Goal: Task Accomplishment & Management: Use online tool/utility

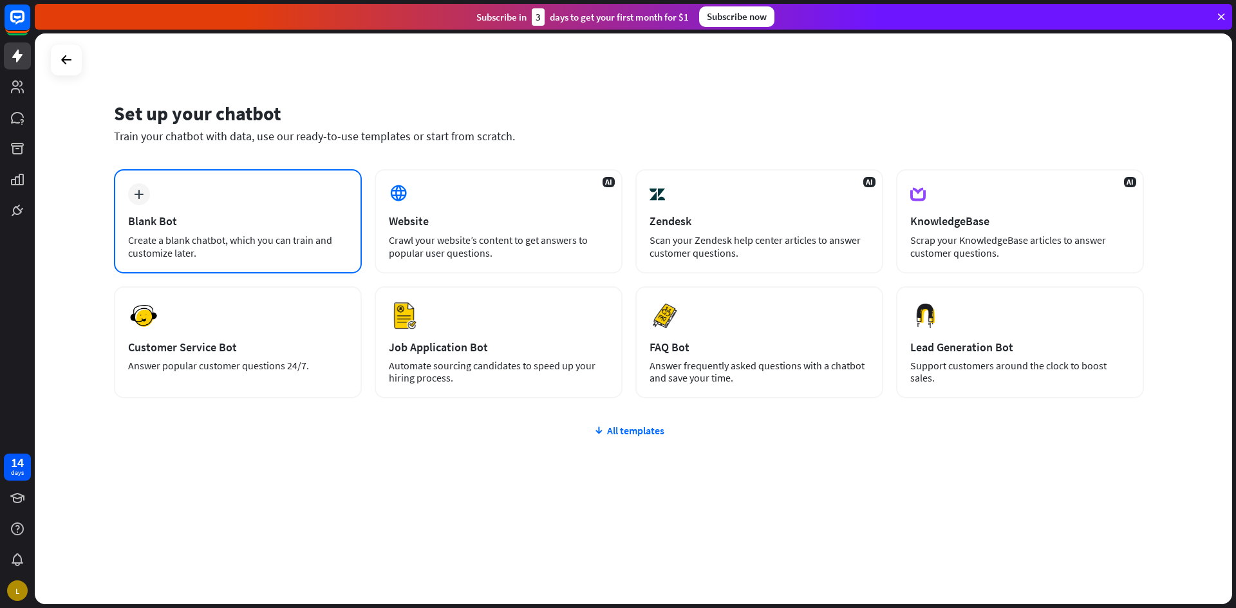
click at [219, 207] on div "plus Blank Bot Create a blank chatbot, which you can train and customize later." at bounding box center [238, 221] width 248 height 104
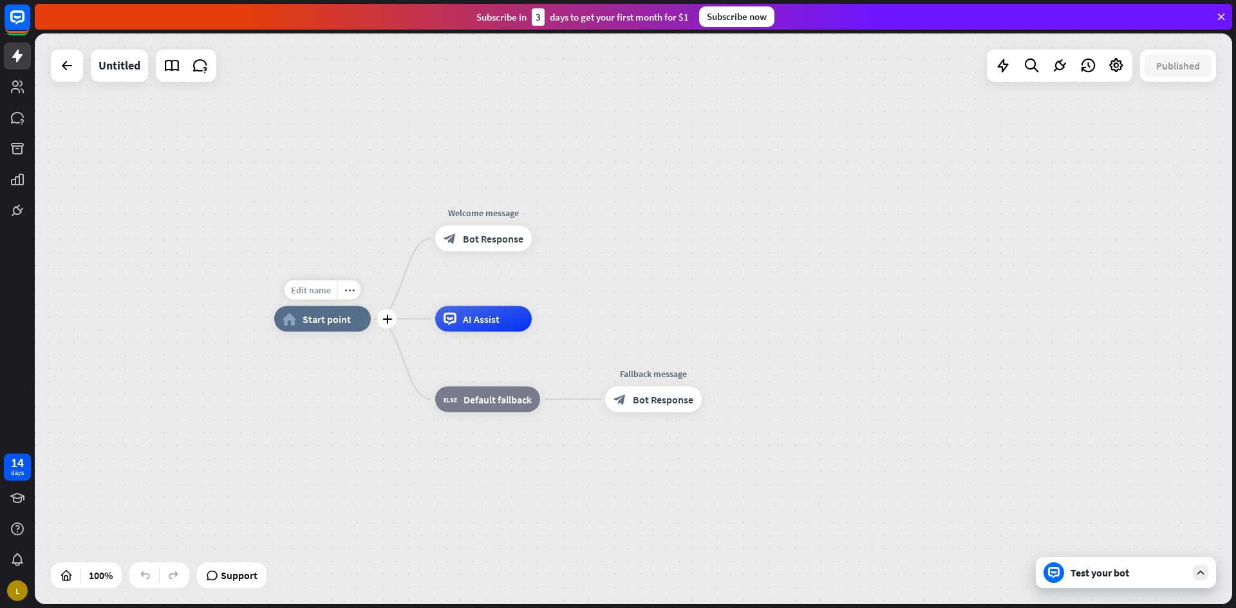
click at [313, 290] on span "Edit name" at bounding box center [311, 290] width 40 height 12
click at [314, 293] on span "Edit name" at bounding box center [311, 290] width 40 height 12
type input "**********"
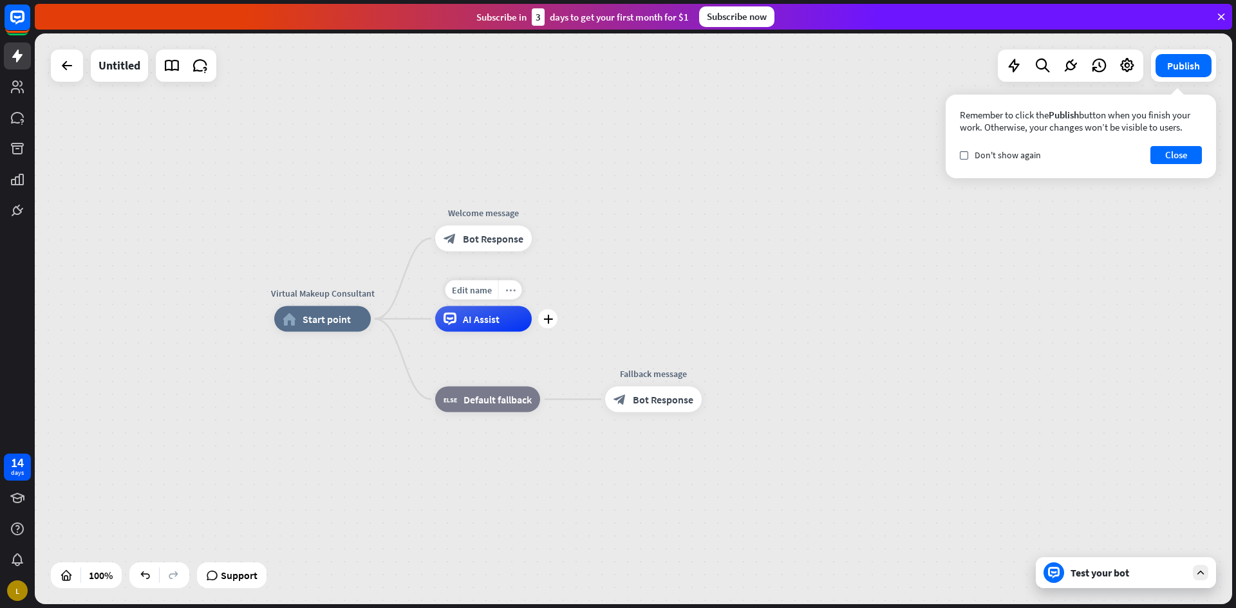
click at [511, 290] on icon "more_horiz" at bounding box center [510, 290] width 10 height 10
click at [384, 320] on icon "plus" at bounding box center [387, 319] width 10 height 9
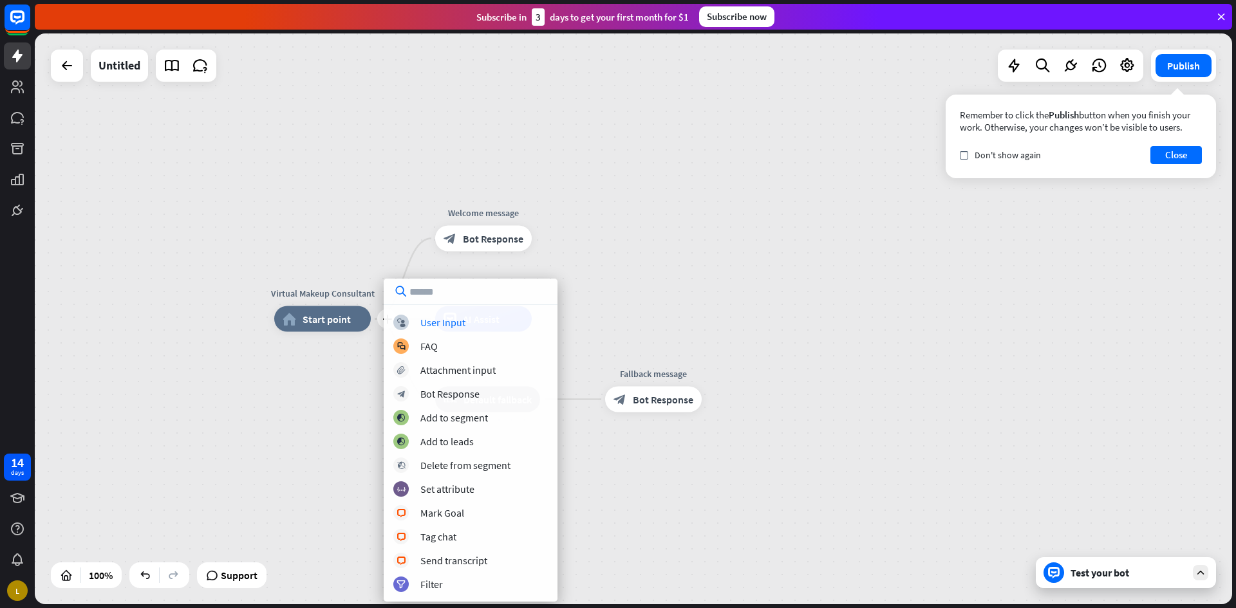
click at [355, 198] on div "plus Virtual Makeup Consultant home_2 Start point Welcome message block_bot_res…" at bounding box center [633, 318] width 1197 height 571
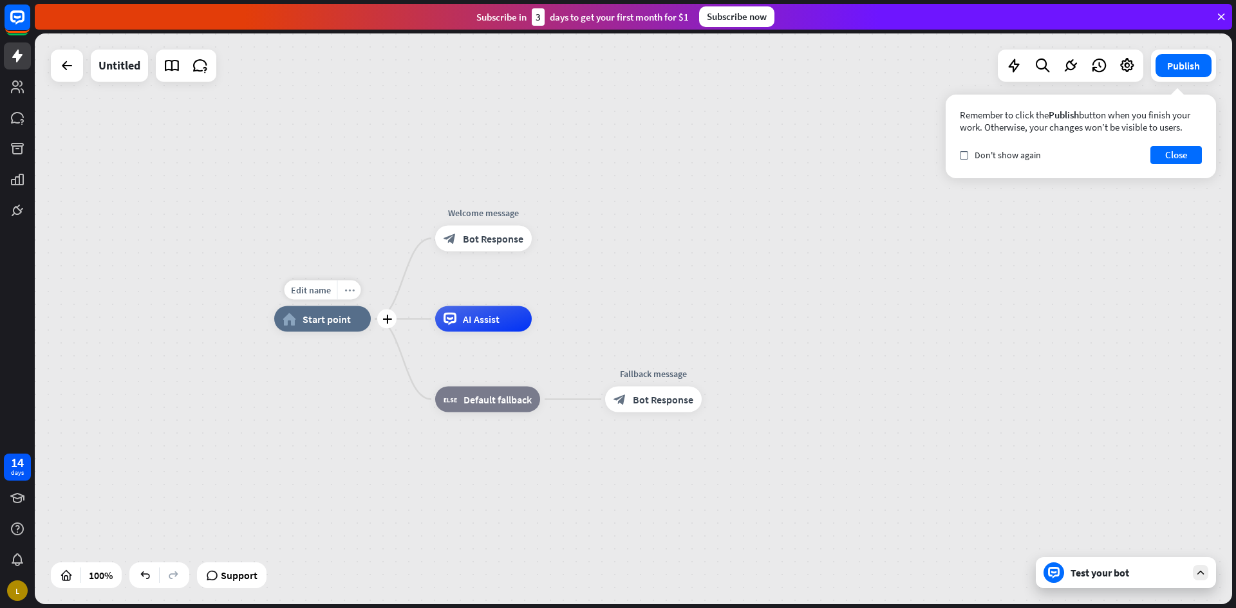
click at [351, 292] on icon "more_horiz" at bounding box center [349, 290] width 10 height 10
click at [365, 277] on div "Virtual Makeup Consultant home_2 Start point Welcome message block_bot_response…" at bounding box center [633, 318] width 1197 height 571
click at [386, 321] on icon "plus" at bounding box center [387, 319] width 10 height 9
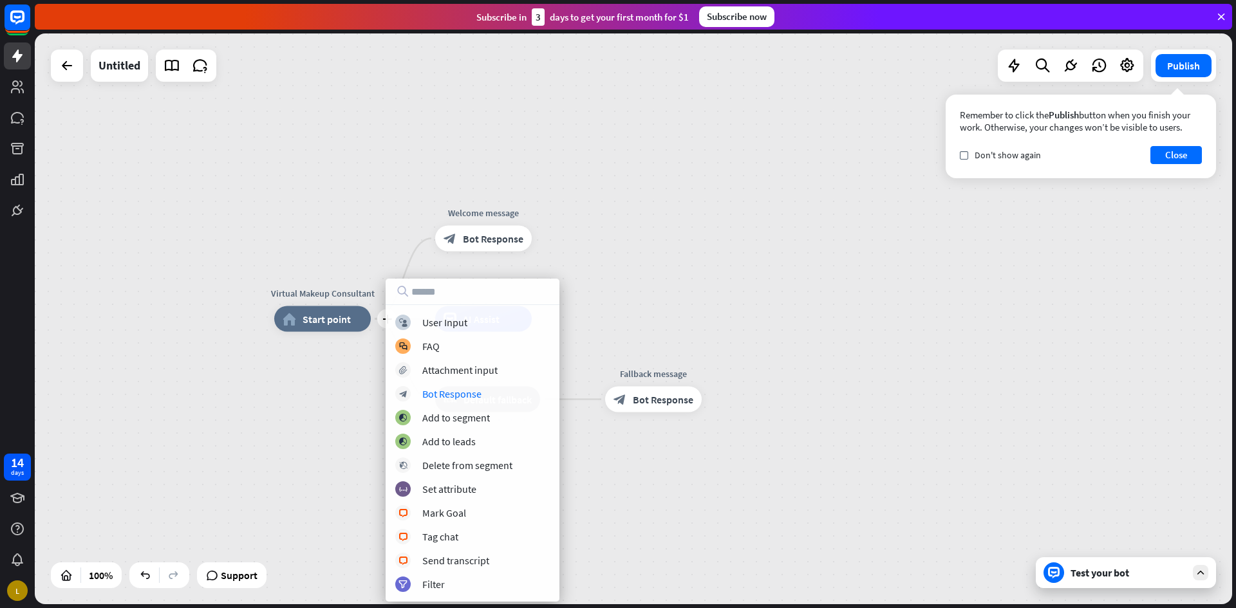
click at [684, 236] on div "plus Virtual Makeup Consultant home_2 Start point Welcome message block_bot_res…" at bounding box center [633, 318] width 1197 height 571
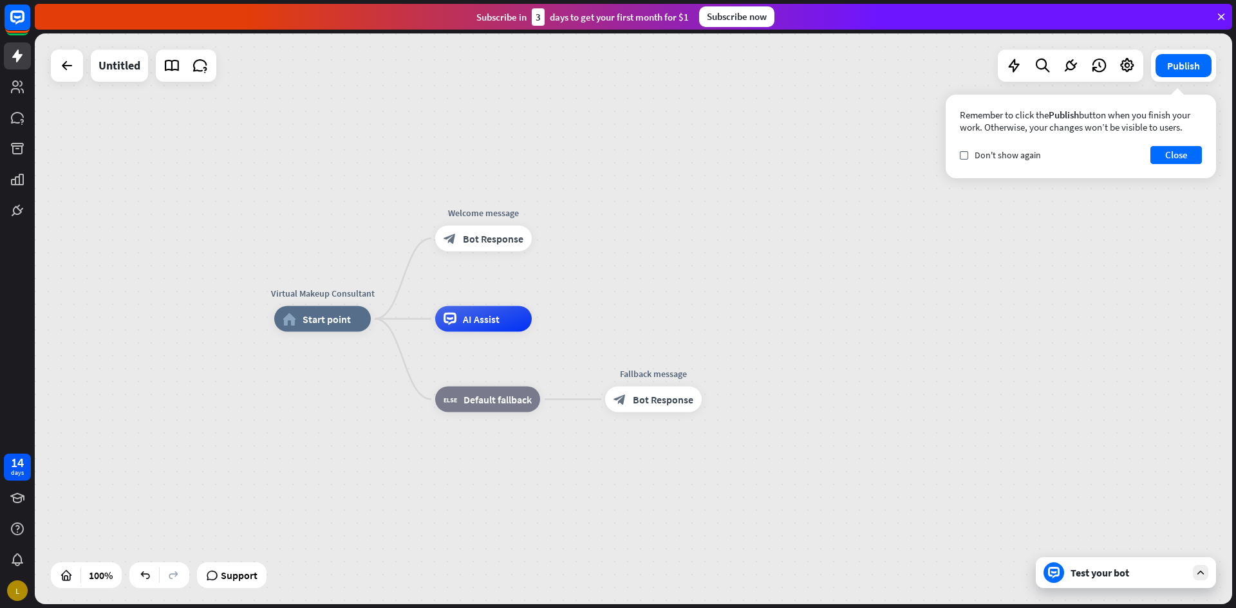
click at [803, 226] on div "Virtual Makeup Consultant home_2 Start point Welcome message block_bot_response…" at bounding box center [633, 318] width 1197 height 571
click at [194, 68] on icon at bounding box center [200, 65] width 17 height 17
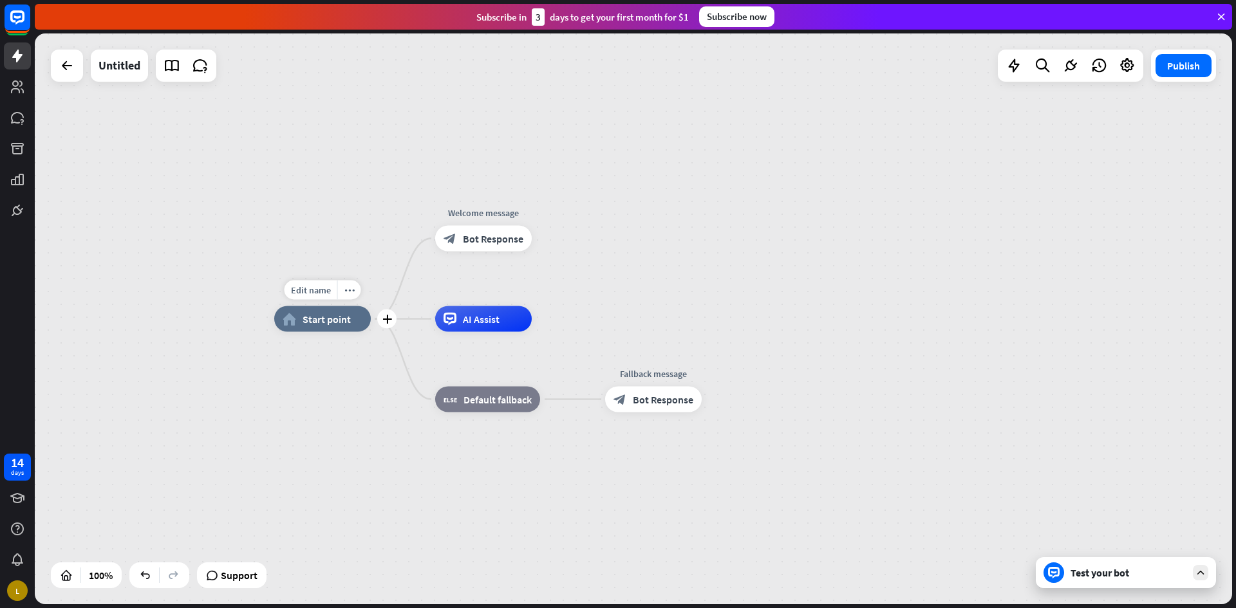
click at [331, 320] on span "Start point" at bounding box center [326, 319] width 48 height 13
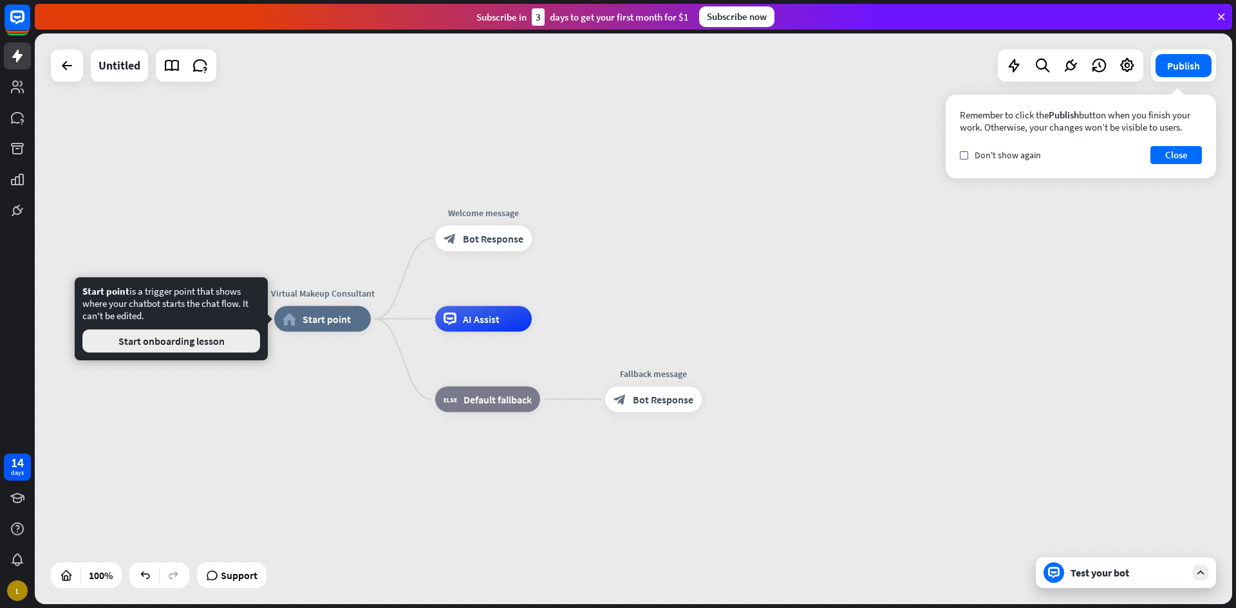
click at [231, 345] on button "Start onboarding lesson" at bounding box center [171, 341] width 178 height 23
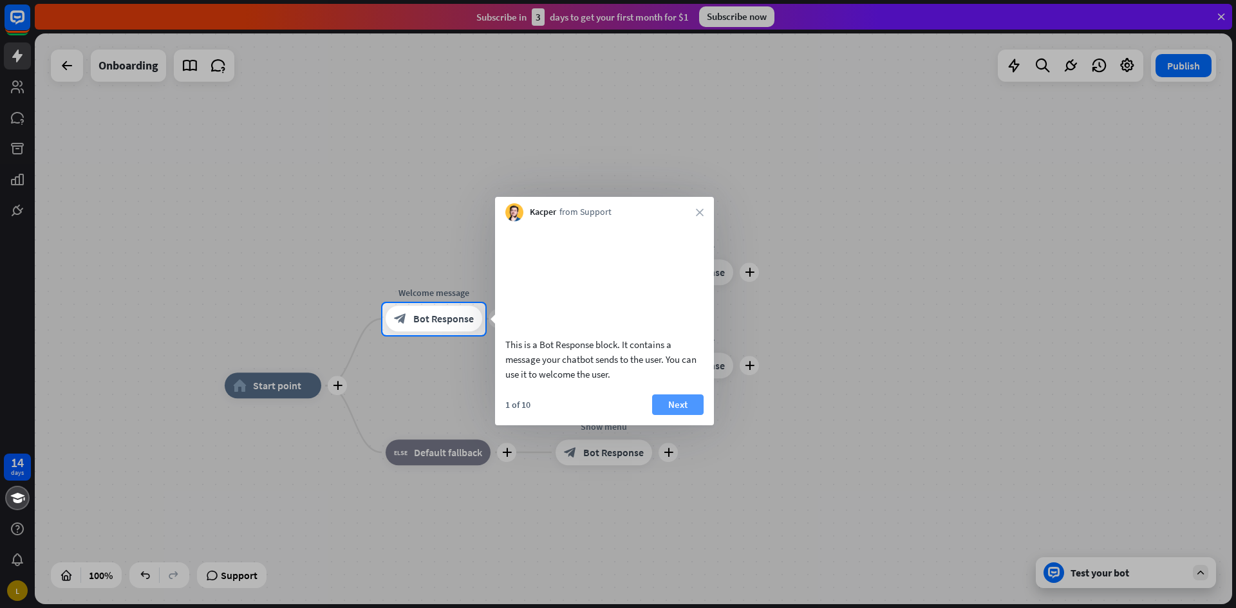
click at [678, 415] on button "Next" at bounding box center [677, 405] width 51 height 21
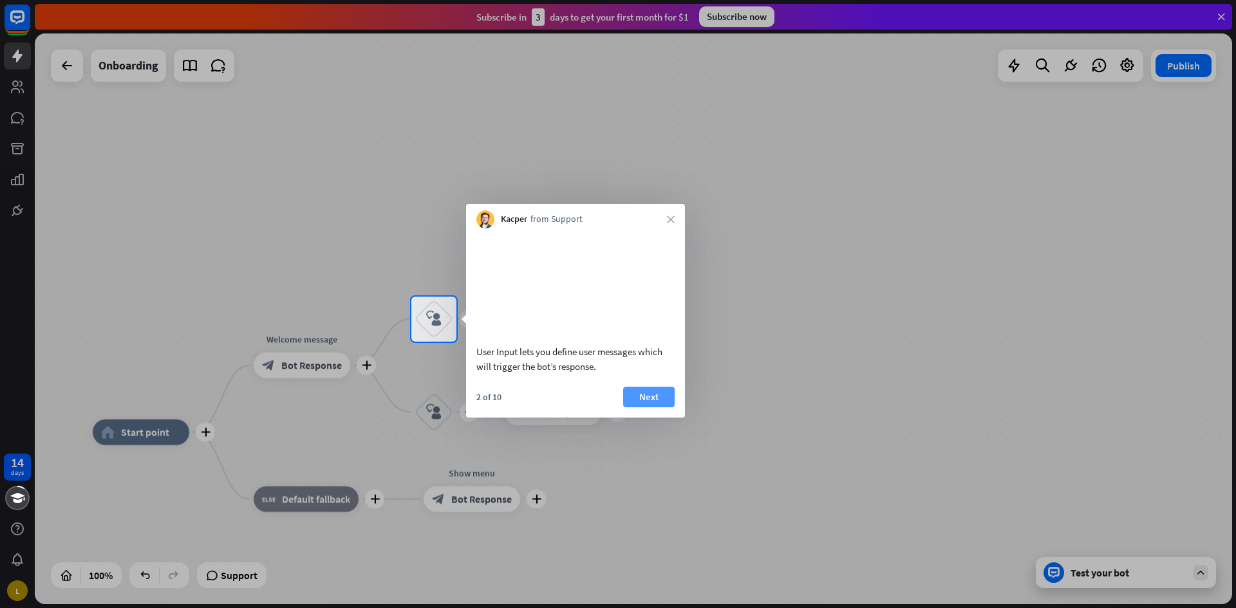
click at [649, 407] on button "Next" at bounding box center [648, 397] width 51 height 21
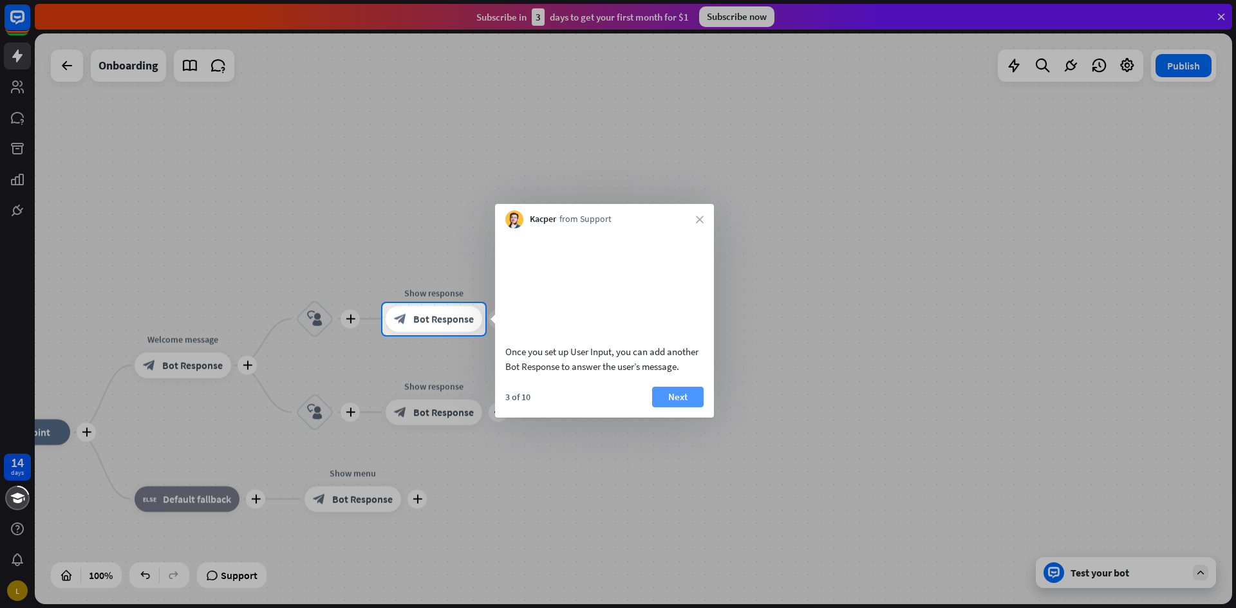
click at [679, 407] on button "Next" at bounding box center [677, 397] width 51 height 21
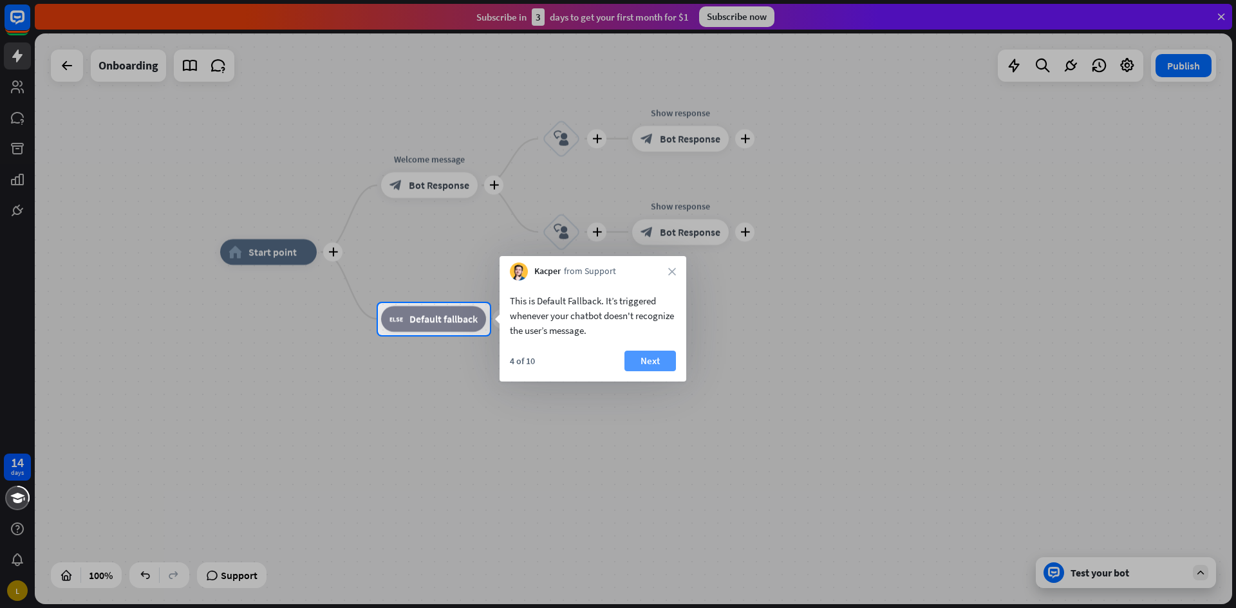
click at [647, 360] on button "Next" at bounding box center [649, 361] width 51 height 21
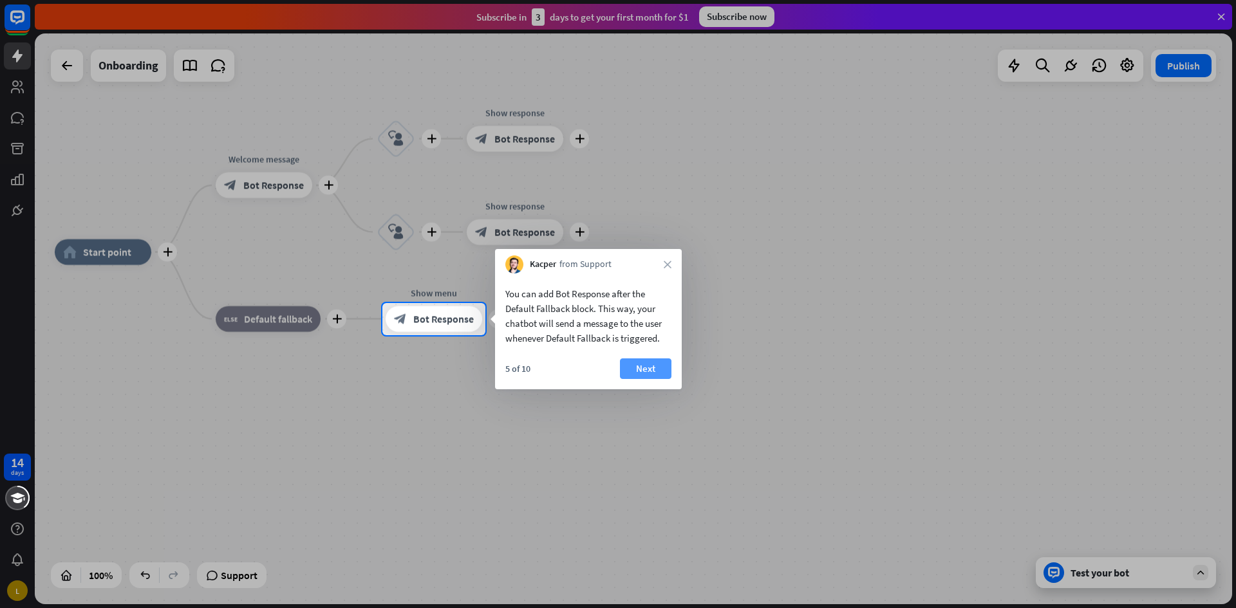
click at [648, 362] on button "Next" at bounding box center [645, 368] width 51 height 21
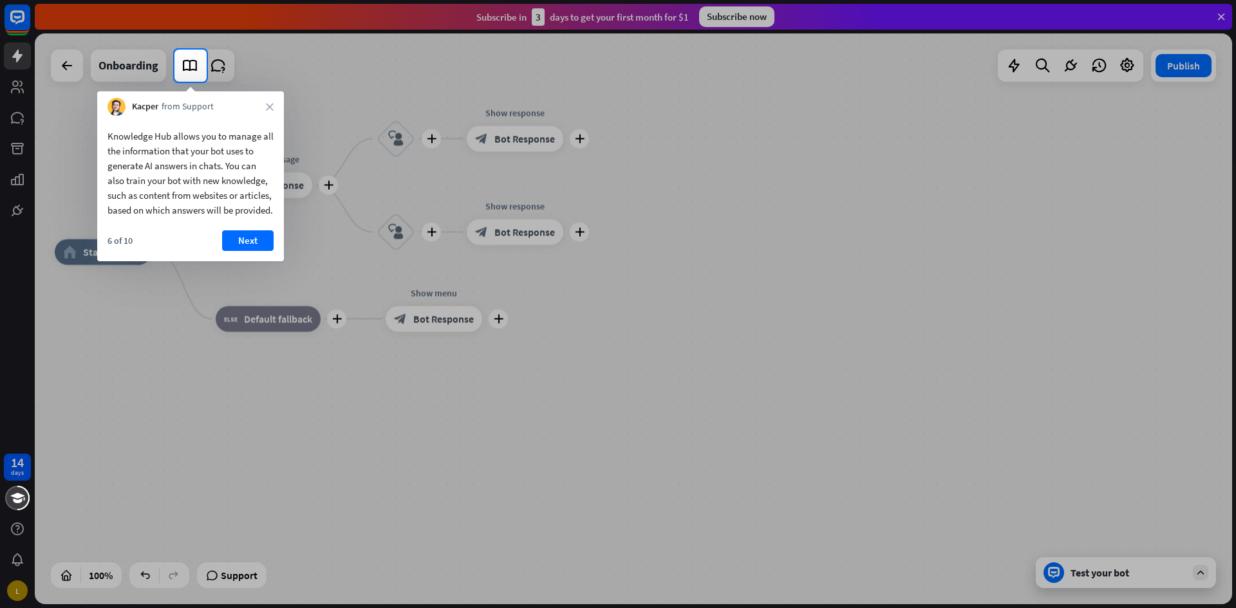
click at [262, 242] on div "Knowledge Hub allows you to manage all the information that your bot uses to ge…" at bounding box center [190, 188] width 187 height 145
click at [261, 245] on button "Next" at bounding box center [247, 240] width 51 height 21
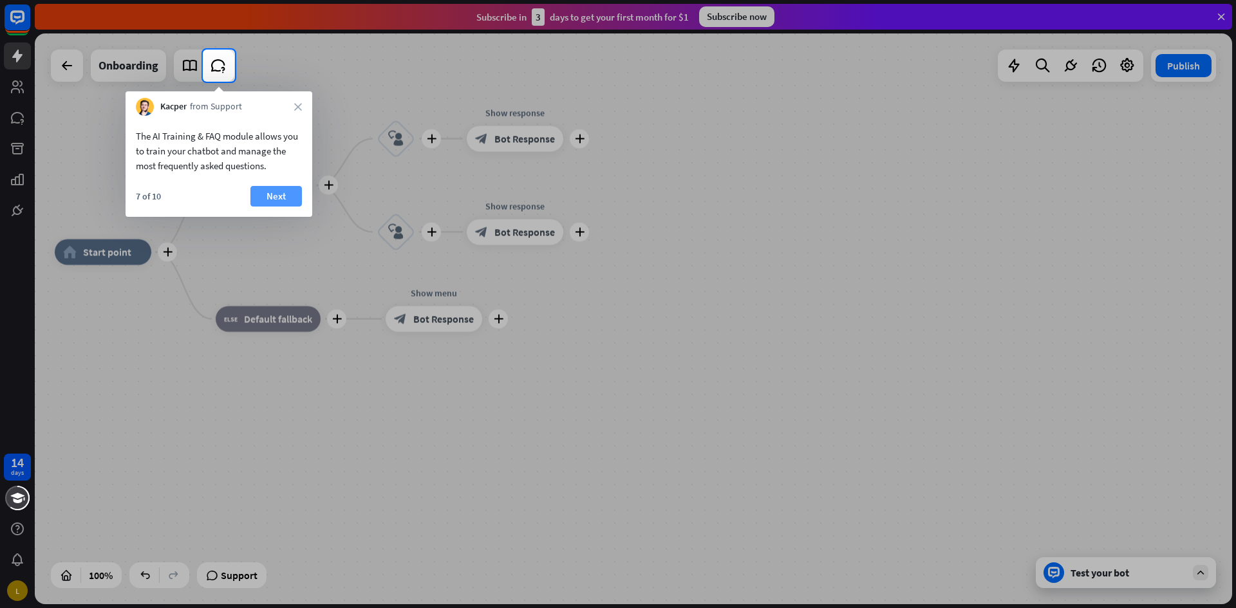
click at [277, 202] on button "Next" at bounding box center [275, 196] width 51 height 21
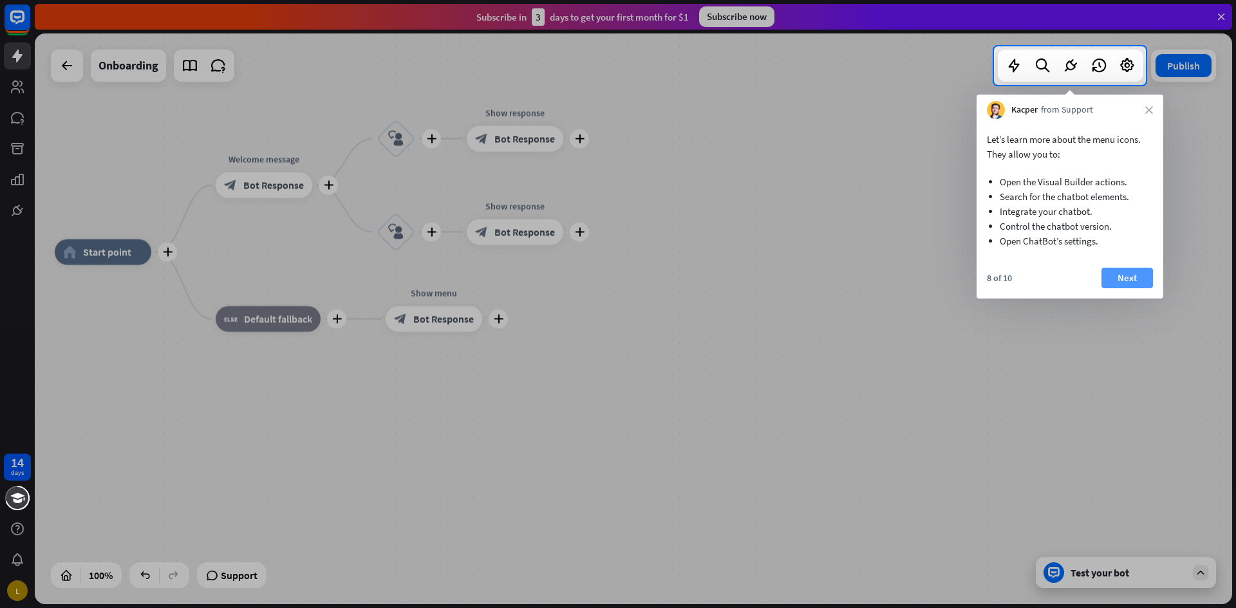
click at [1119, 279] on button "Next" at bounding box center [1126, 278] width 51 height 21
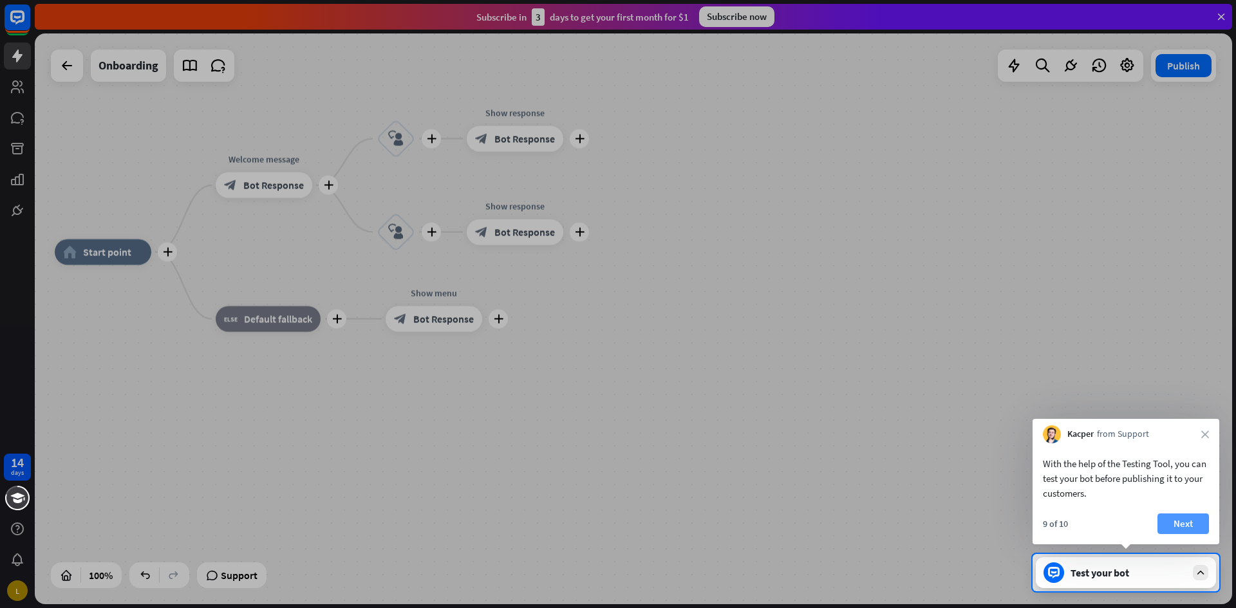
click at [1184, 521] on button "Next" at bounding box center [1182, 524] width 51 height 21
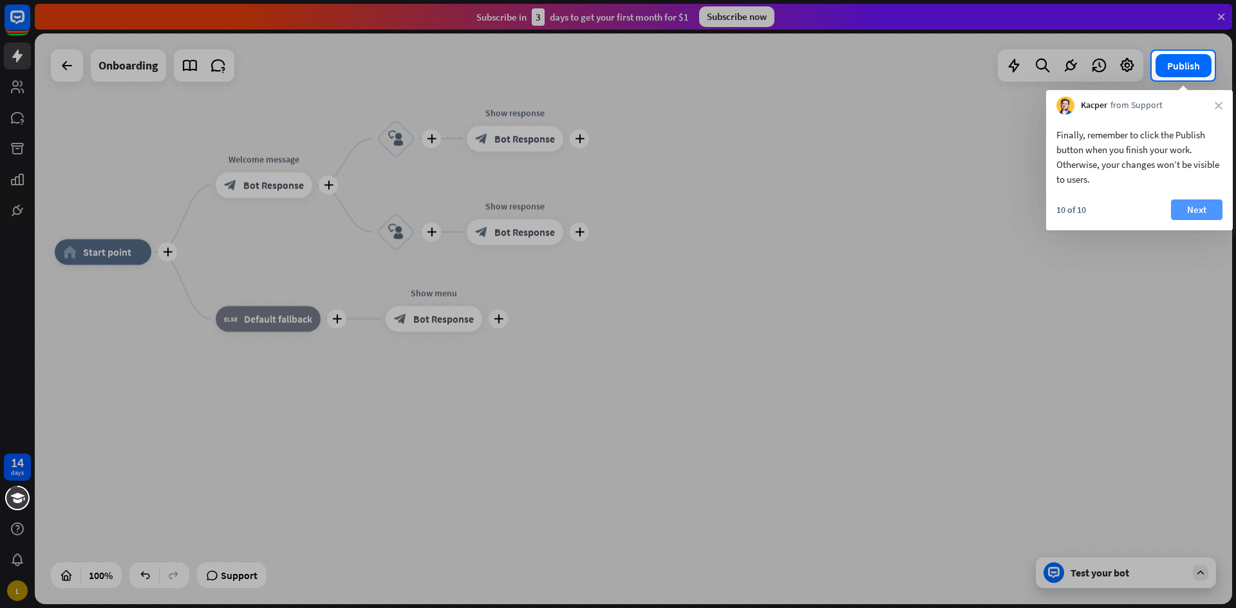
click at [1192, 209] on button "Next" at bounding box center [1196, 210] width 51 height 21
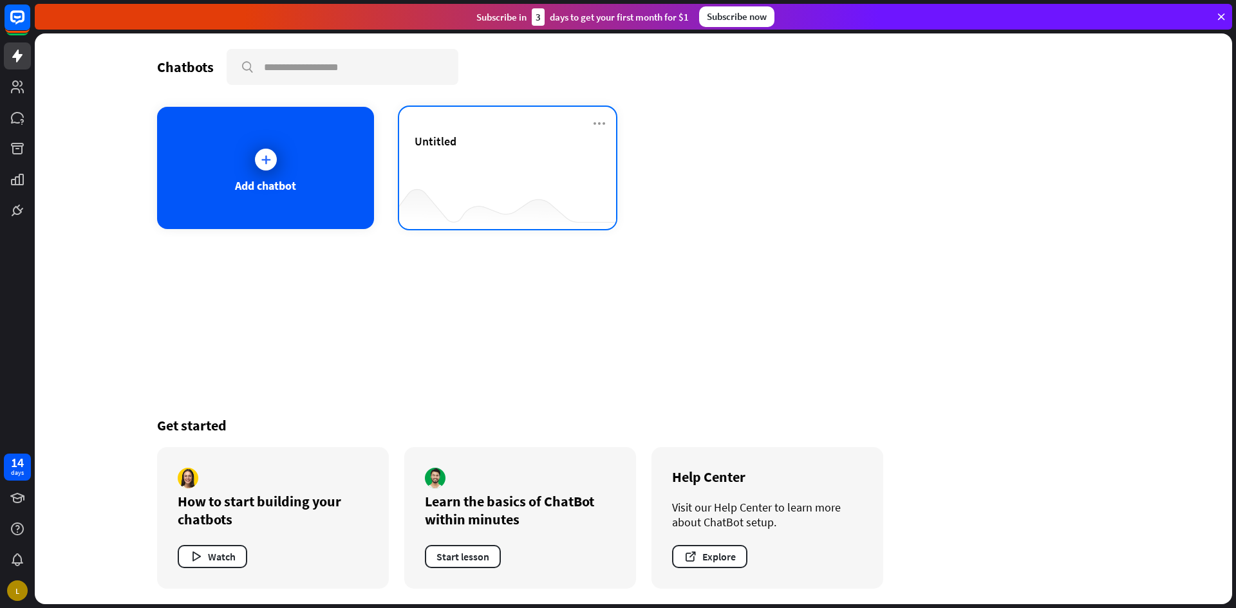
click at [506, 159] on div "Untitled" at bounding box center [507, 156] width 186 height 45
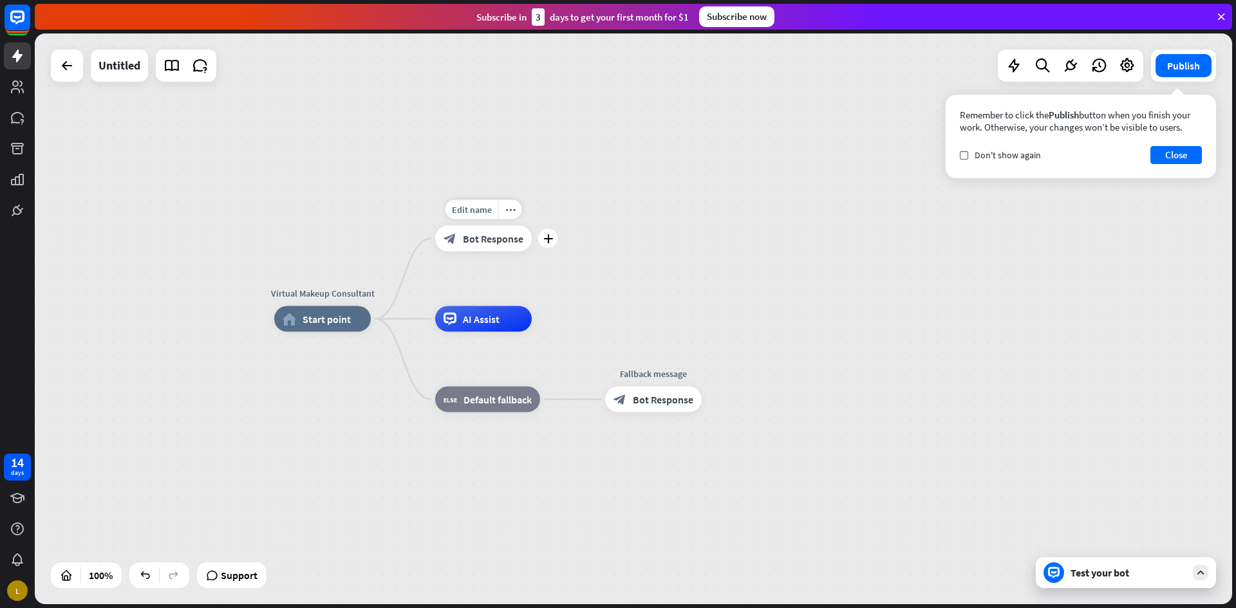
click at [498, 243] on span "Bot Response" at bounding box center [493, 238] width 60 height 13
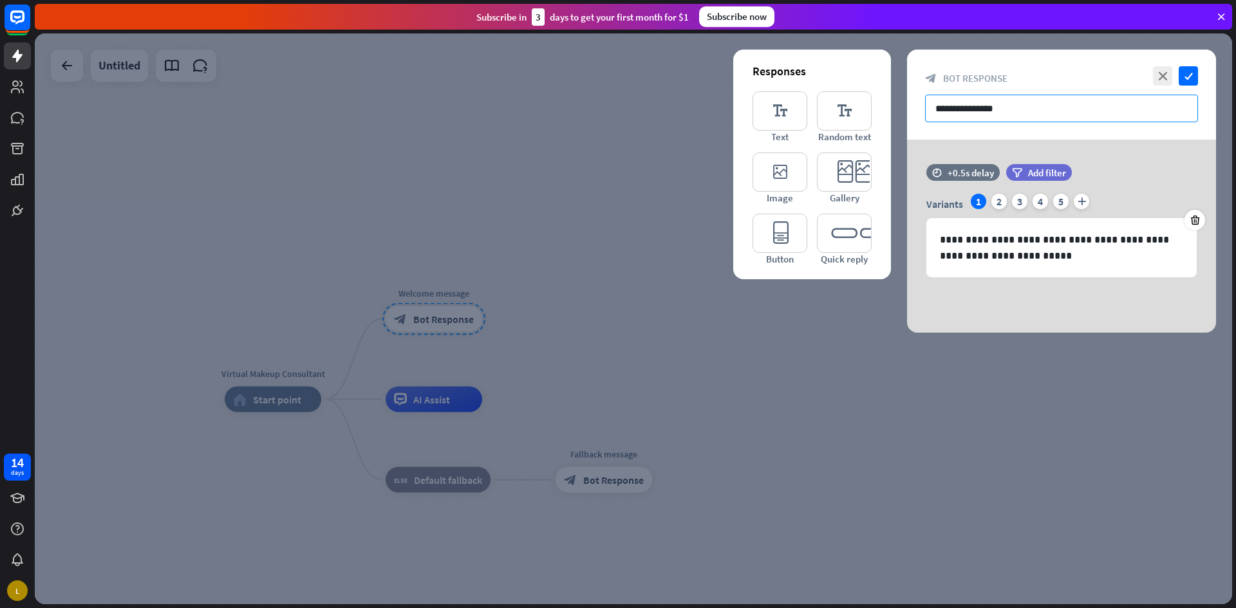
click at [1012, 110] on input "**********" at bounding box center [1061, 109] width 273 height 28
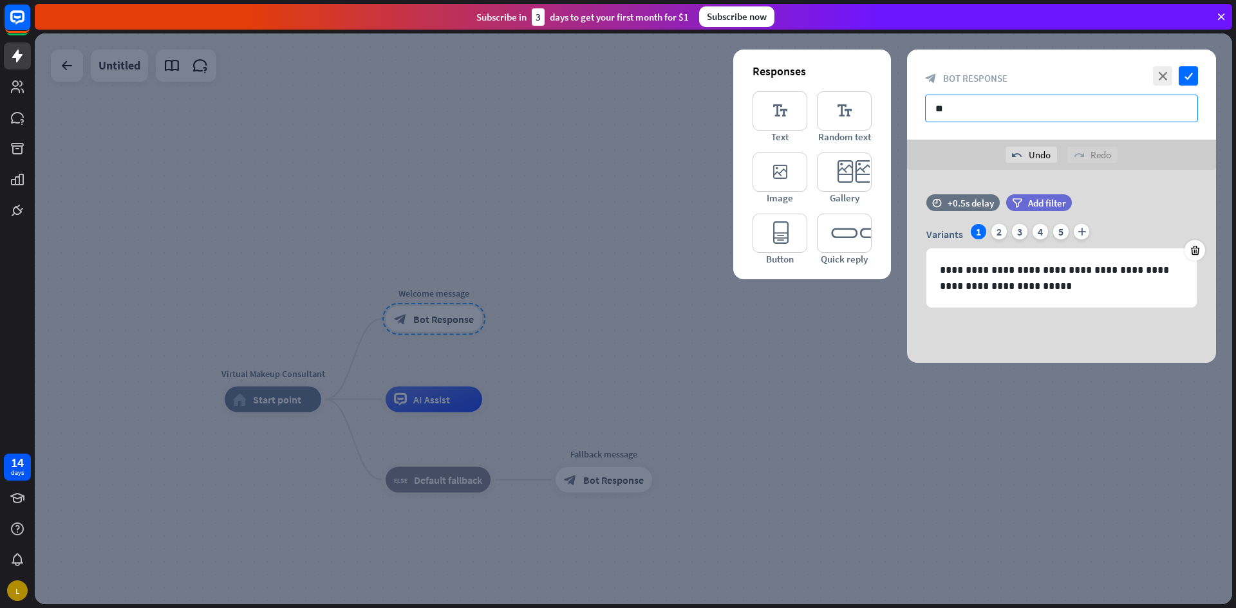
type input "*"
click at [1171, 112] on input "**********" at bounding box center [1061, 109] width 273 height 28
click at [790, 162] on icon "editor_image" at bounding box center [779, 172] width 55 height 39
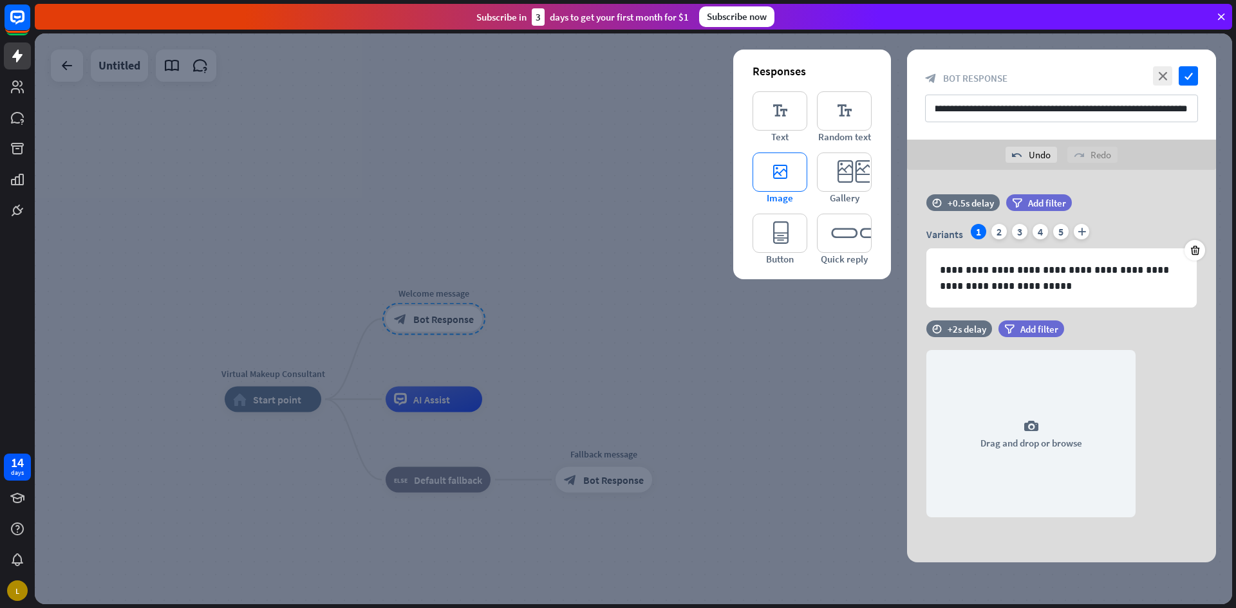
scroll to position [0, 0]
click at [830, 233] on icon "editor_quick_replies" at bounding box center [844, 233] width 55 height 39
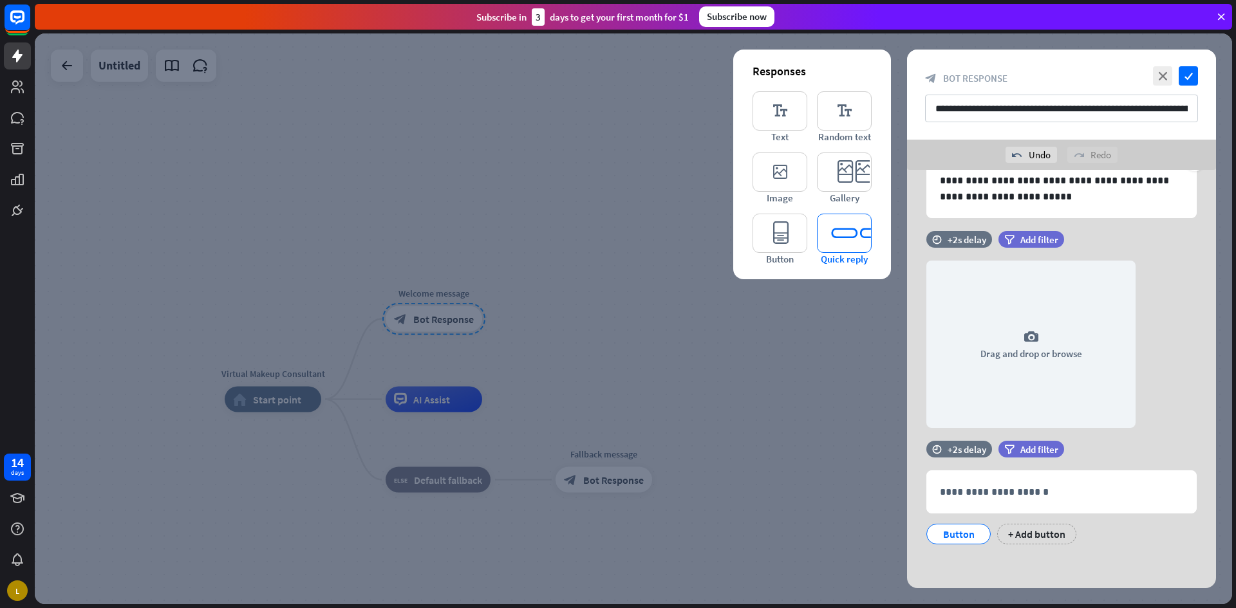
scroll to position [91, 0]
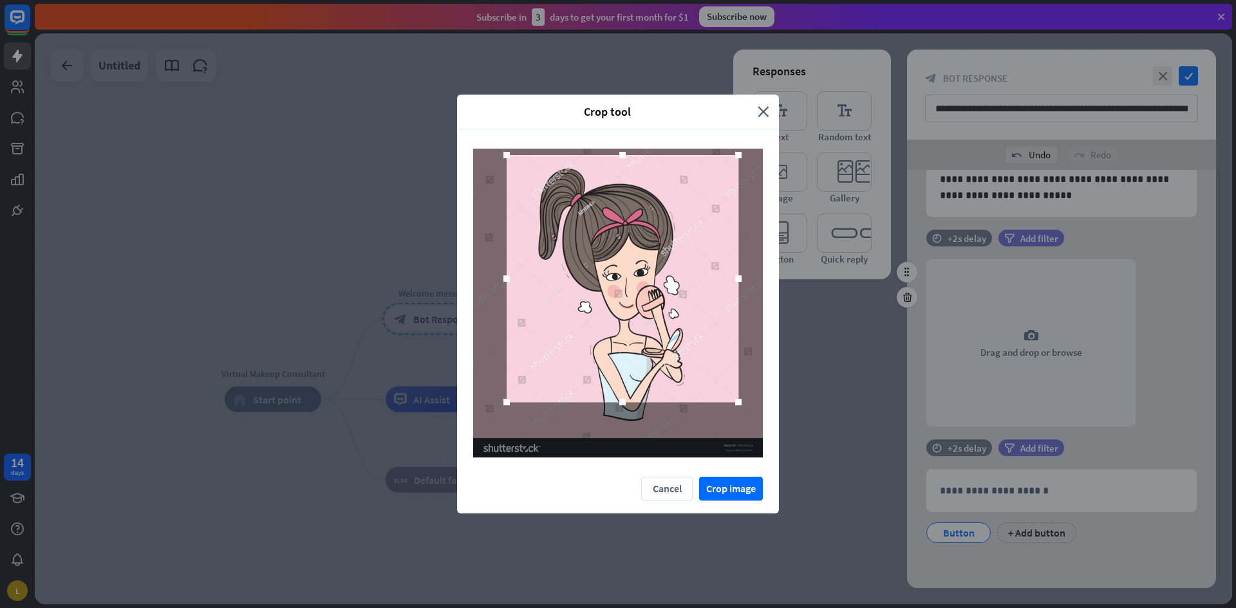
drag, startPoint x: 682, startPoint y: 319, endPoint x: 687, endPoint y: 294, distance: 24.9
click at [687, 294] on div at bounding box center [623, 278] width 232 height 247
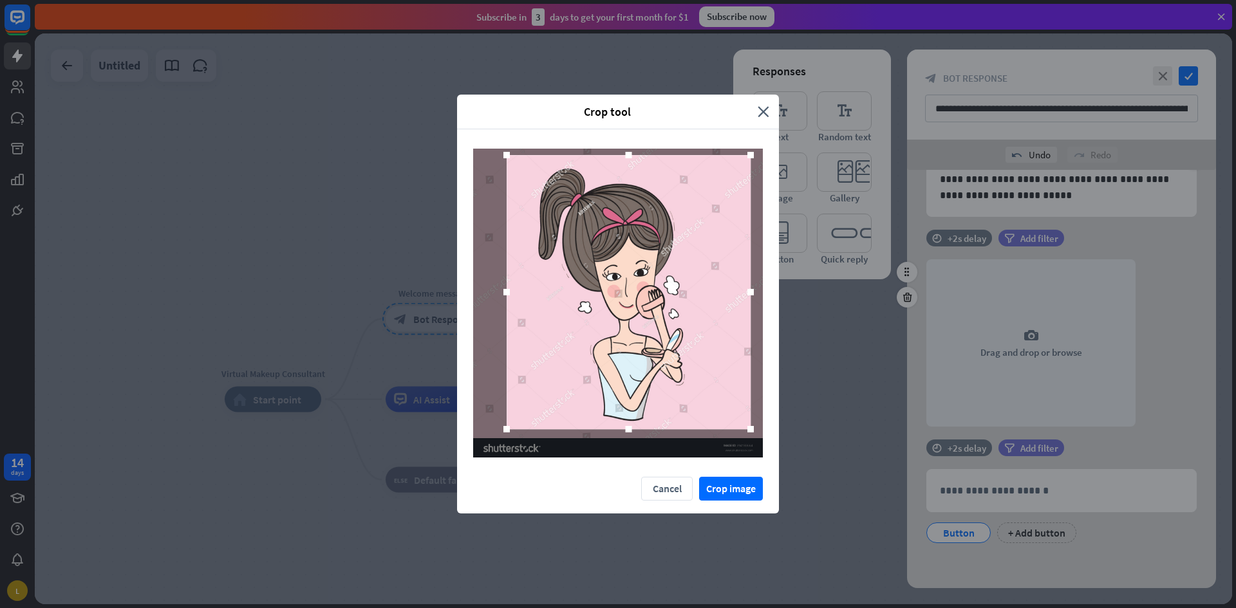
drag, startPoint x: 736, startPoint y: 399, endPoint x: 748, endPoint y: 426, distance: 29.7
click at [748, 426] on div at bounding box center [750, 429] width 6 height 6
click at [747, 489] on button "Crop image" at bounding box center [731, 489] width 64 height 24
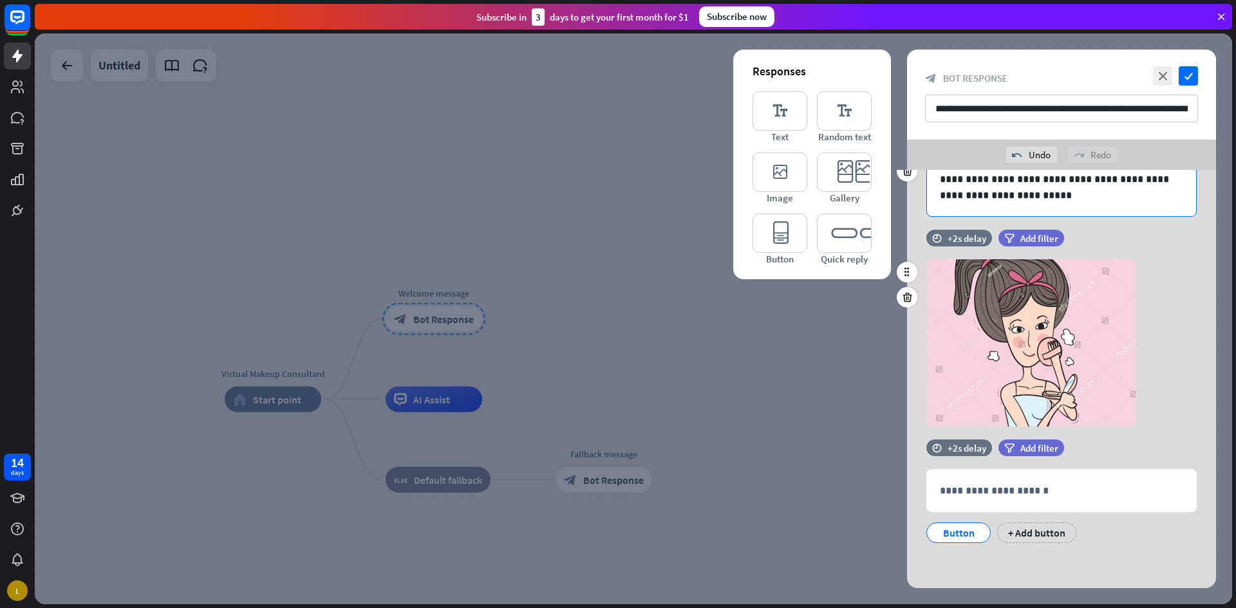
click at [1090, 201] on p "**********" at bounding box center [1061, 187] width 243 height 32
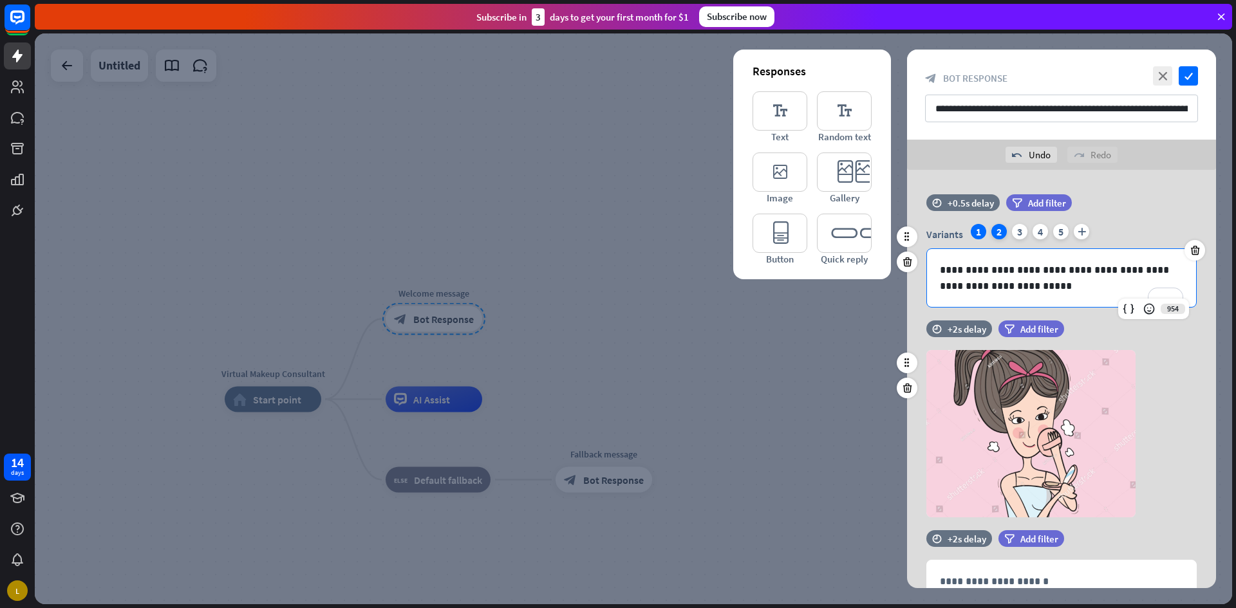
click at [999, 235] on div "2" at bounding box center [998, 231] width 15 height 15
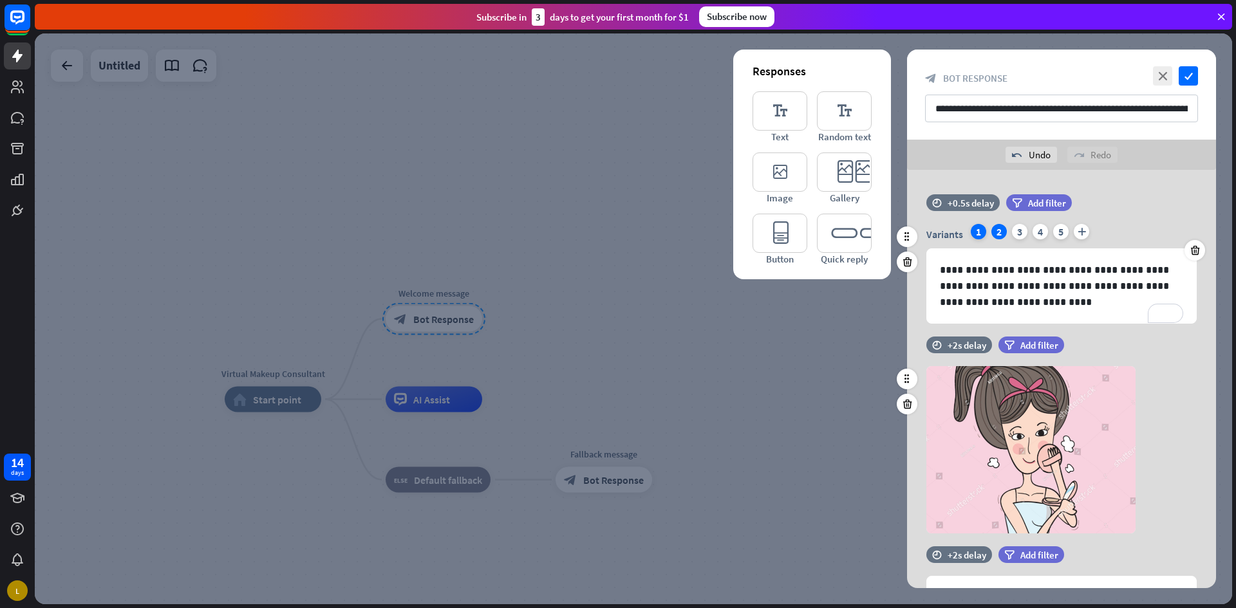
click at [979, 234] on div "1" at bounding box center [978, 231] width 15 height 15
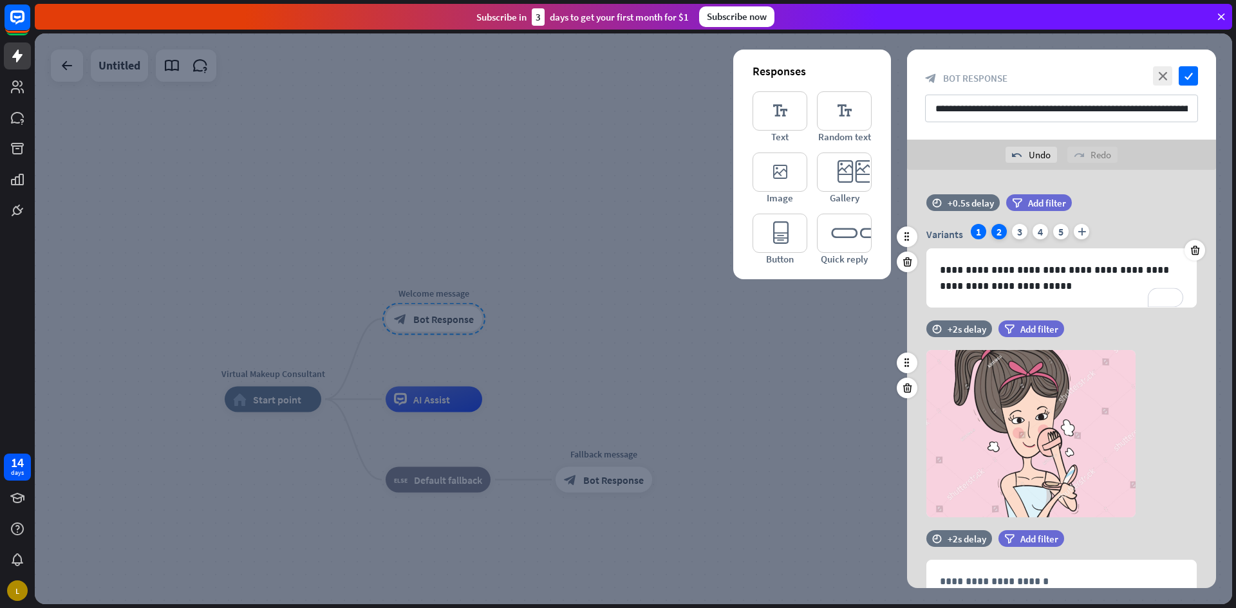
click at [1005, 229] on div "2" at bounding box center [998, 231] width 15 height 15
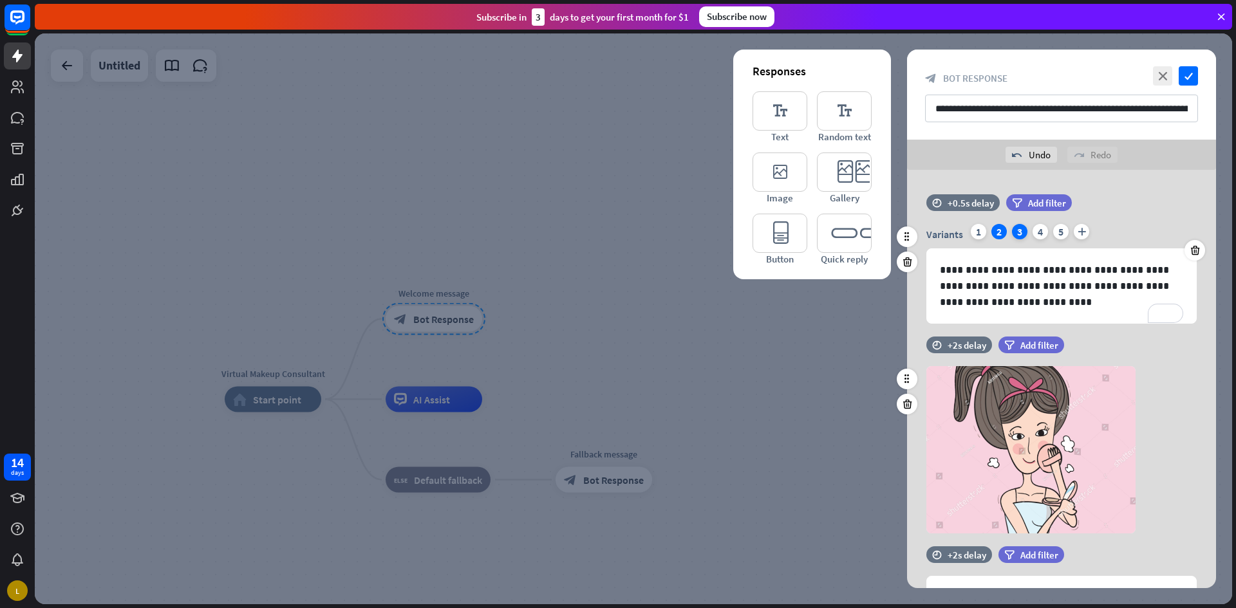
click at [1019, 228] on div "3" at bounding box center [1019, 231] width 15 height 15
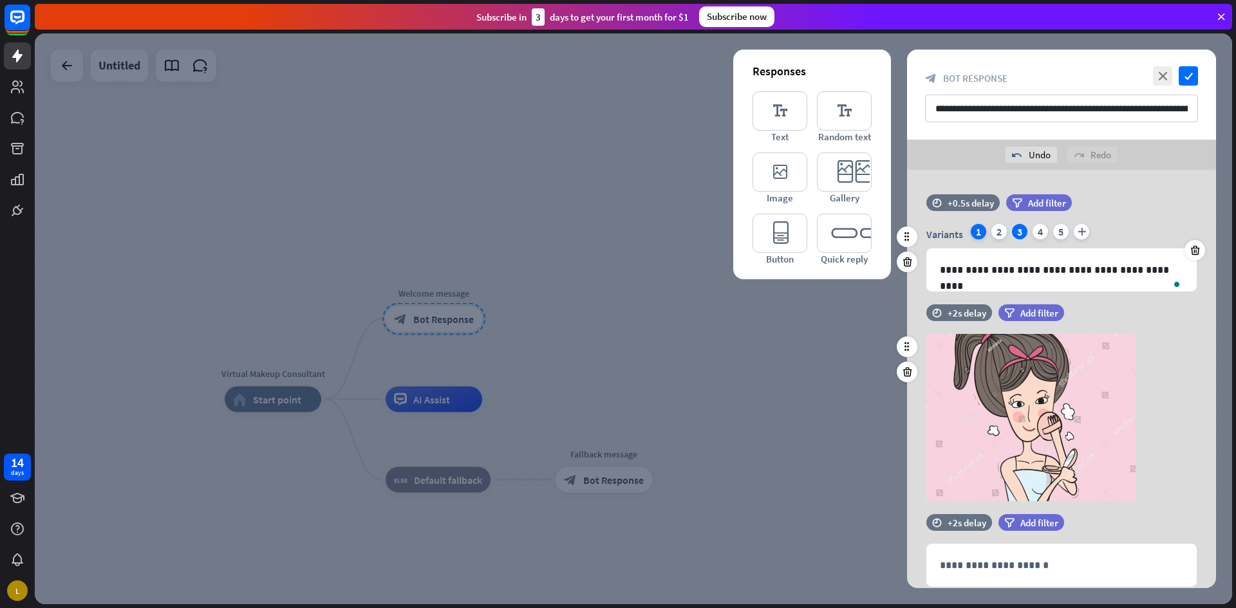
click at [976, 234] on div "1" at bounding box center [978, 231] width 15 height 15
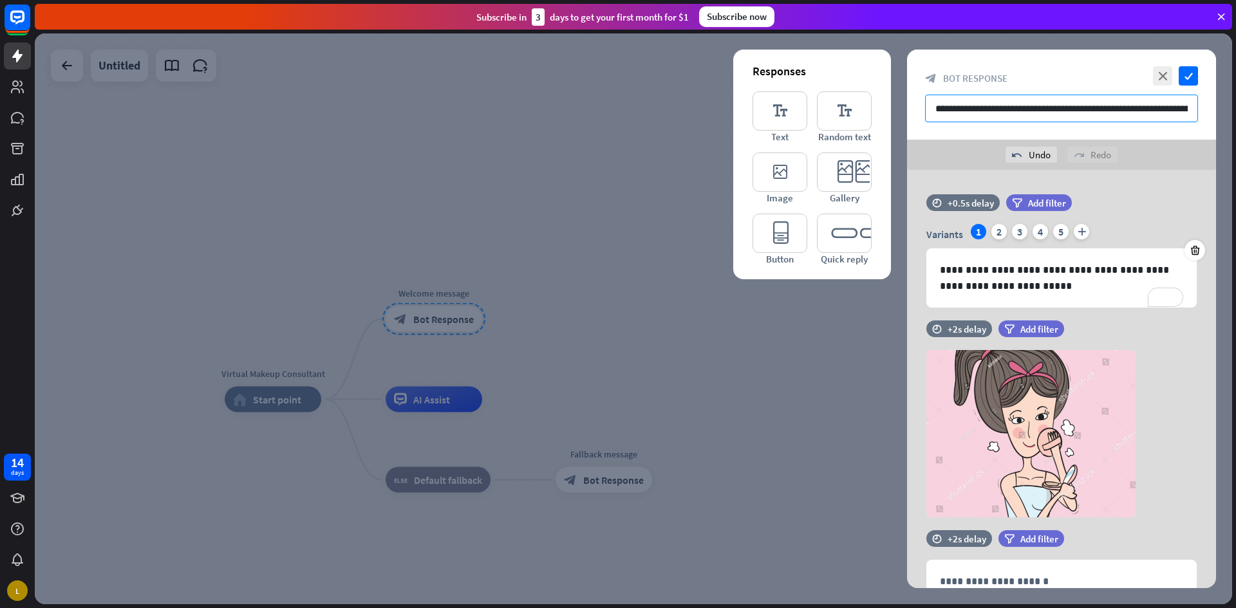
click at [983, 108] on input "**********" at bounding box center [1061, 109] width 273 height 28
click at [1104, 109] on input "**********" at bounding box center [1061, 109] width 273 height 28
type input "**********"
click at [1191, 84] on icon "check" at bounding box center [1187, 75] width 19 height 19
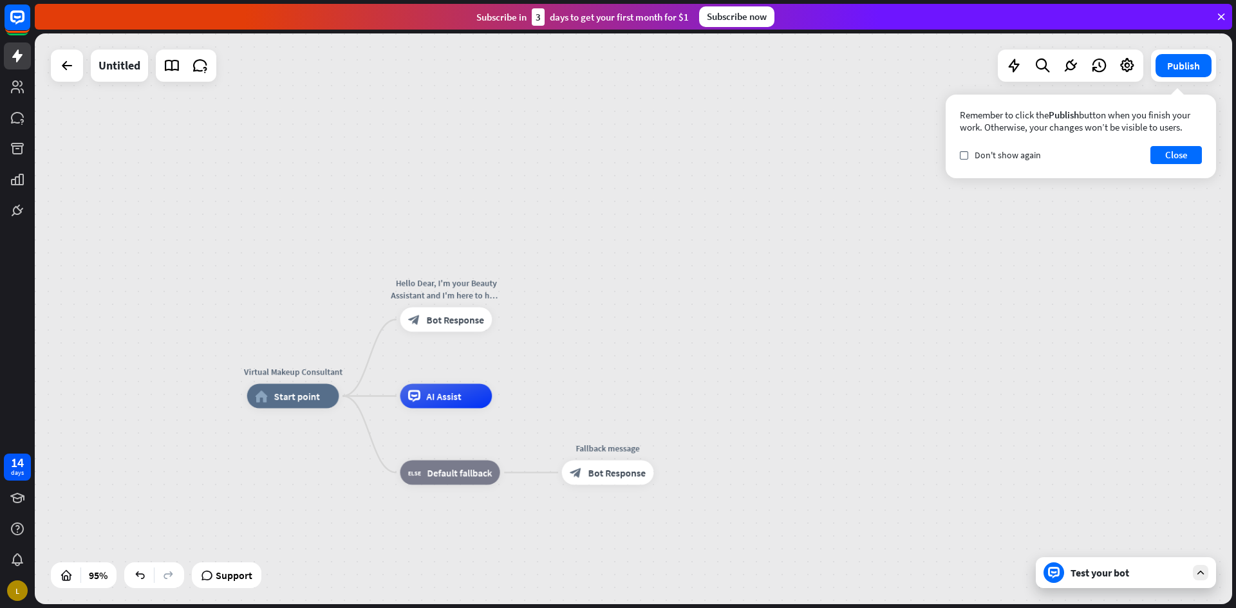
click at [1095, 580] on div "Test your bot" at bounding box center [1126, 572] width 180 height 31
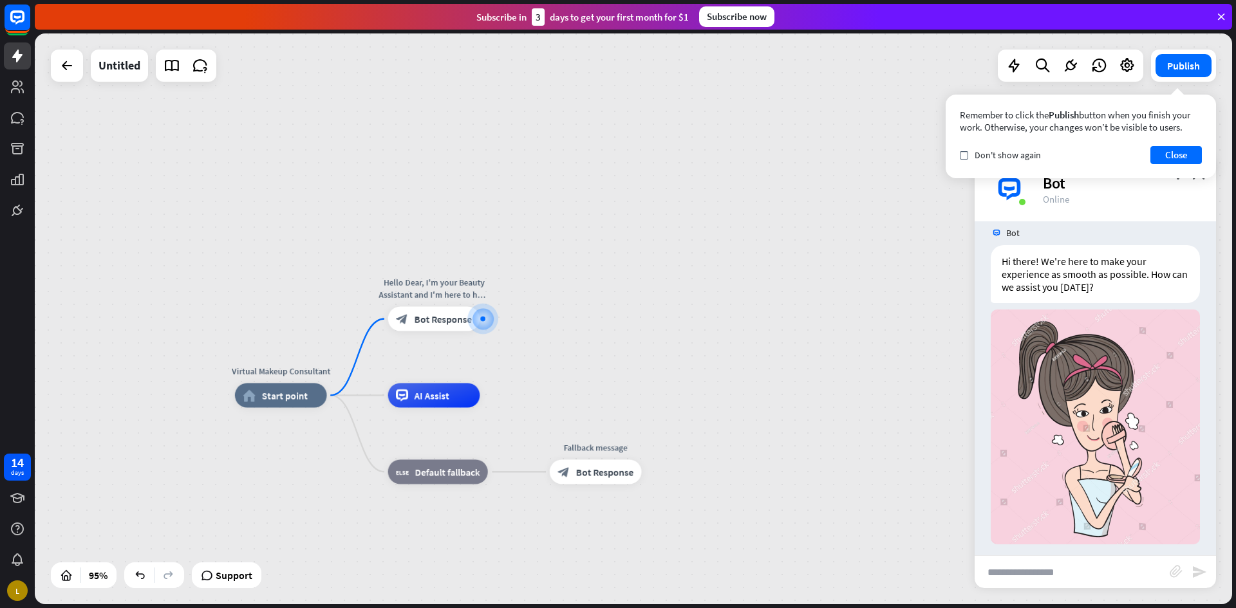
scroll to position [22, 0]
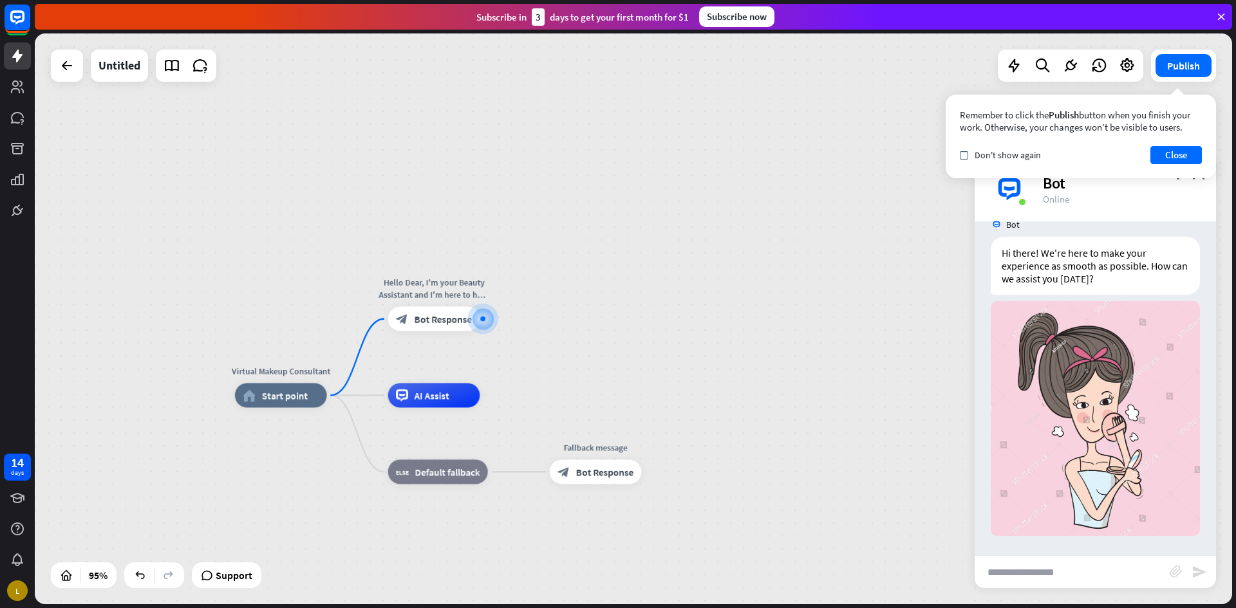
click at [1218, 22] on icon at bounding box center [1221, 17] width 12 height 12
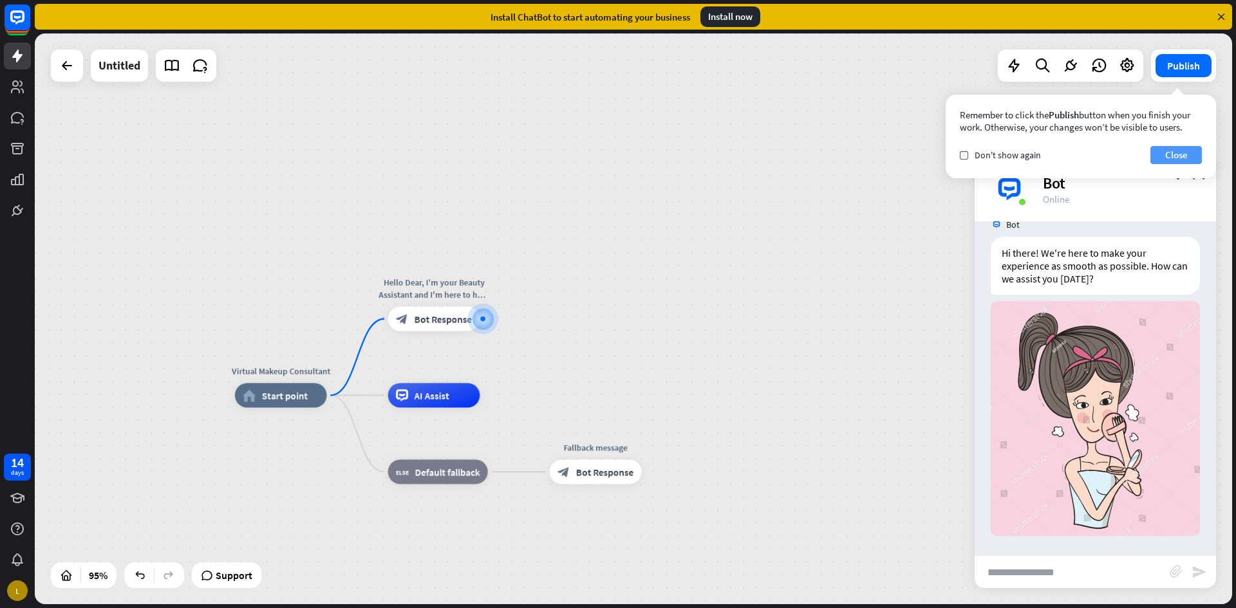
click at [1177, 153] on button "Close" at bounding box center [1175, 155] width 51 height 18
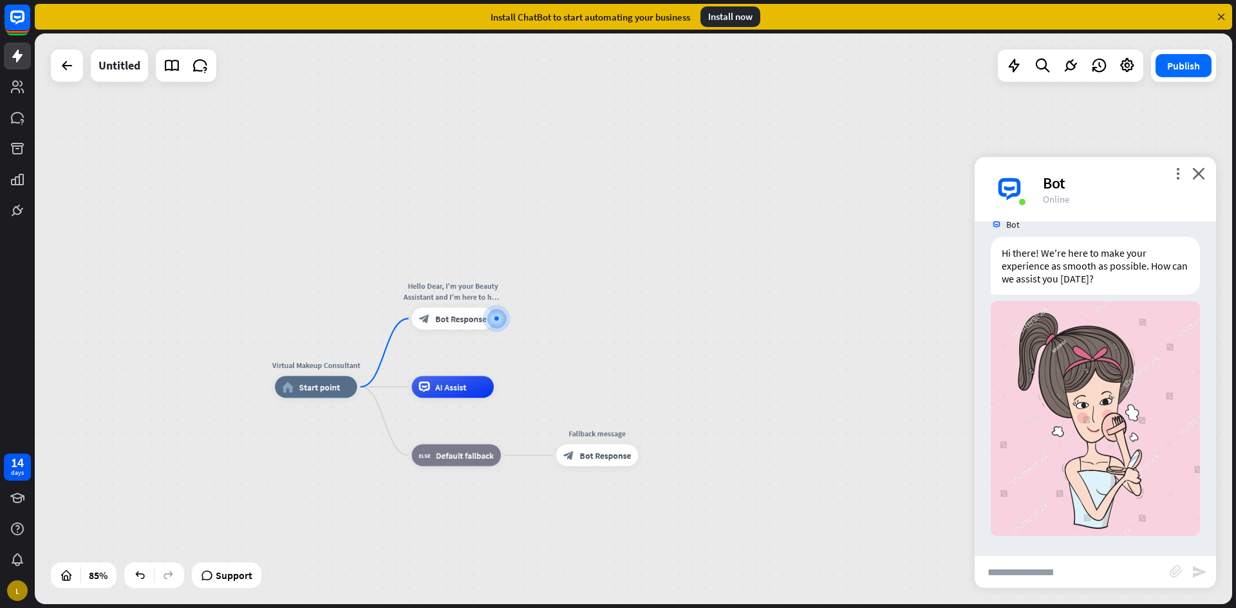
drag, startPoint x: 587, startPoint y: 315, endPoint x: 543, endPoint y: 335, distance: 47.8
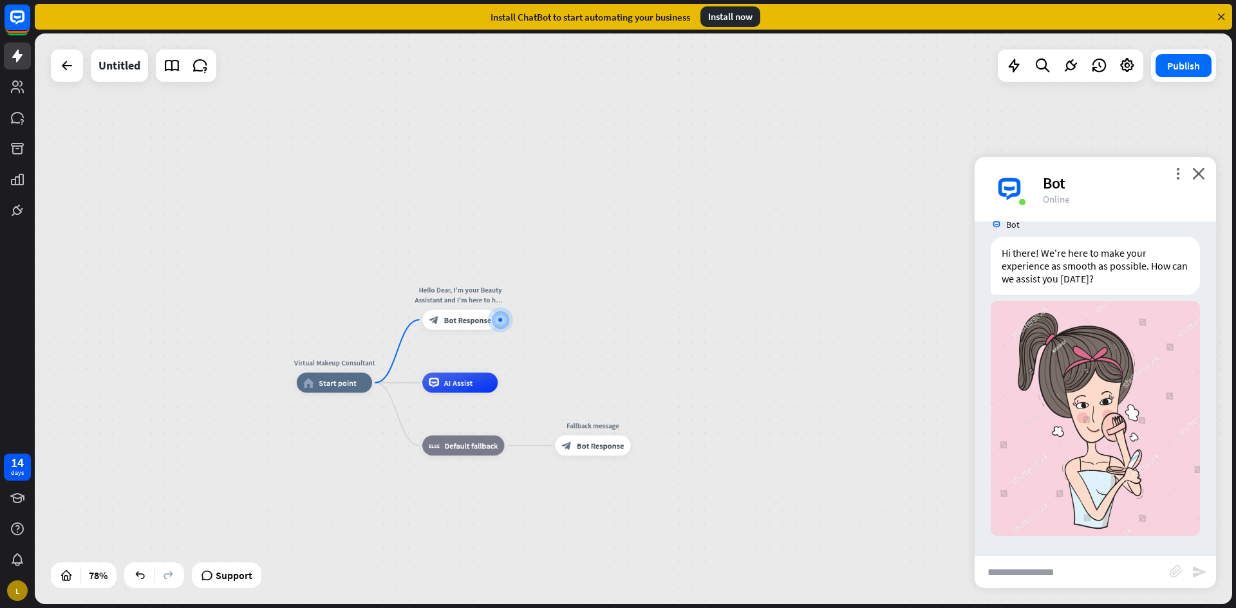
click at [1199, 181] on div "Bot" at bounding box center [1122, 183] width 158 height 20
click at [1199, 178] on icon "close" at bounding box center [1198, 173] width 13 height 12
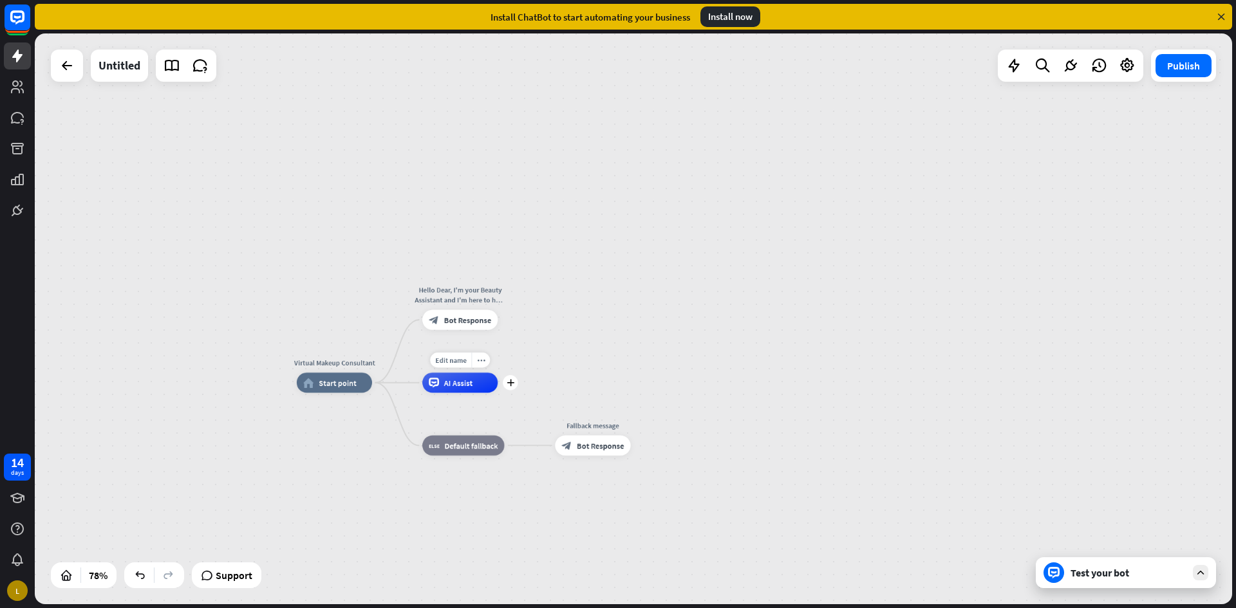
click at [474, 388] on div "AI Assist" at bounding box center [459, 383] width 75 height 20
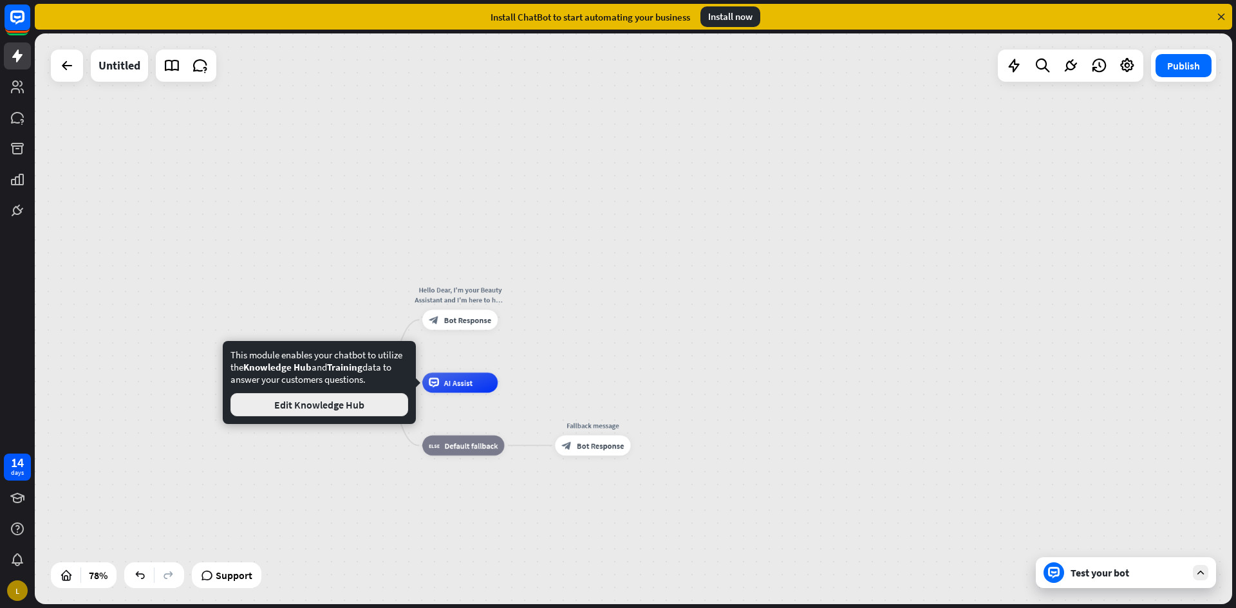
click at [358, 407] on button "Edit Knowledge Hub" at bounding box center [319, 404] width 178 height 23
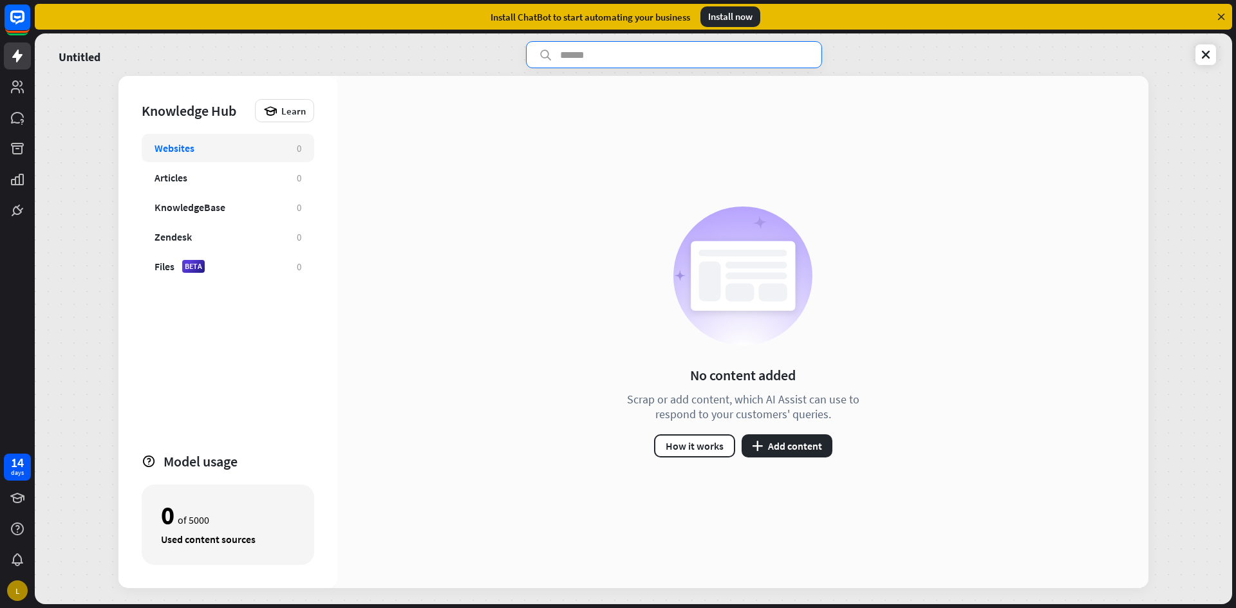
click at [602, 51] on input "text" at bounding box center [674, 54] width 296 height 27
click at [712, 444] on button "How it works" at bounding box center [694, 445] width 81 height 23
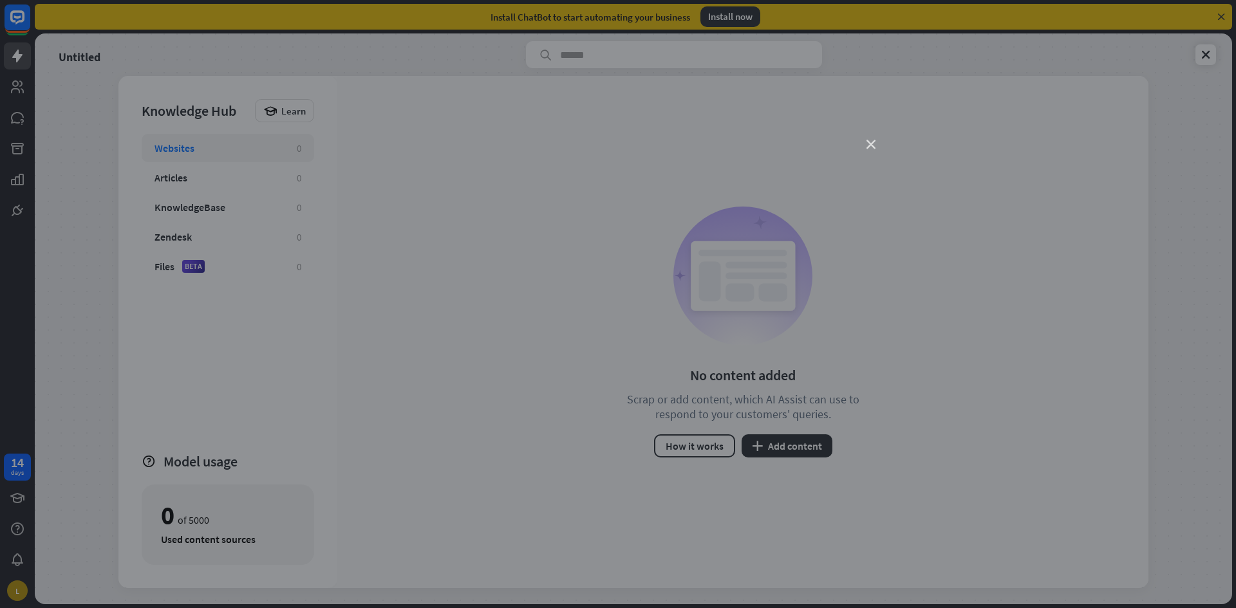
click at [872, 146] on icon "close" at bounding box center [870, 144] width 9 height 9
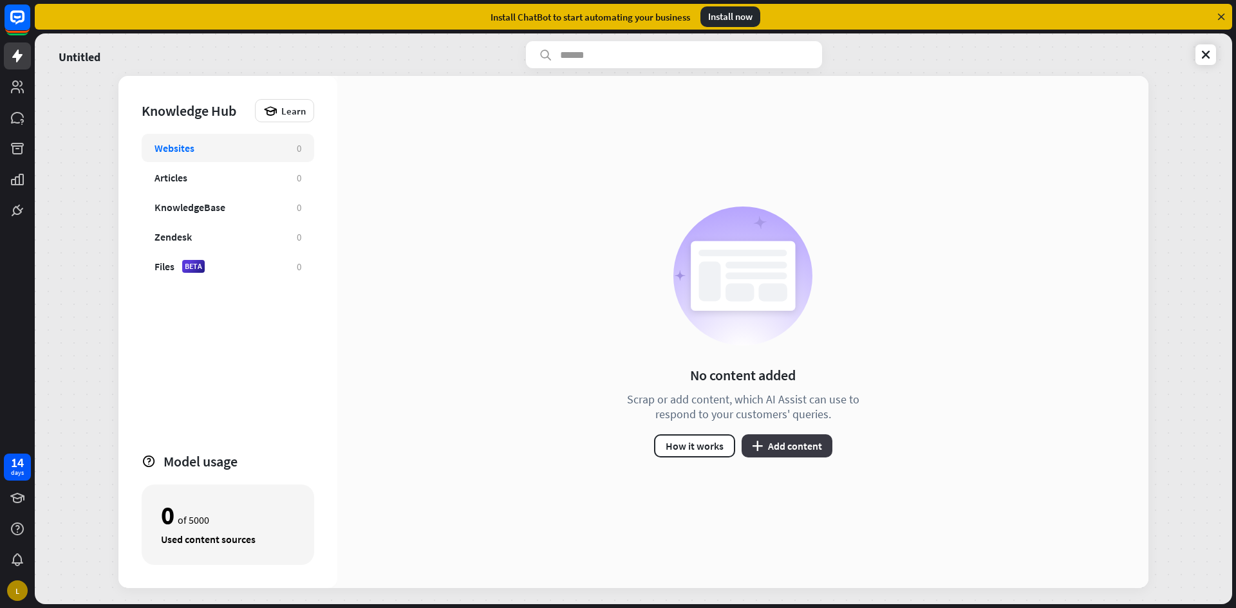
click at [785, 451] on button "plus Add content" at bounding box center [786, 445] width 91 height 23
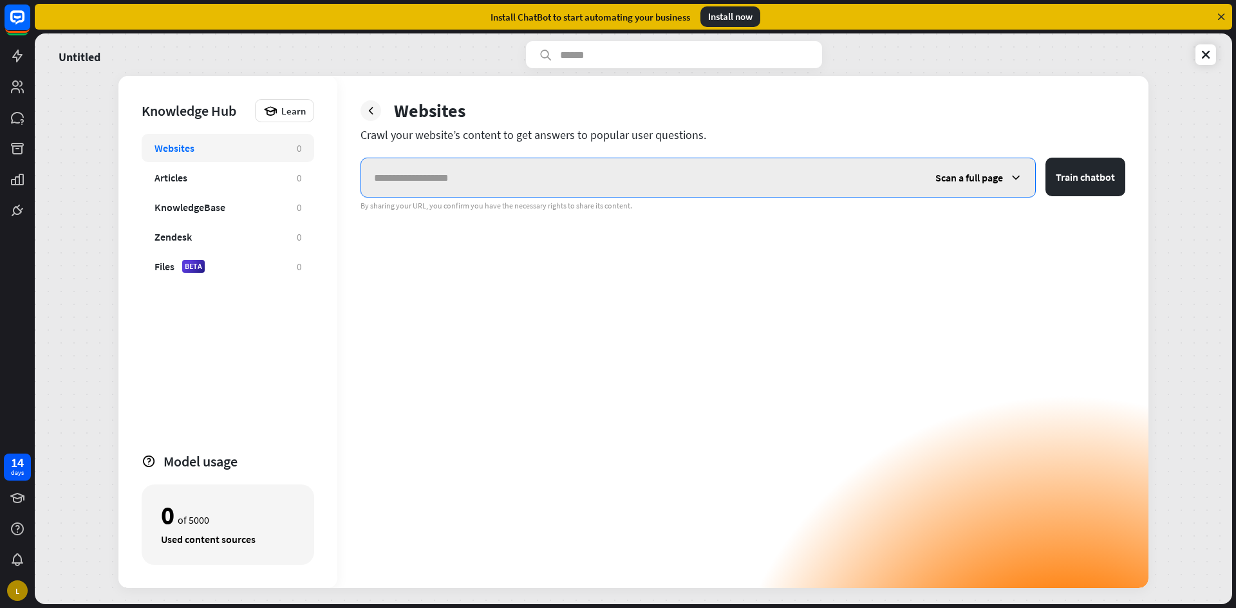
click at [509, 166] on input "text" at bounding box center [641, 177] width 561 height 39
paste input "**********"
type input "**********"
click at [1021, 179] on icon at bounding box center [1015, 177] width 13 height 13
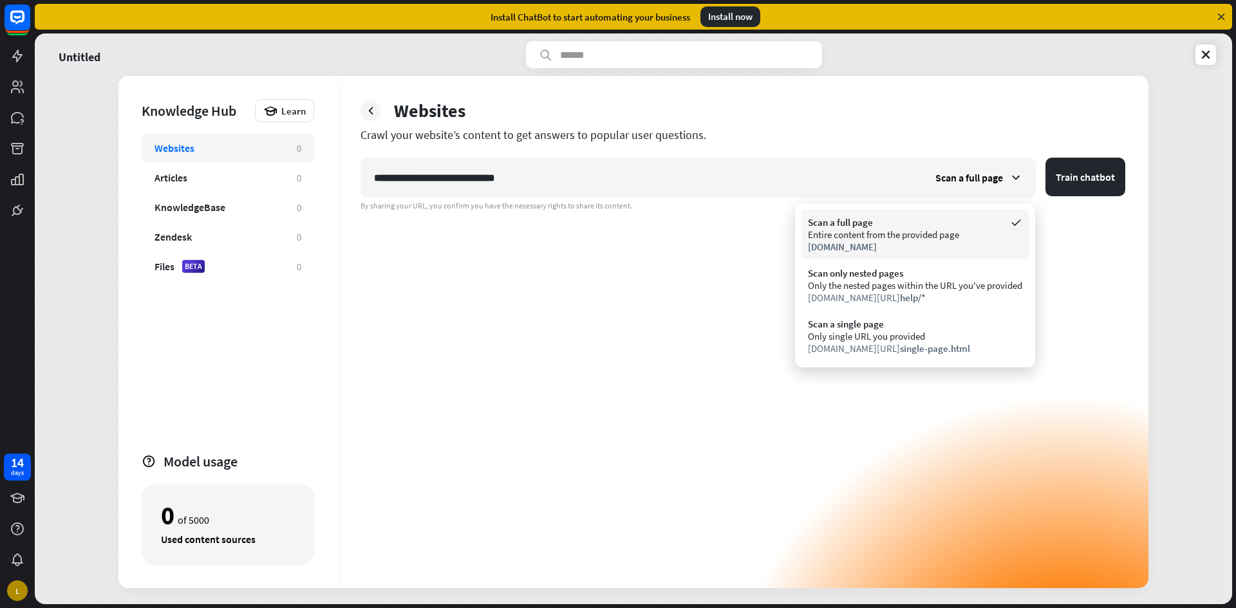
click at [962, 224] on div "Scan a full page" at bounding box center [915, 222] width 214 height 12
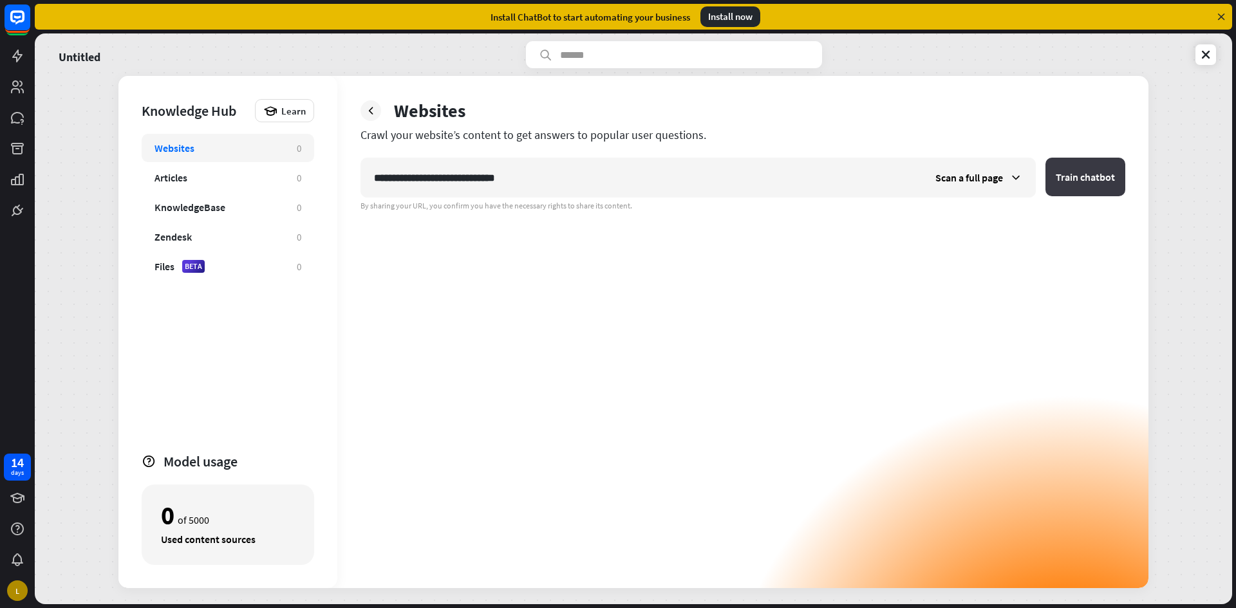
click at [1068, 180] on button "Train chatbot" at bounding box center [1085, 177] width 80 height 39
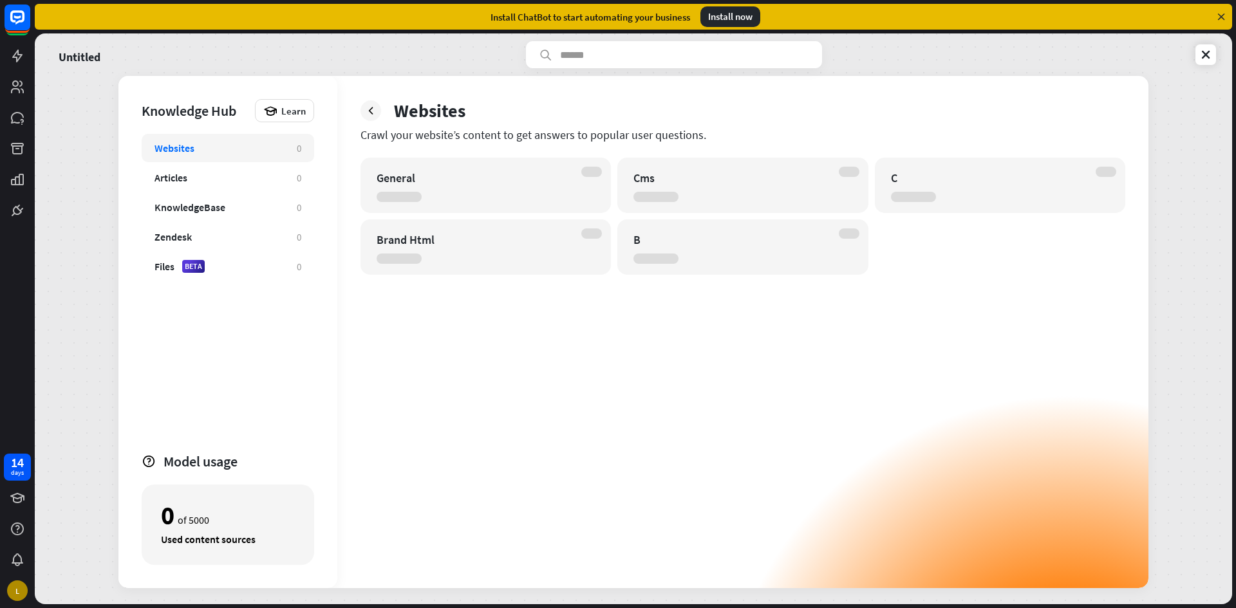
click at [577, 197] on div "General" at bounding box center [485, 185] width 250 height 55
click at [586, 176] on div at bounding box center [591, 172] width 21 height 10
click at [906, 414] on div "General Cms C Brand Html B" at bounding box center [742, 373] width 765 height 431
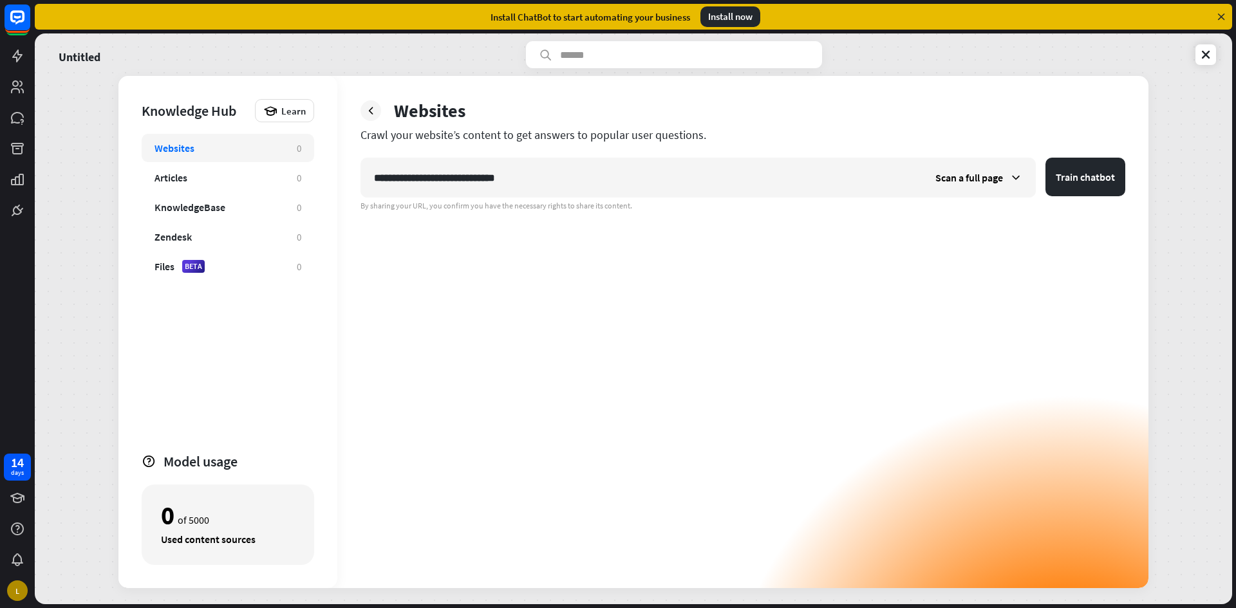
click at [1113, 263] on div "**********" at bounding box center [742, 373] width 765 height 431
click at [1059, 173] on button "Train chatbot" at bounding box center [1085, 177] width 80 height 39
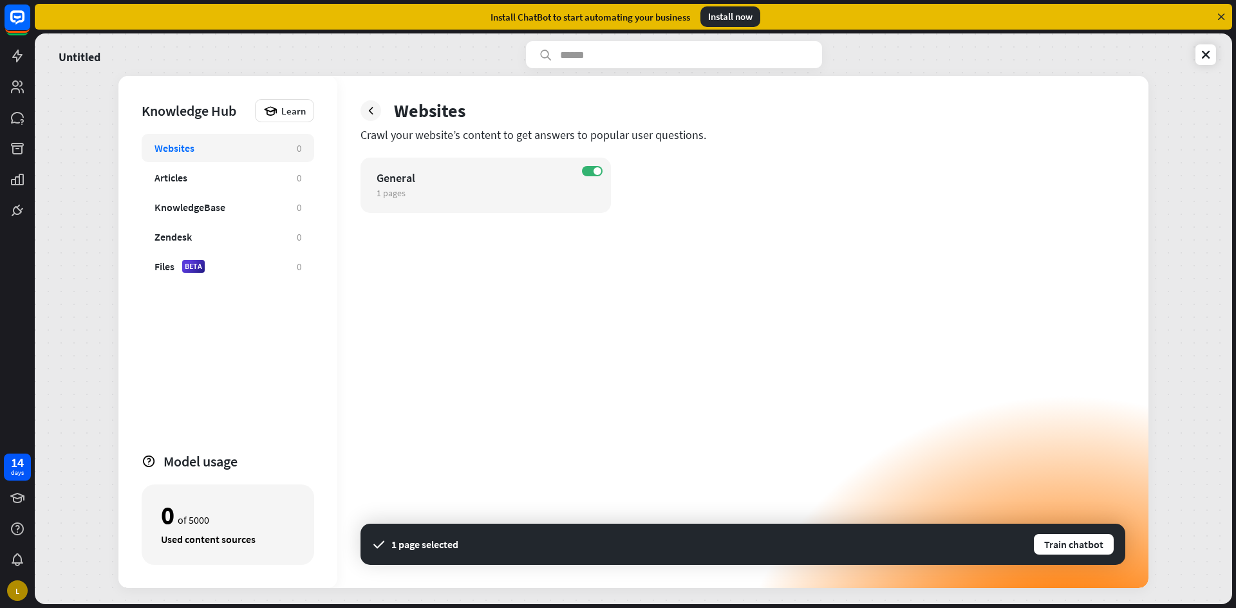
click at [808, 327] on div "ON General 1 pages edit 1 page selected Train chatbot" at bounding box center [742, 373] width 765 height 431
click at [1088, 552] on button "Train chatbot" at bounding box center [1073, 544] width 82 height 23
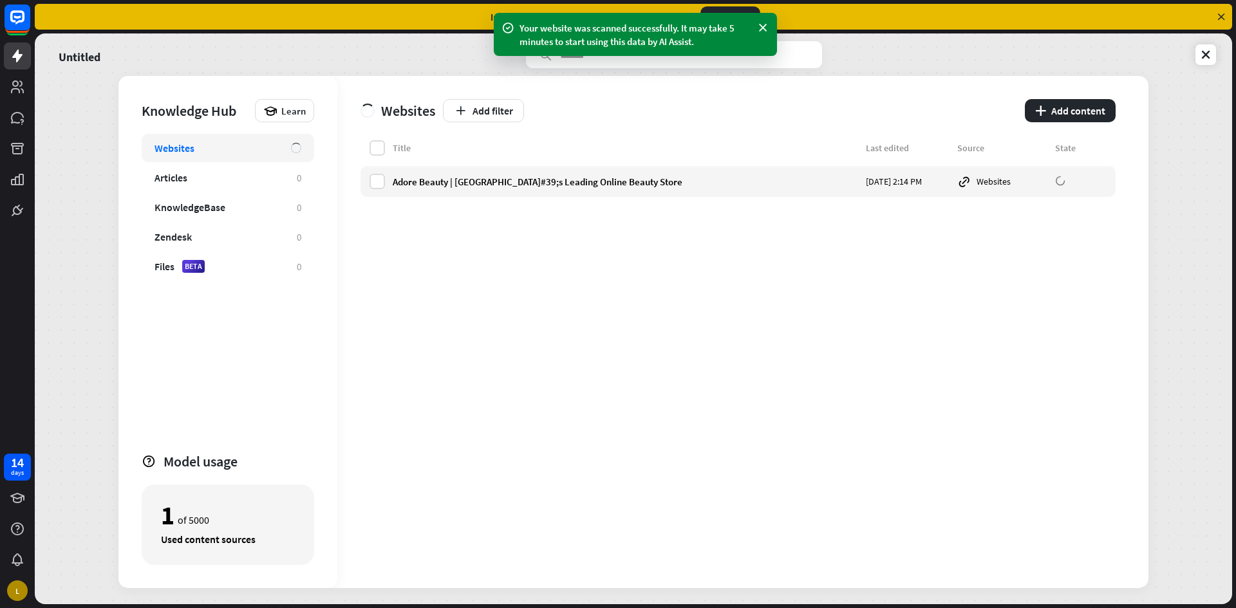
click at [601, 65] on input "text" at bounding box center [674, 54] width 296 height 27
type input "**********"
click at [766, 30] on icon at bounding box center [762, 28] width 13 height 14
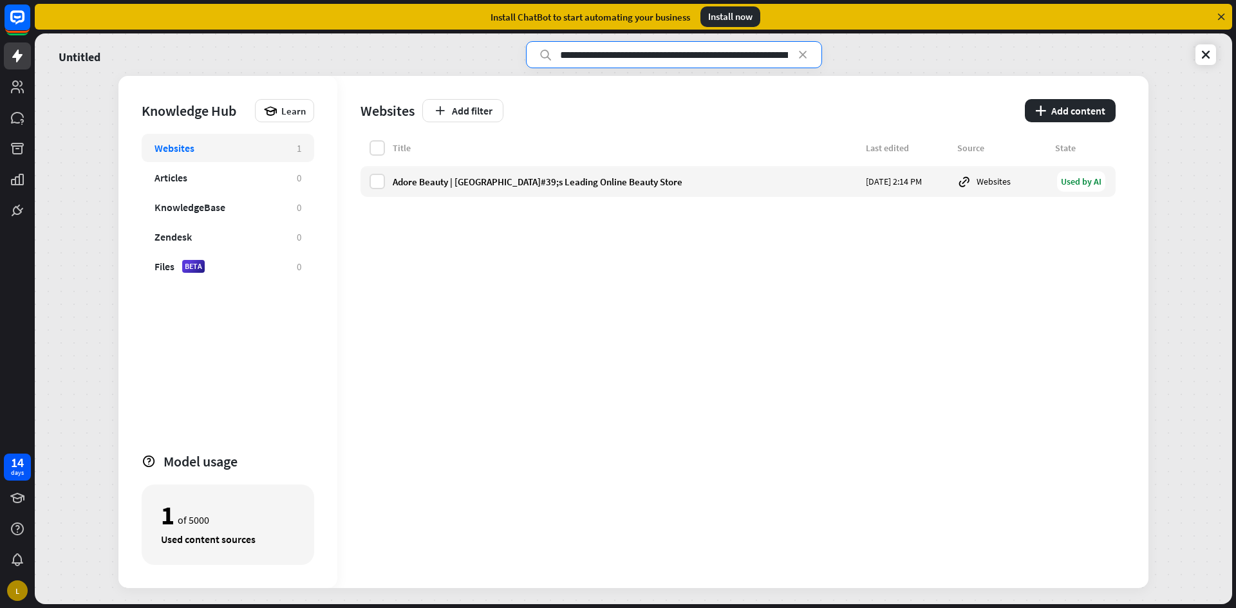
click at [772, 53] on input "**********" at bounding box center [674, 54] width 296 height 27
click at [796, 57] on icon at bounding box center [802, 54] width 13 height 13
click at [779, 55] on input "text" at bounding box center [674, 54] width 296 height 27
type input "**********"
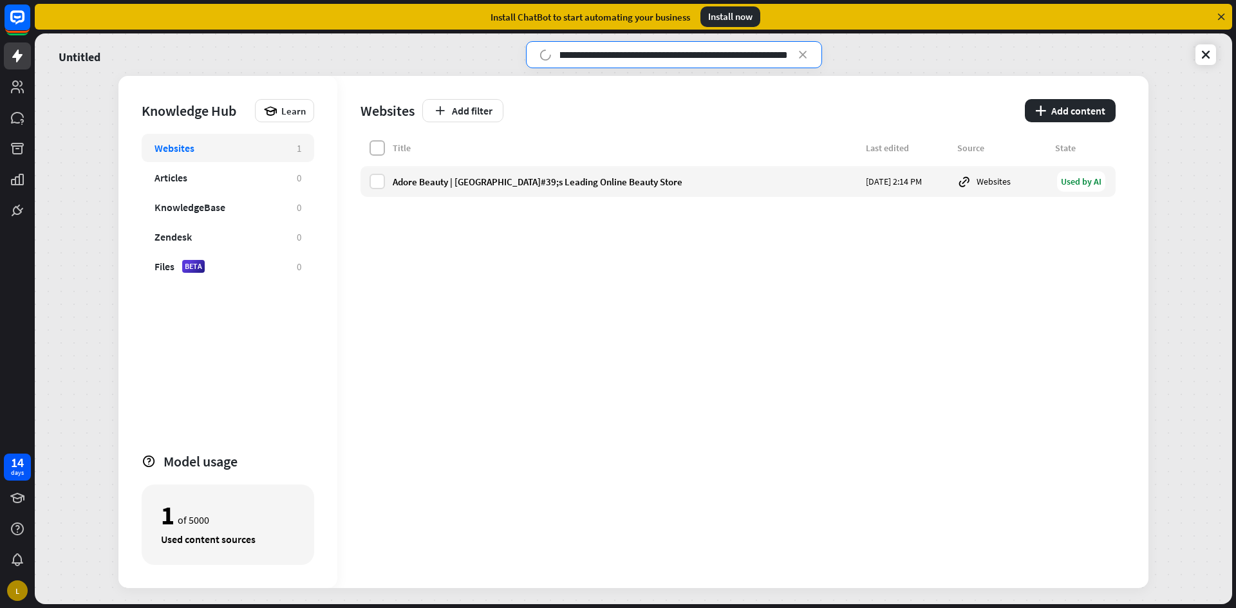
click at [380, 148] on label at bounding box center [376, 147] width 15 height 15
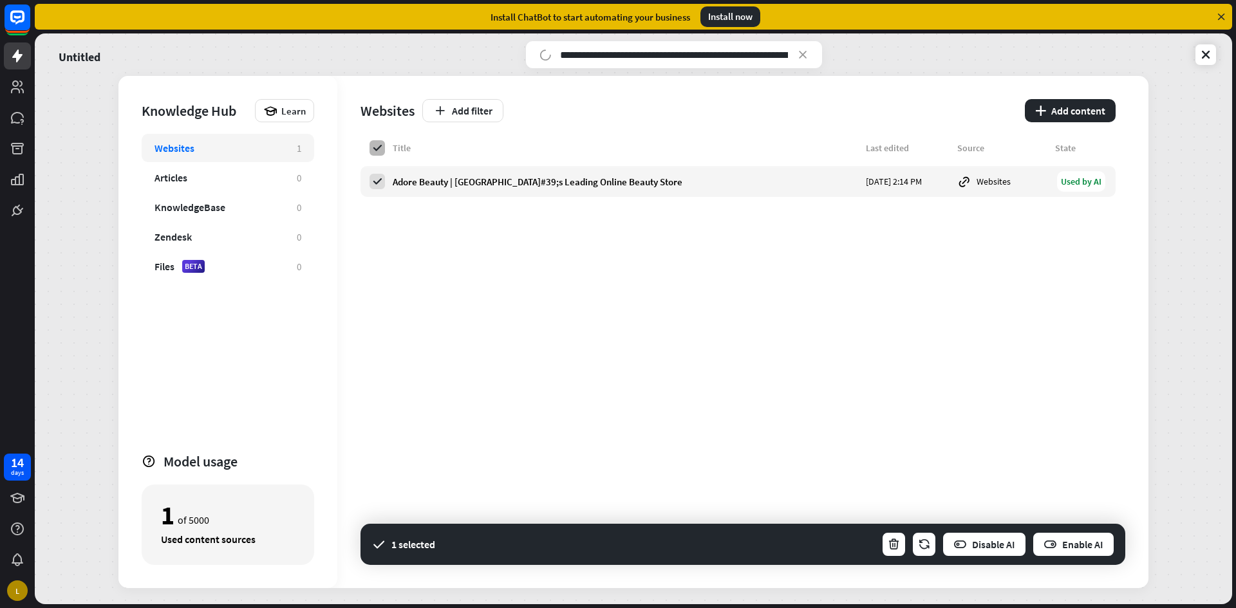
click at [379, 154] on label at bounding box center [376, 147] width 15 height 15
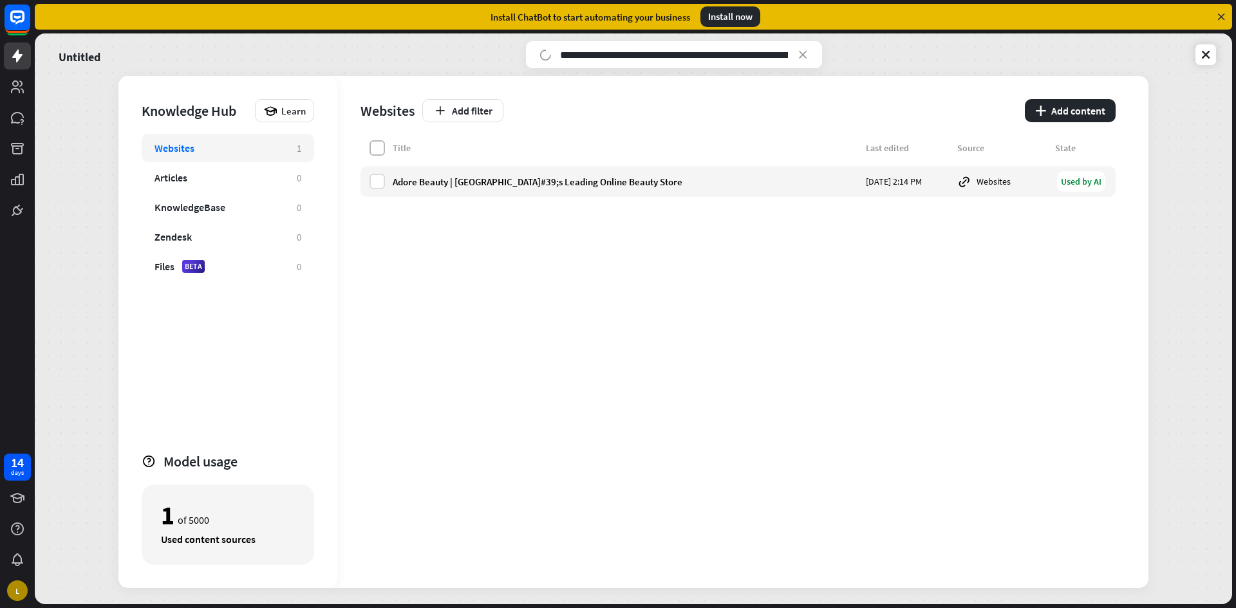
click at [379, 154] on label at bounding box center [376, 147] width 15 height 15
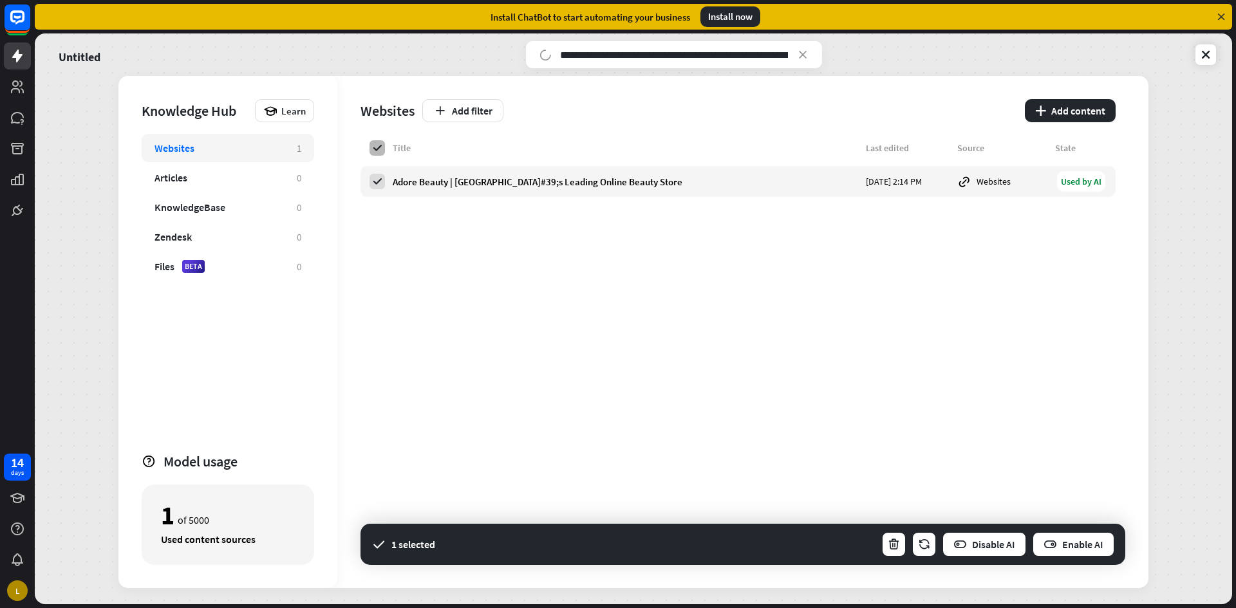
click at [379, 154] on label at bounding box center [376, 147] width 15 height 15
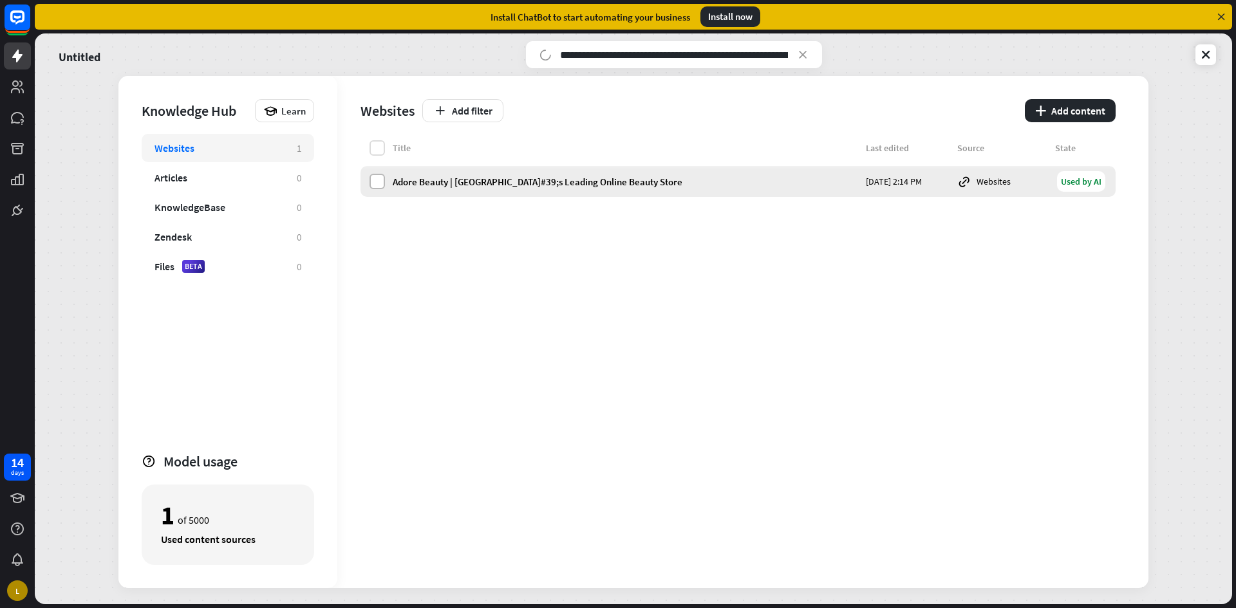
click at [380, 180] on label at bounding box center [376, 181] width 15 height 15
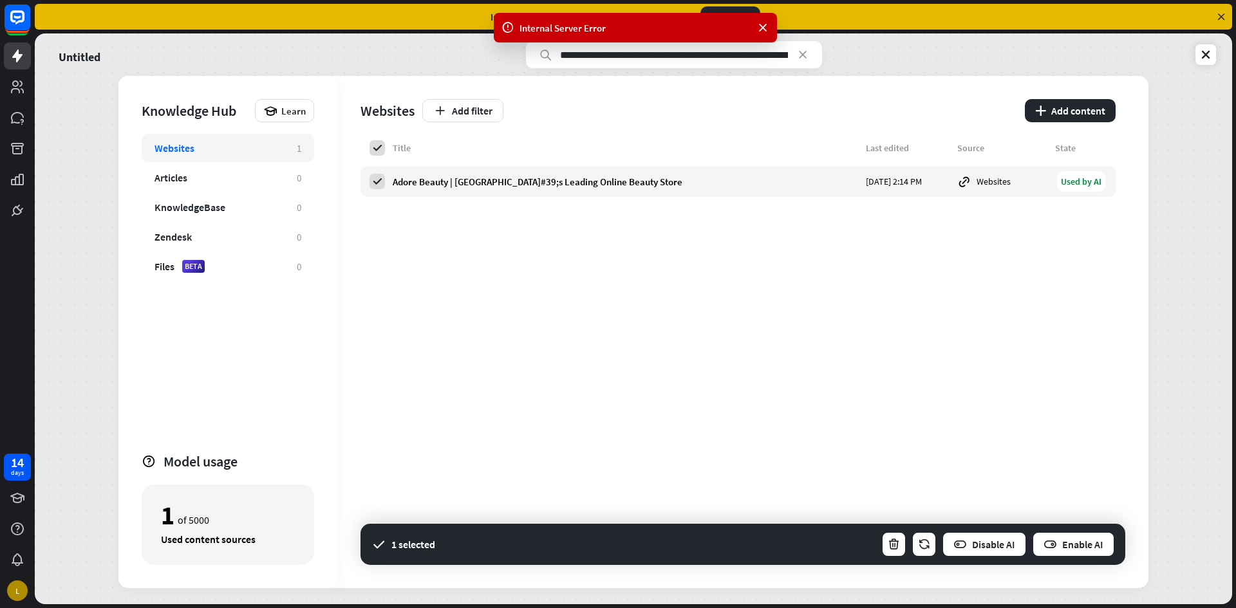
click at [797, 54] on icon at bounding box center [802, 54] width 13 height 13
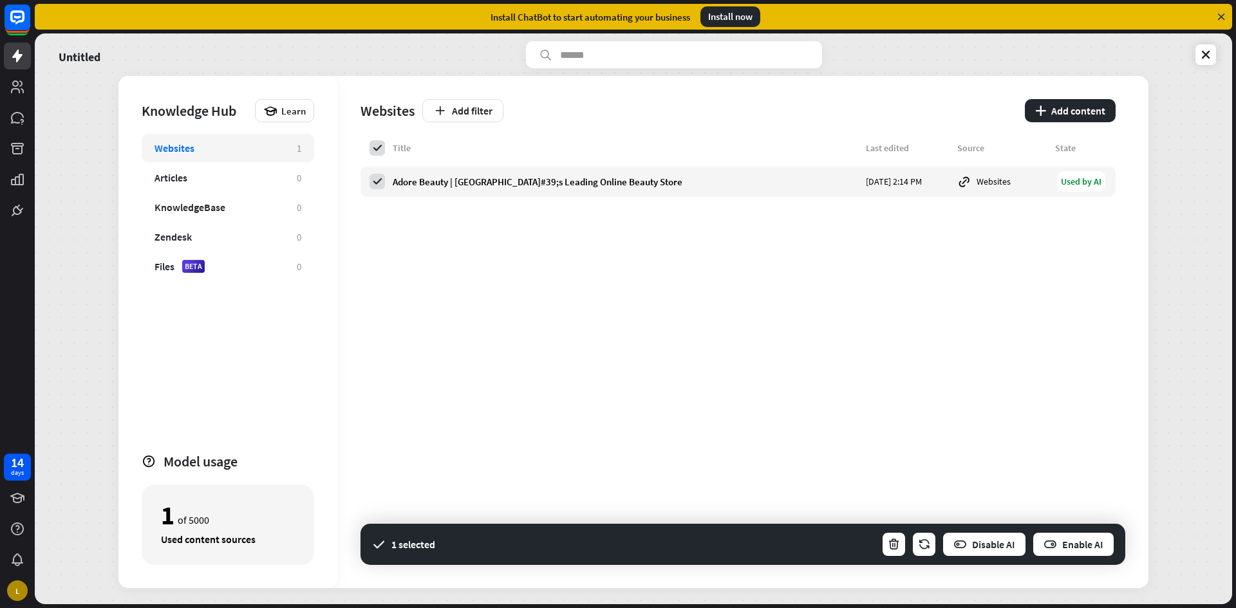
click at [684, 47] on input "text" at bounding box center [674, 54] width 296 height 27
type input "**********"
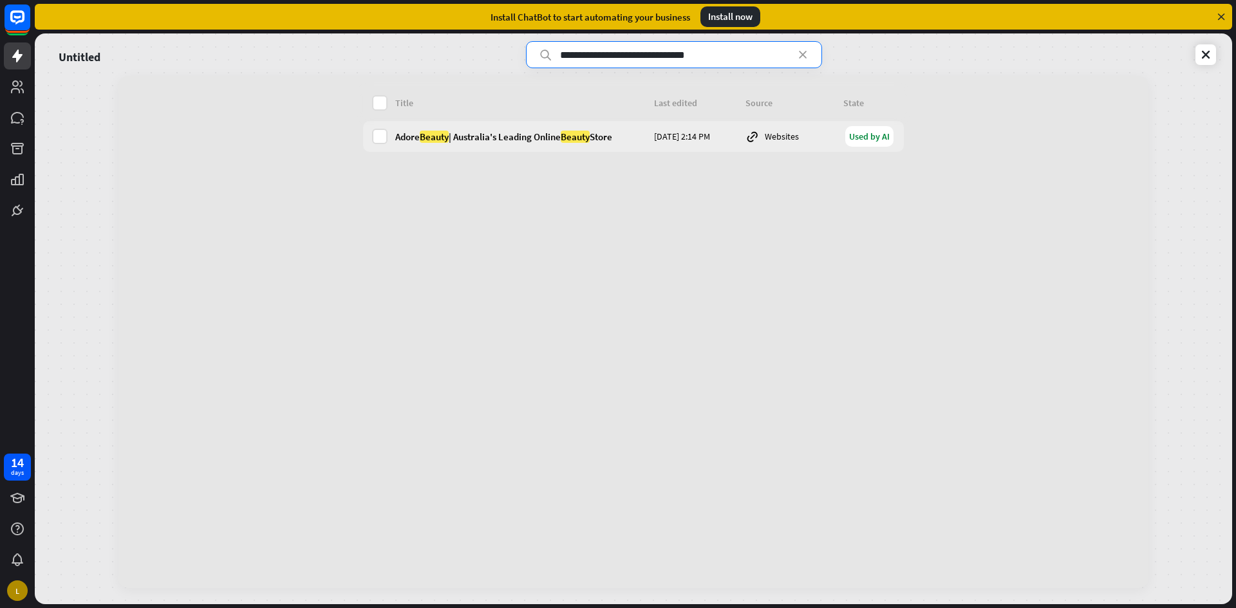
click at [389, 133] on div "Adore Beauty | [GEOGRAPHIC_DATA]'s Leading Online Beauty Store [DATE] 2:14 PM W…" at bounding box center [633, 136] width 541 height 31
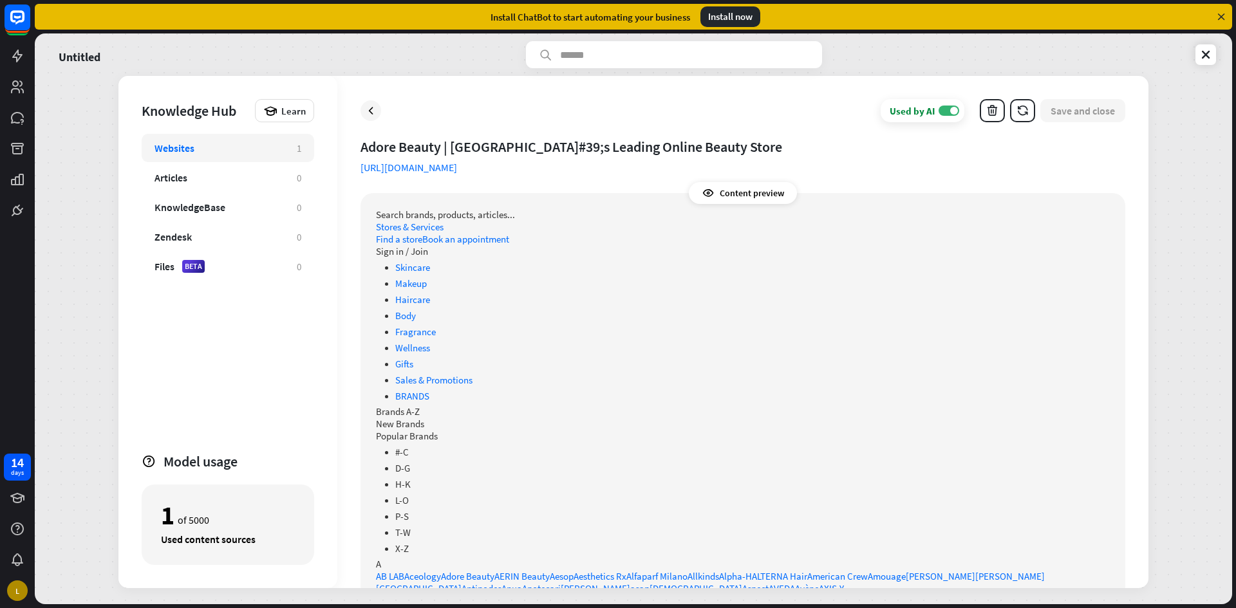
click at [669, 42] on input "text" at bounding box center [674, 54] width 296 height 27
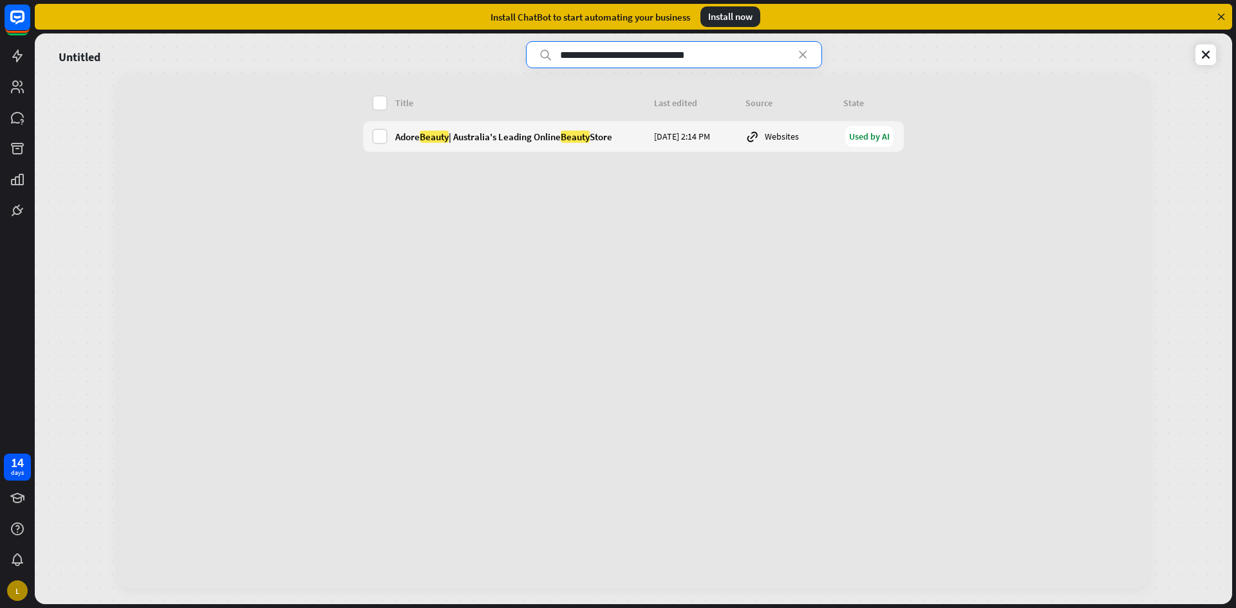
type input "**********"
click at [390, 127] on div "Adore Beauty | [GEOGRAPHIC_DATA]'s Leading Online Beauty Store [DATE] 2:14 PM W…" at bounding box center [633, 136] width 541 height 31
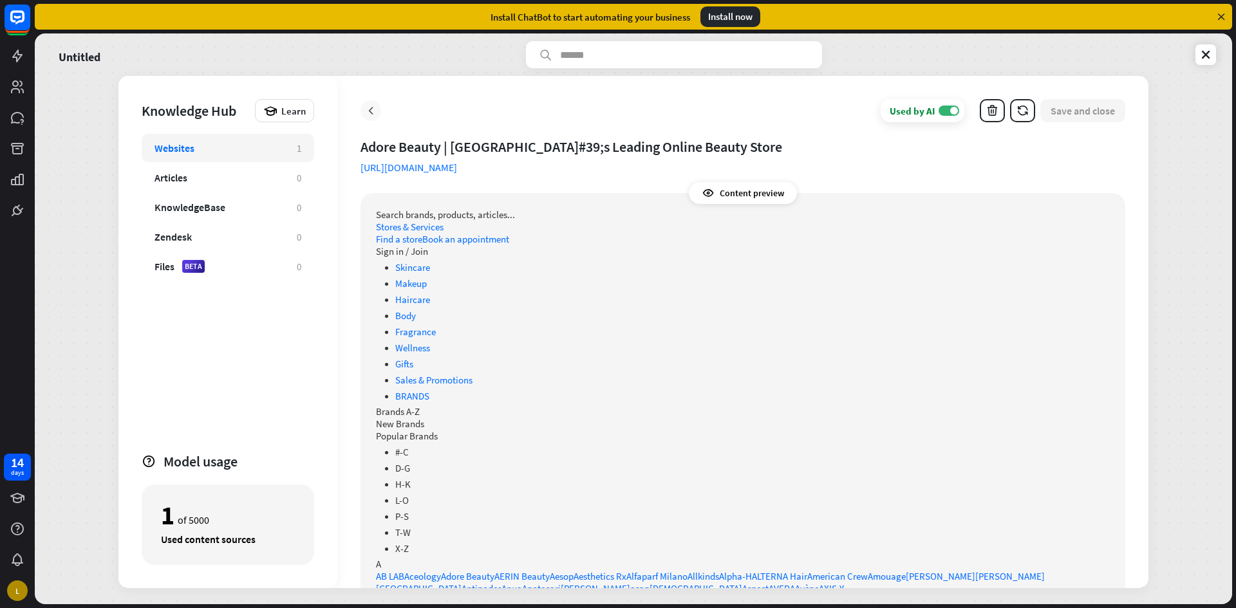
click at [362, 117] on div at bounding box center [370, 110] width 21 height 21
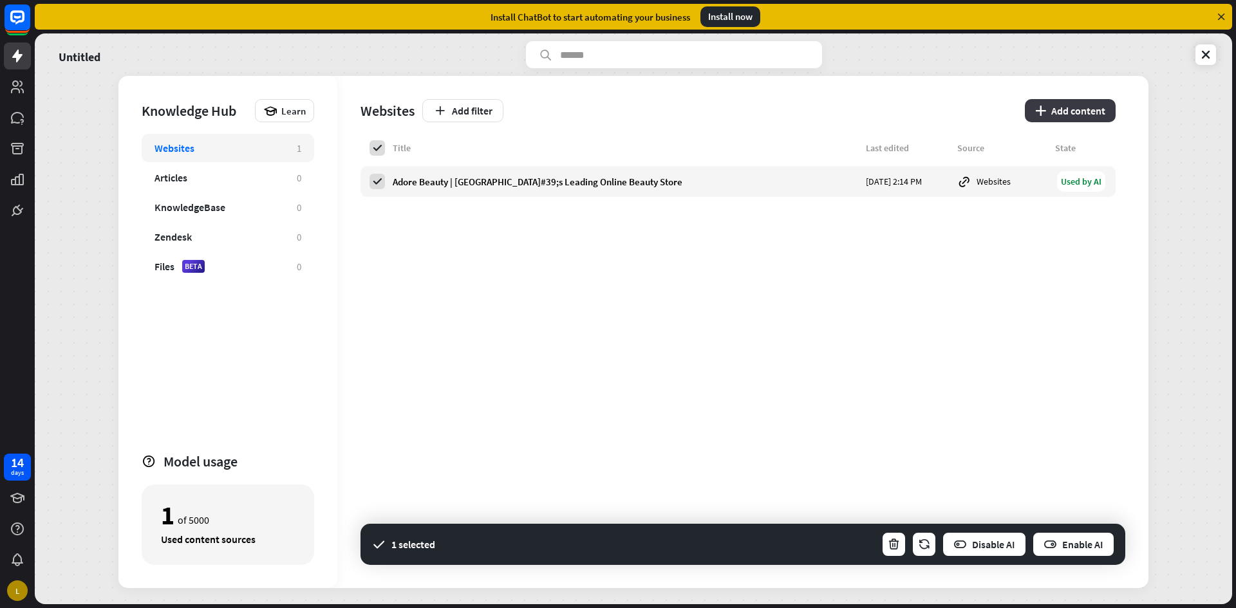
click at [1058, 107] on button "plus Add content" at bounding box center [1070, 110] width 91 height 23
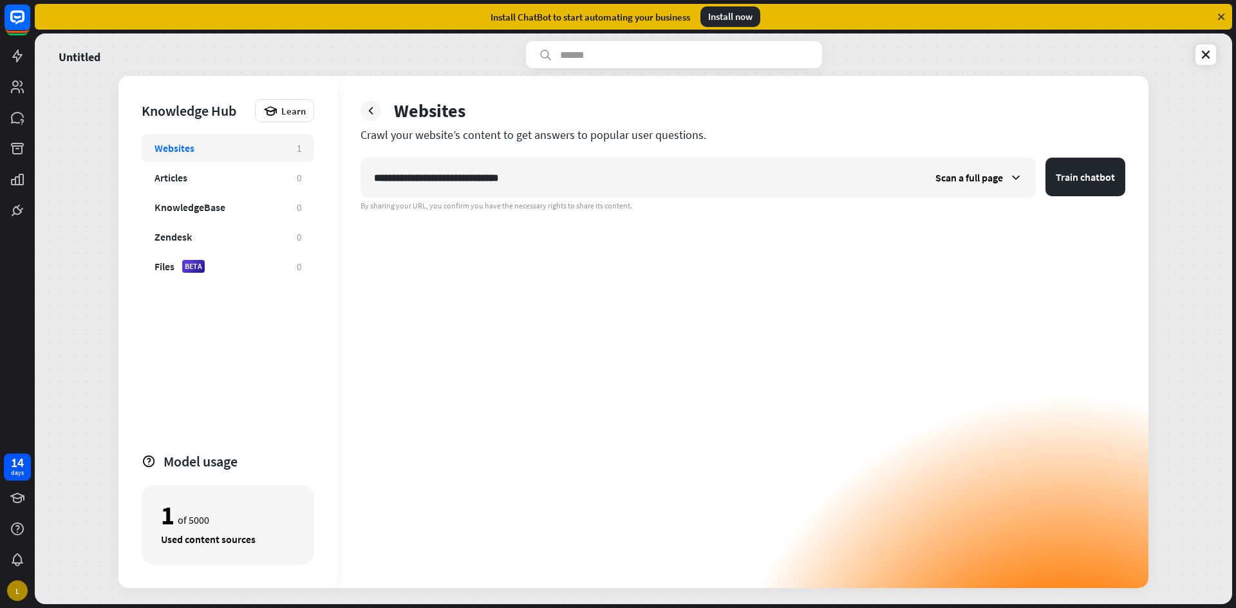
type input "**********"
click at [1045, 158] on button "Train chatbot" at bounding box center [1085, 177] width 80 height 39
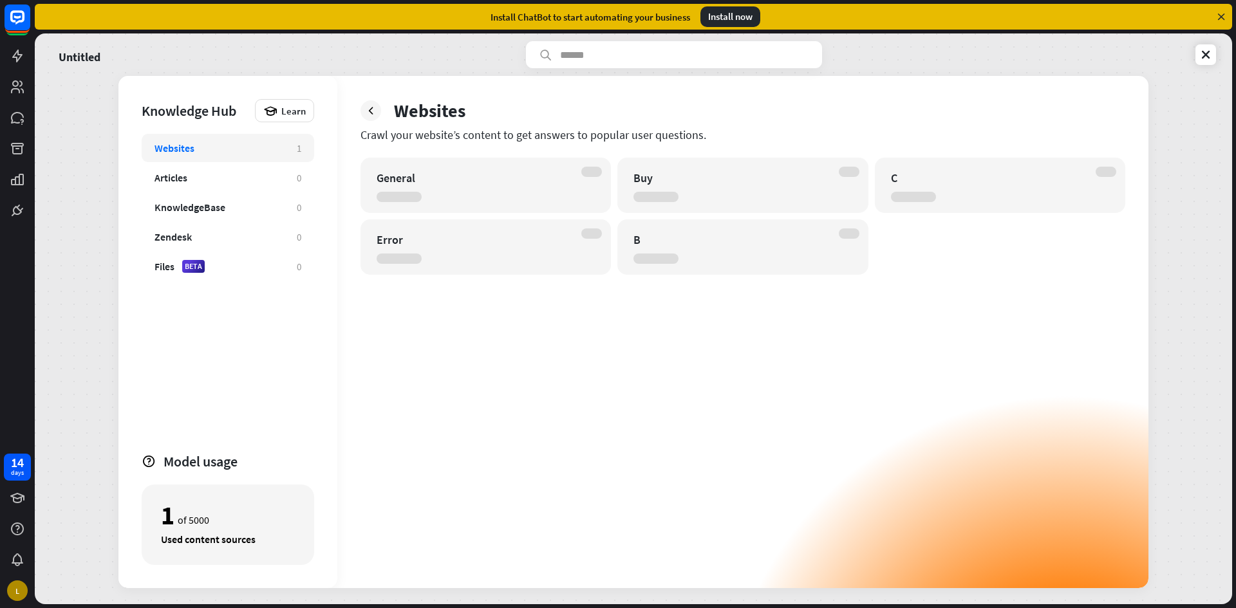
click at [589, 175] on div at bounding box center [591, 172] width 21 height 10
click at [935, 369] on div "General Buy C Error B" at bounding box center [742, 373] width 765 height 431
click at [1200, 64] on link at bounding box center [1205, 54] width 21 height 21
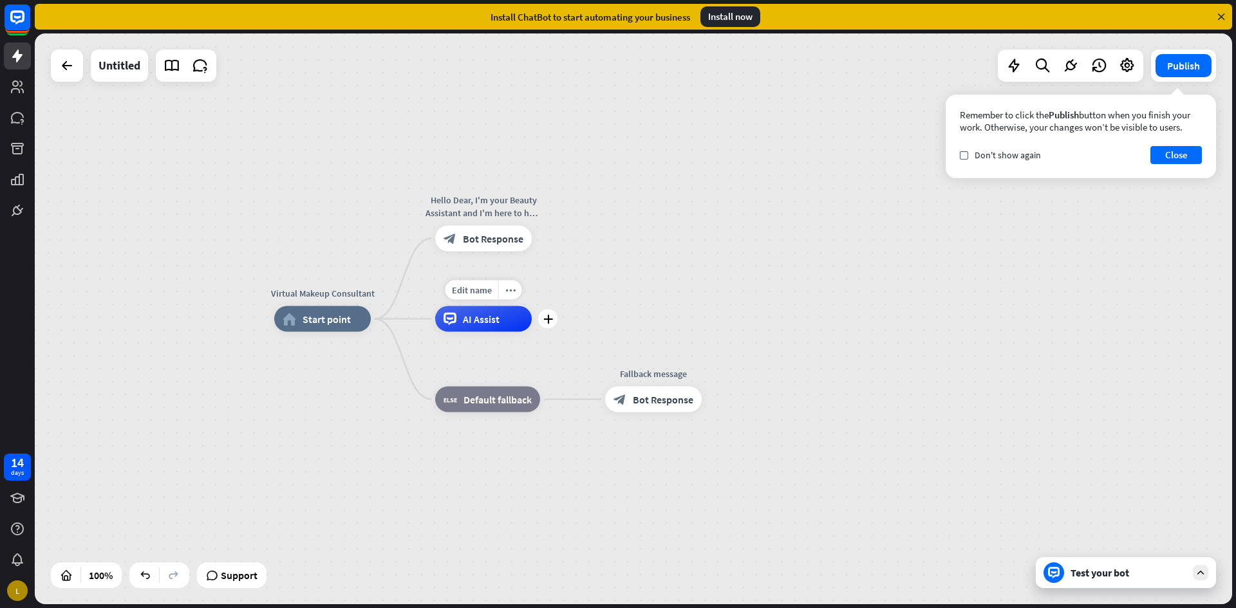
click at [497, 317] on span "AI Assist" at bounding box center [481, 319] width 37 height 13
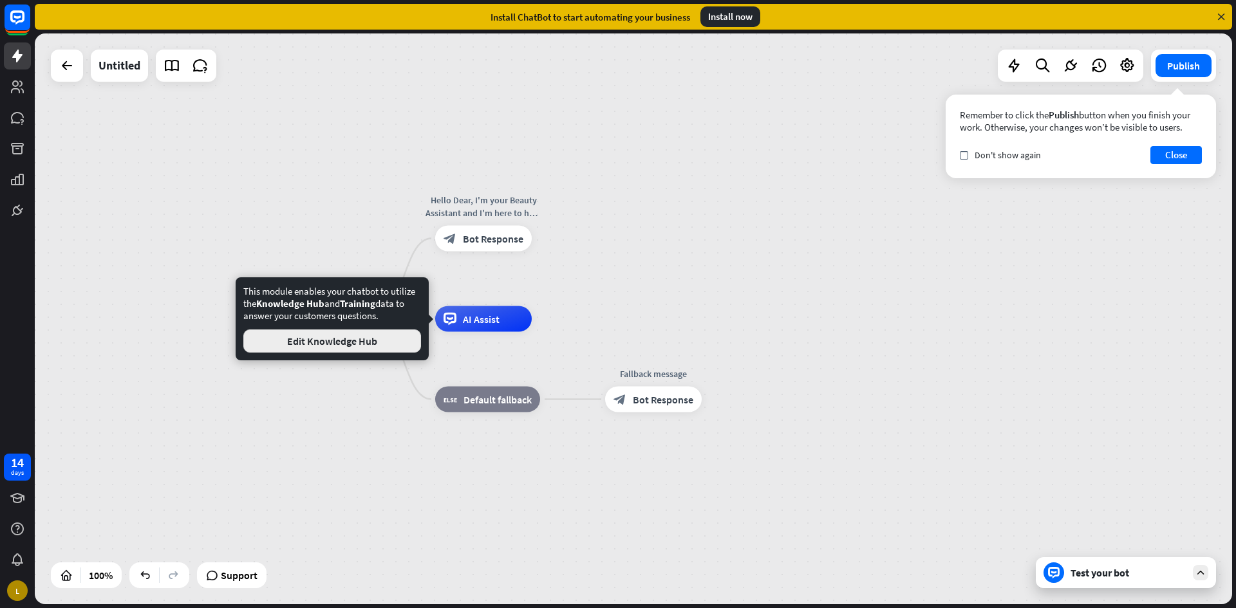
click at [353, 348] on button "Edit Knowledge Hub" at bounding box center [332, 341] width 178 height 23
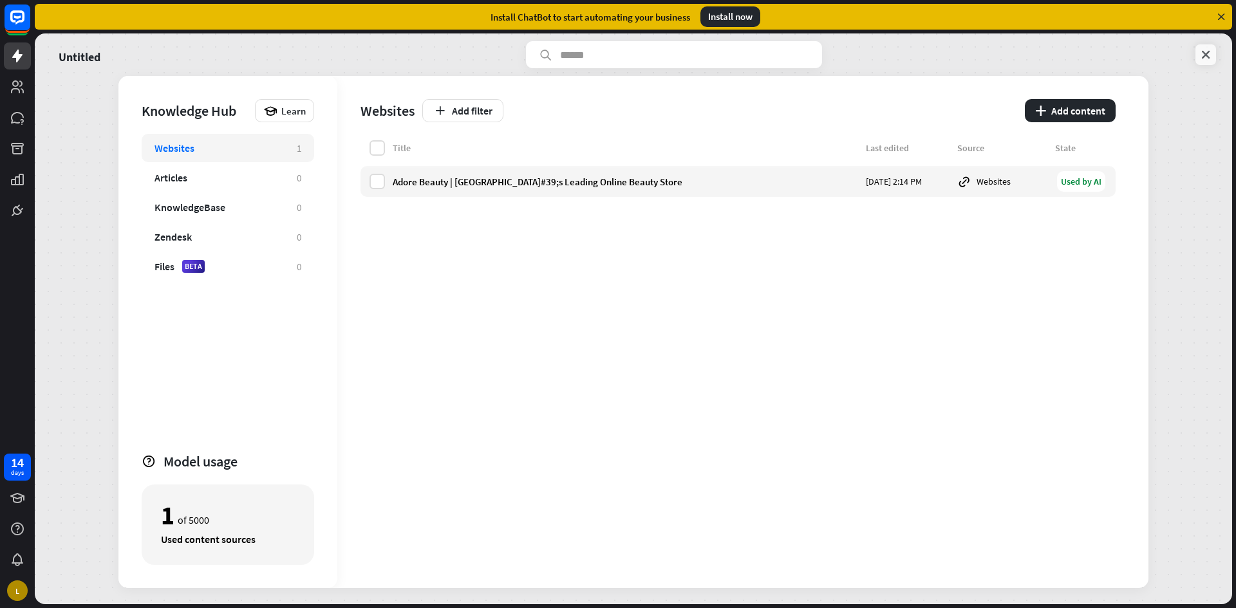
click at [1204, 59] on icon at bounding box center [1205, 54] width 13 height 13
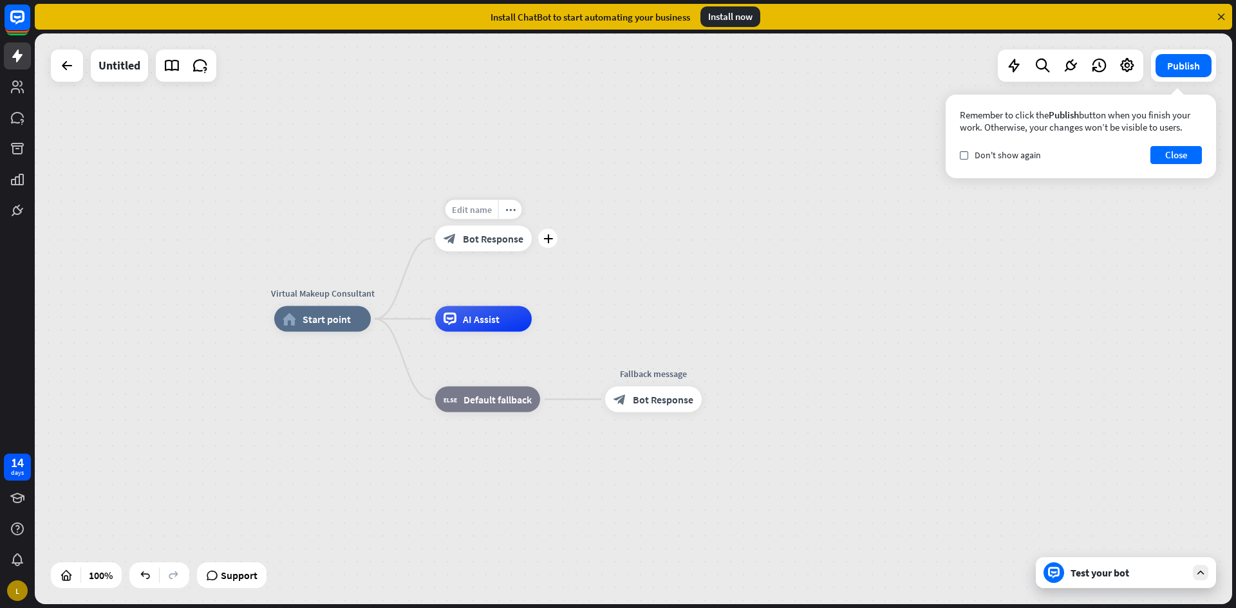
click at [480, 204] on span "Edit name" at bounding box center [472, 210] width 40 height 12
click at [503, 241] on span "Bot Response" at bounding box center [493, 238] width 60 height 13
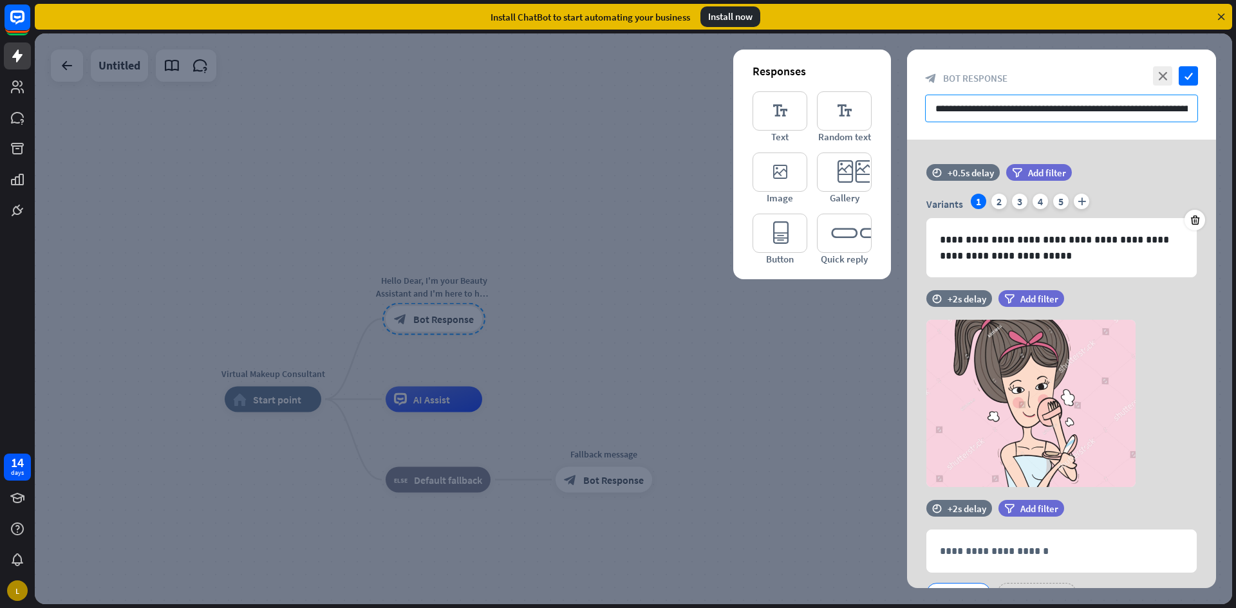
click at [1078, 110] on input "**********" at bounding box center [1061, 109] width 273 height 28
drag, startPoint x: 1189, startPoint y: 102, endPoint x: 1043, endPoint y: 128, distance: 148.5
click at [1043, 128] on div "**********" at bounding box center [1061, 95] width 309 height 90
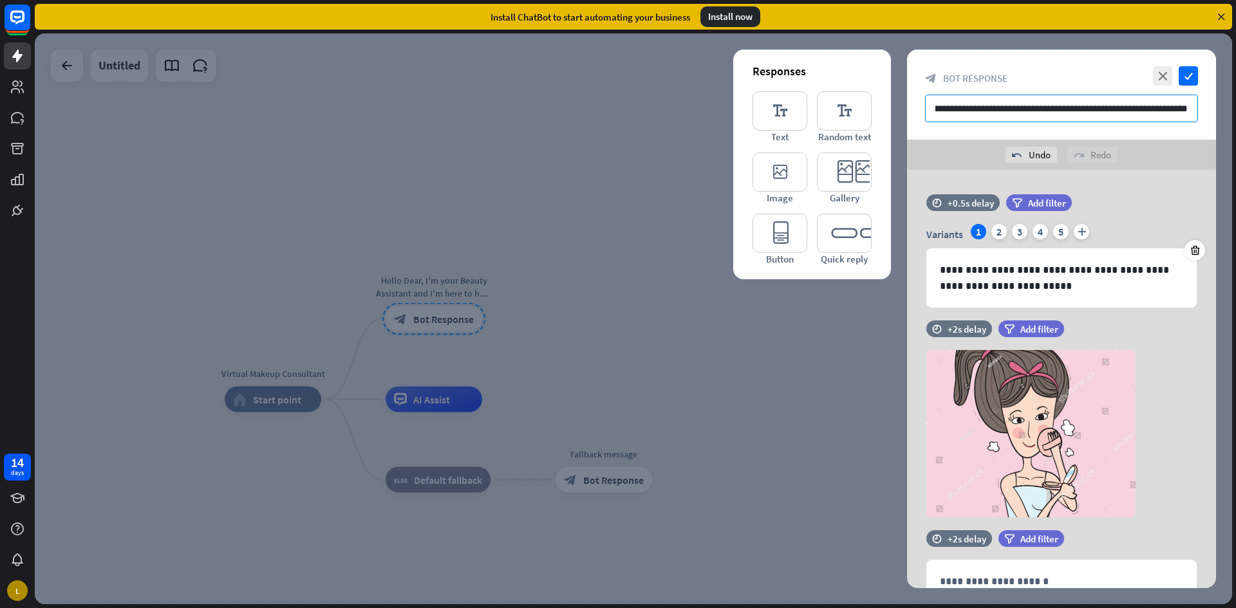
scroll to position [0, 242]
type input "**********"
click at [1185, 81] on icon "check" at bounding box center [1187, 75] width 19 height 19
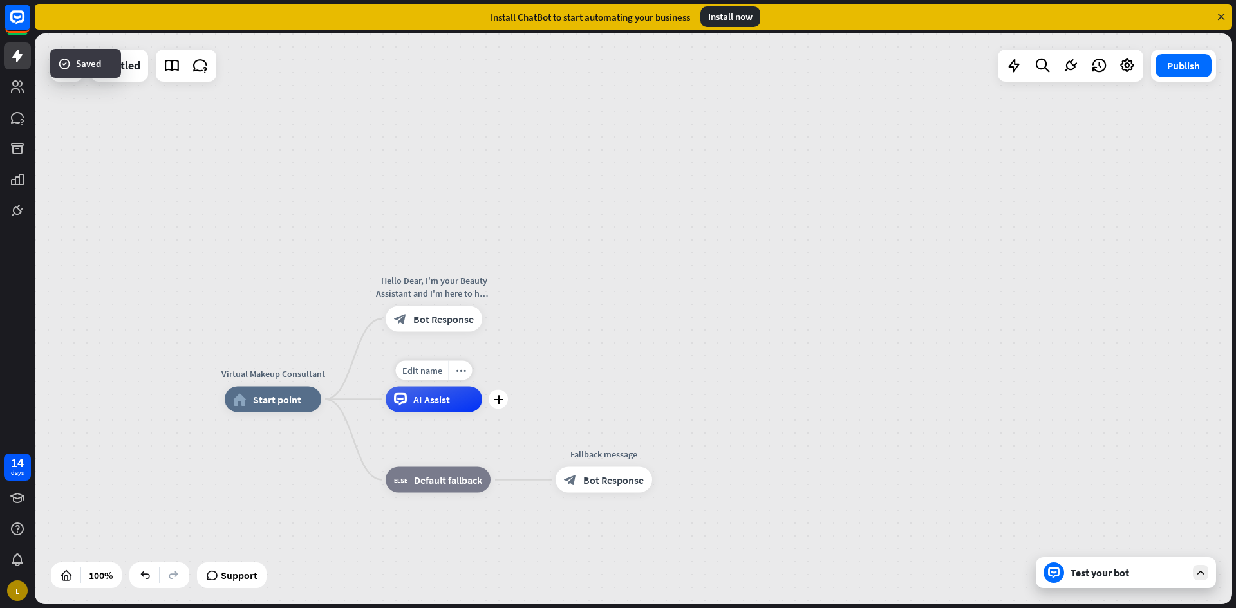
click at [449, 402] on span "AI Assist" at bounding box center [431, 399] width 37 height 13
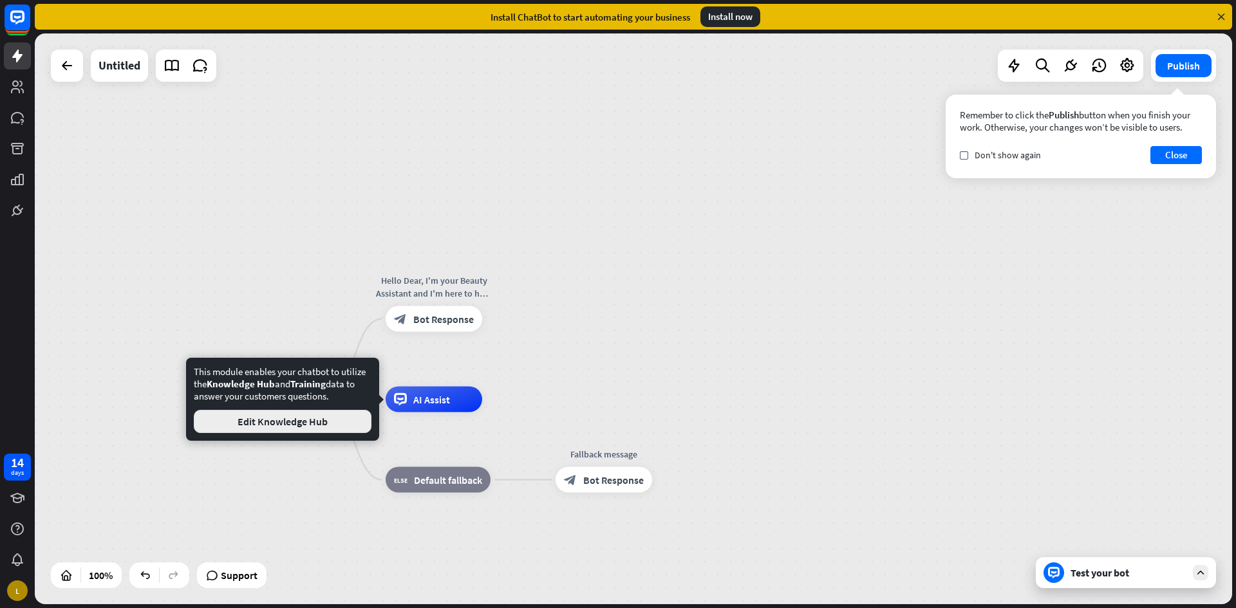
click at [362, 427] on button "Edit Knowledge Hub" at bounding box center [283, 421] width 178 height 23
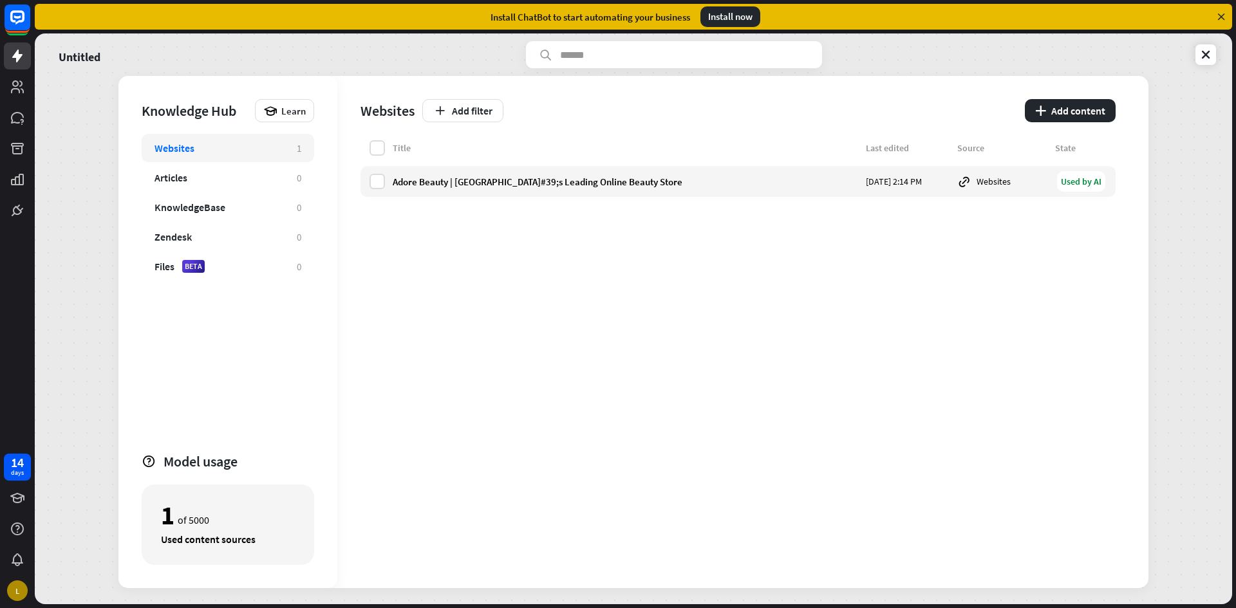
click at [644, 68] on div "Untitled Knowledge Hub Learn Websites 1 Articles 0 KnowledgeBase 0 Zendesk 0 Fi…" at bounding box center [633, 318] width 1197 height 571
click at [1111, 115] on button "plus Add content" at bounding box center [1070, 110] width 91 height 23
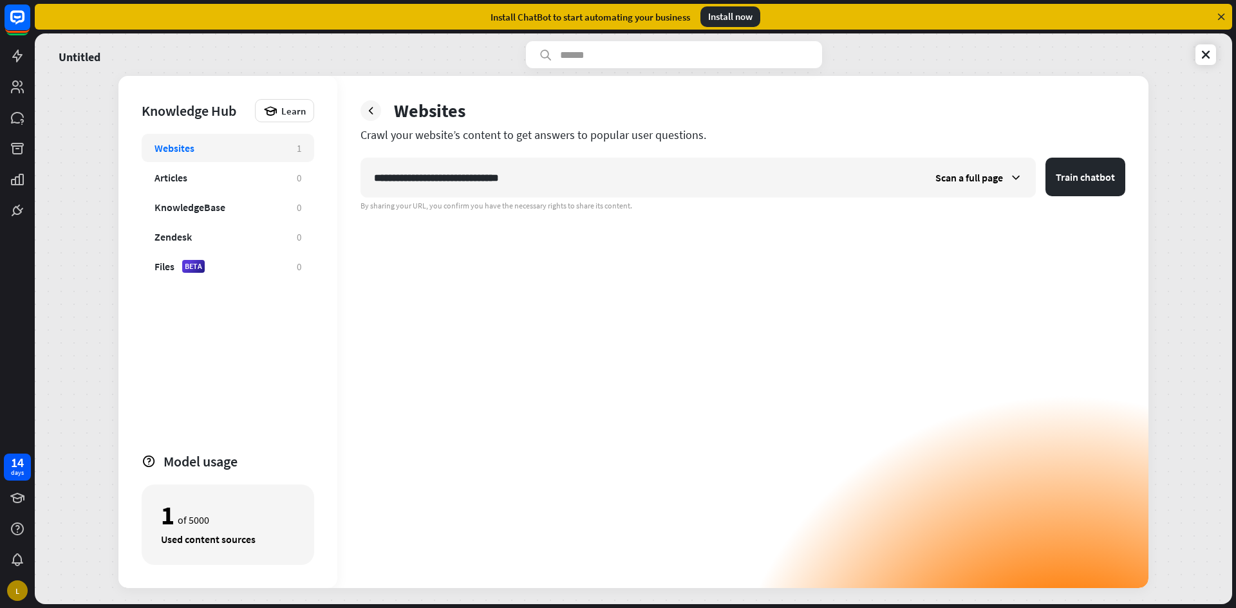
type input "**********"
click at [1045, 158] on button "Train chatbot" at bounding box center [1085, 177] width 80 height 39
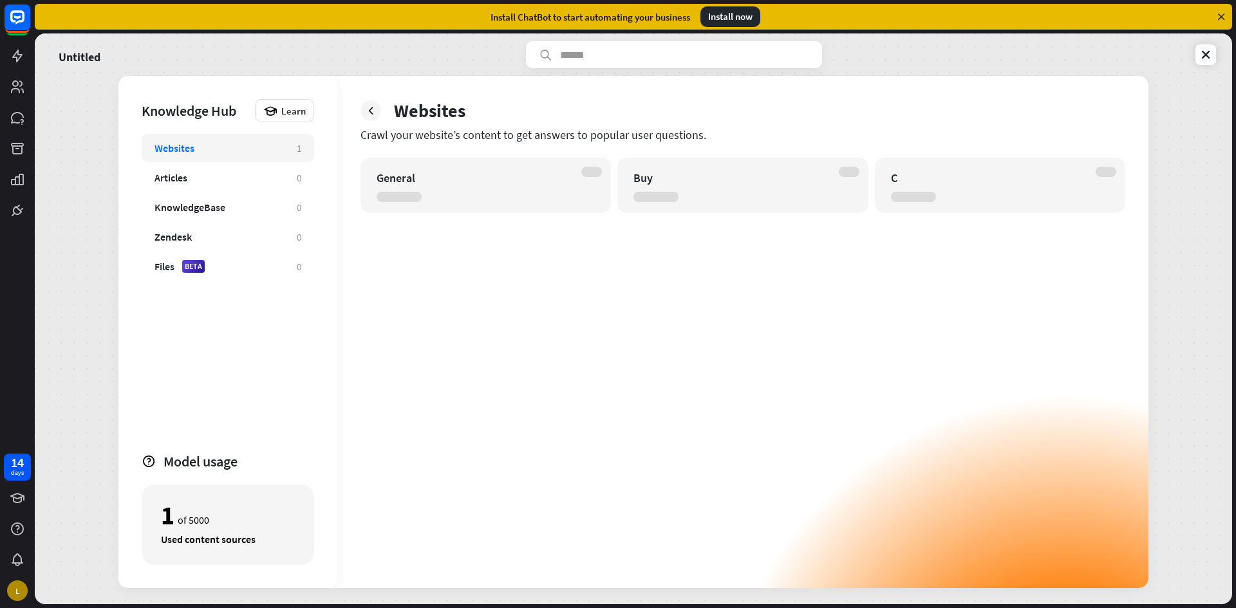
click at [474, 115] on div "Websites" at bounding box center [742, 110] width 765 height 23
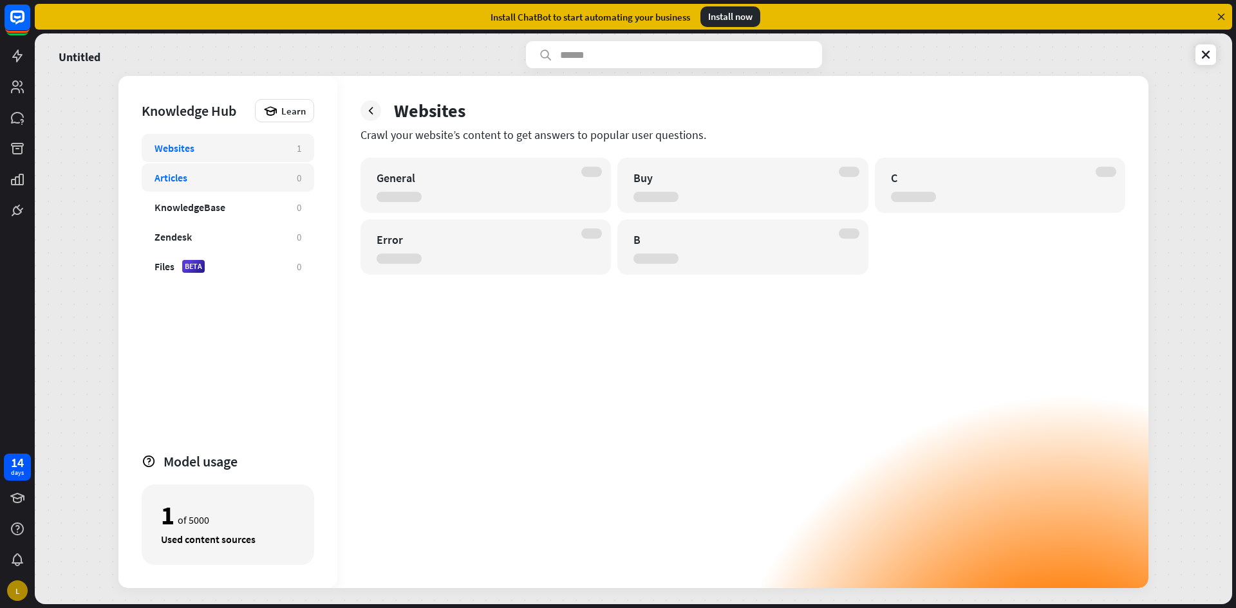
click at [283, 167] on div "Articles 0" at bounding box center [228, 177] width 172 height 28
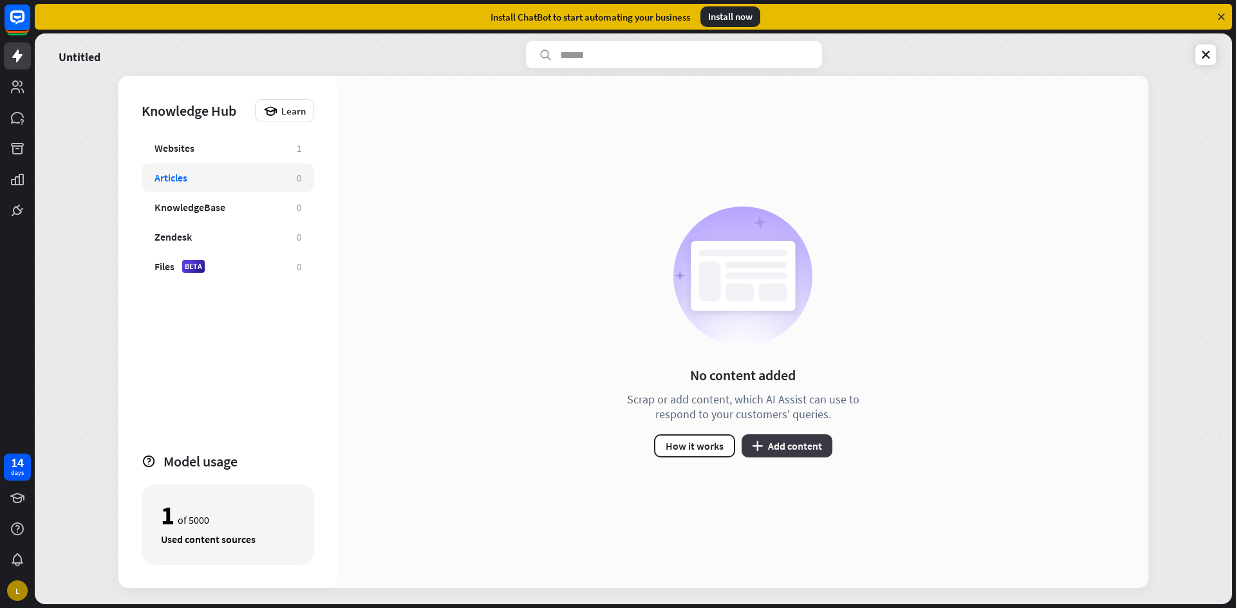
click at [753, 438] on button "plus Add content" at bounding box center [786, 445] width 91 height 23
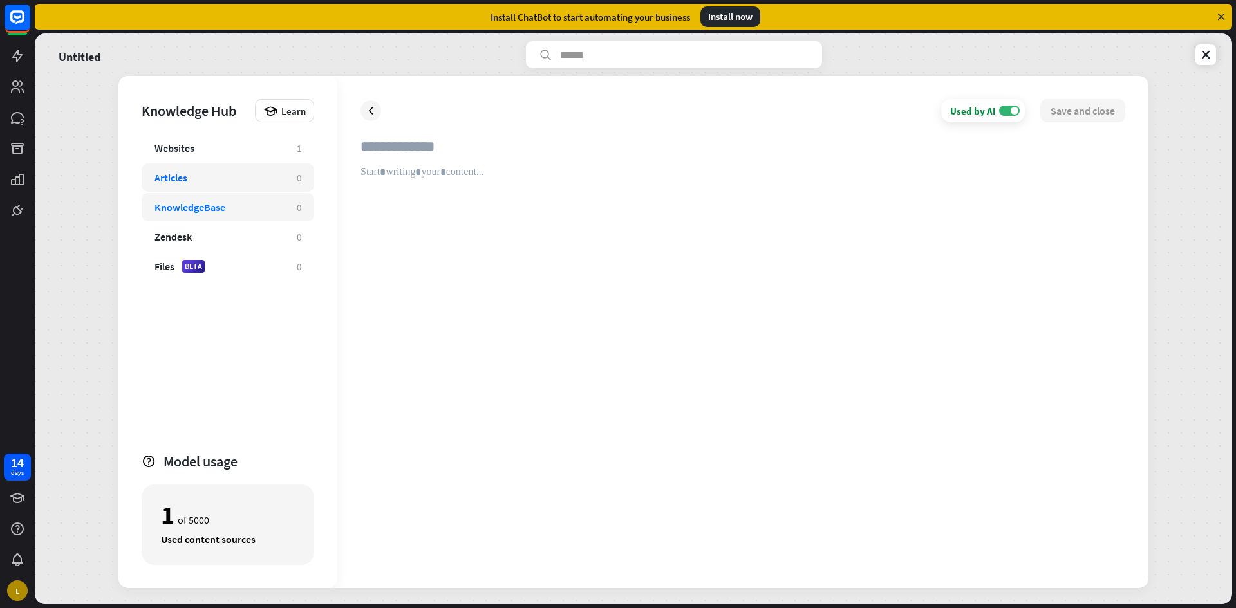
click at [238, 209] on div "KnowledgeBase" at bounding box center [218, 207] width 129 height 13
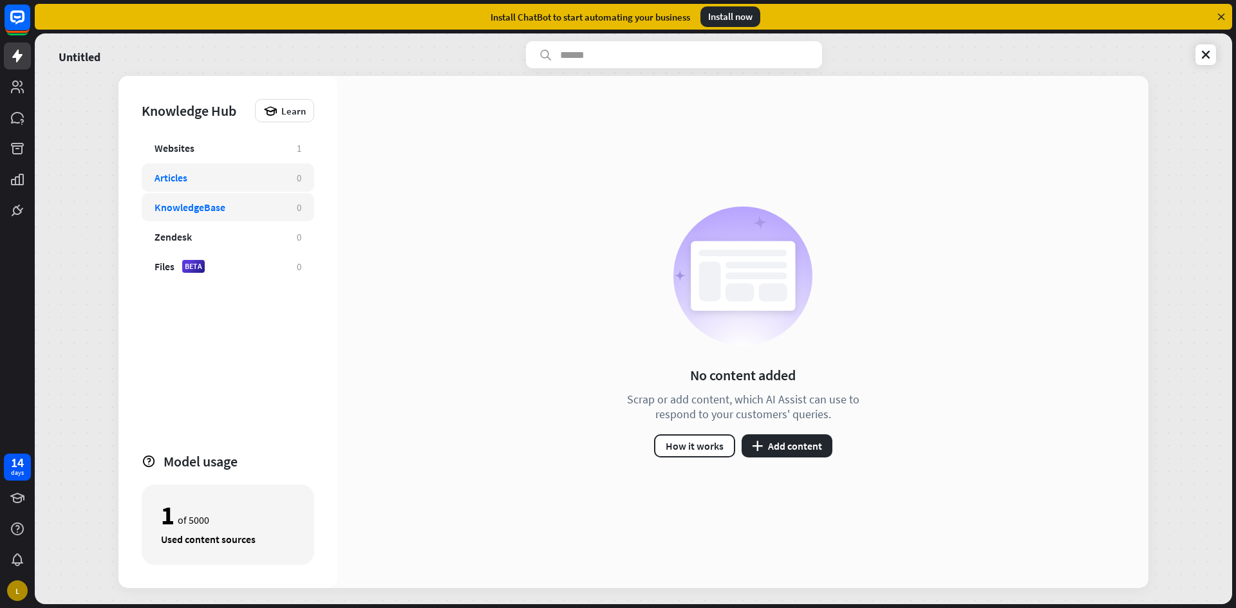
click at [225, 176] on div "Articles" at bounding box center [218, 177] width 129 height 13
click at [177, 144] on div "Websites" at bounding box center [174, 148] width 40 height 13
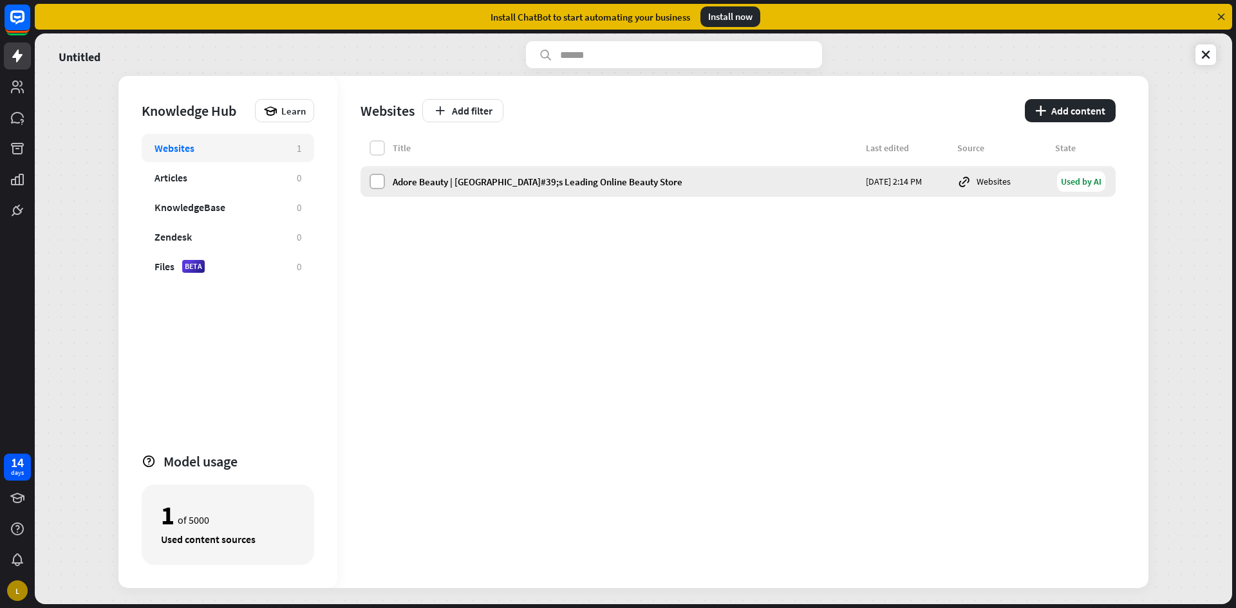
click at [378, 182] on label at bounding box center [376, 181] width 15 height 15
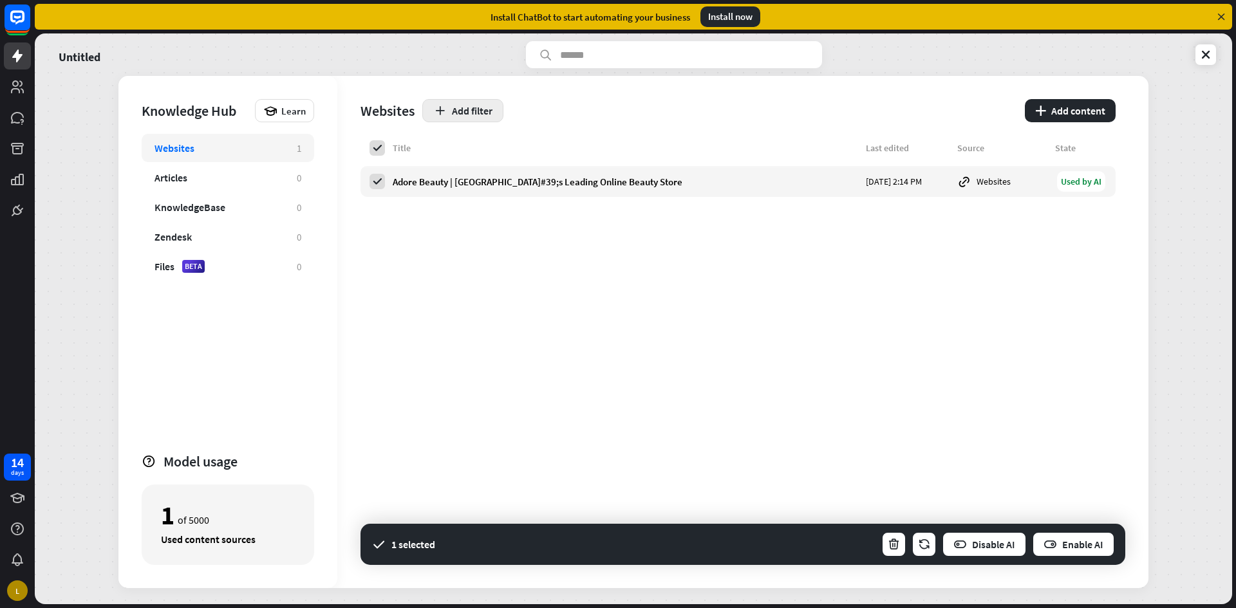
click at [478, 116] on button "Add filter" at bounding box center [462, 110] width 81 height 23
click at [487, 164] on div "globe Source" at bounding box center [470, 165] width 57 height 23
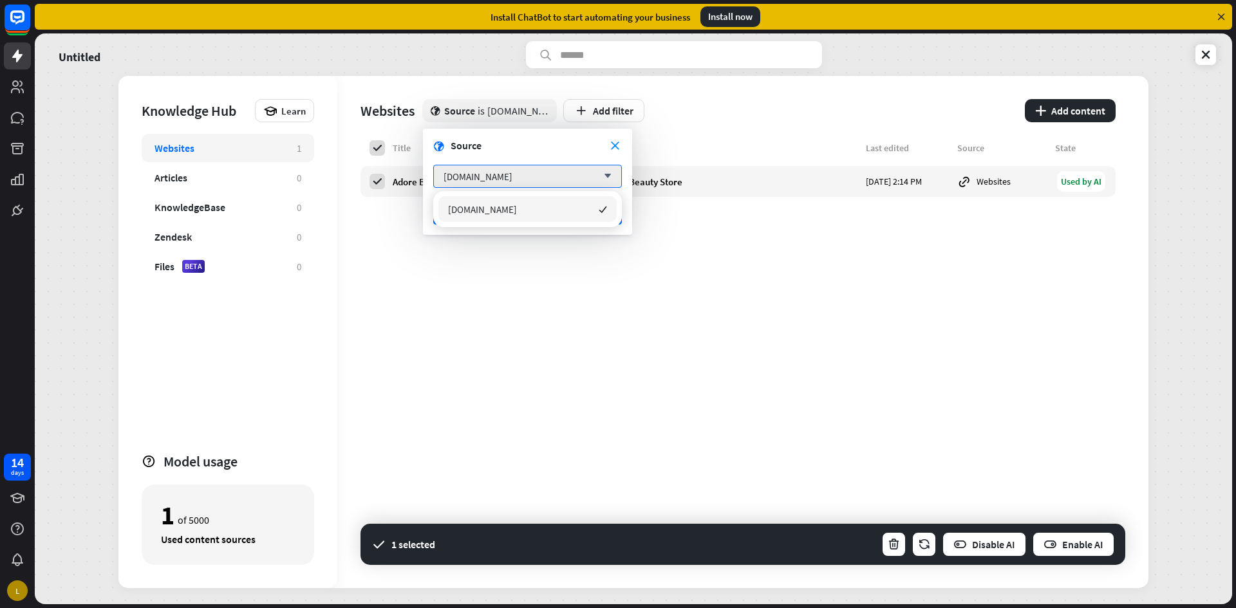
click at [609, 144] on div "close globe Source" at bounding box center [527, 145] width 189 height 13
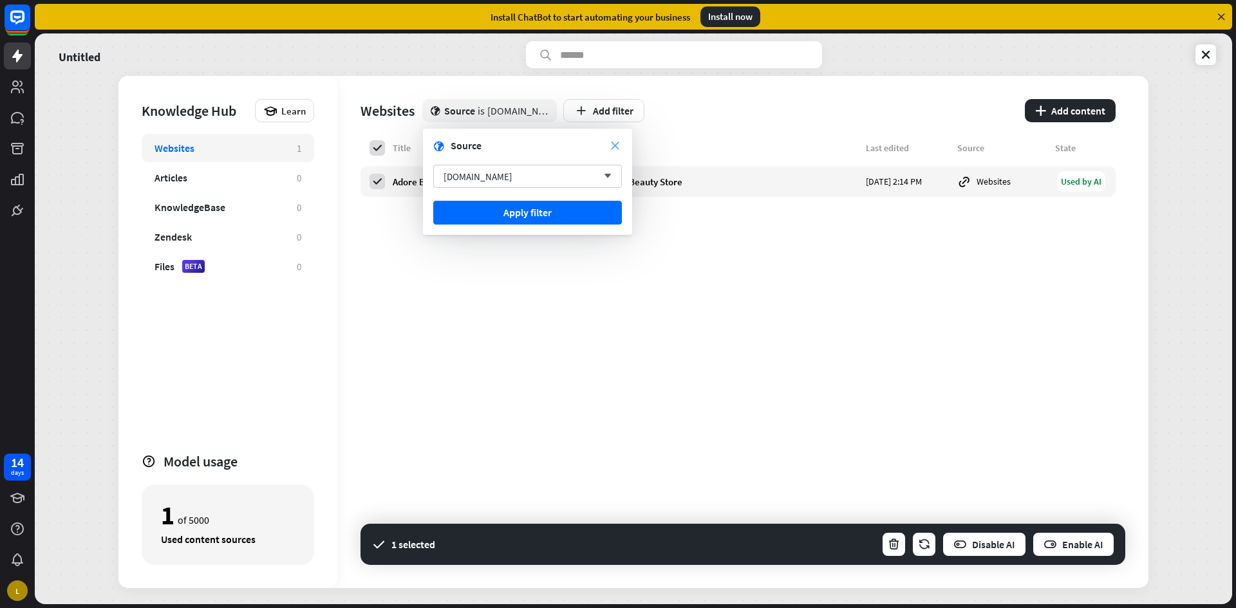
click at [614, 146] on icon "close" at bounding box center [615, 146] width 8 height 8
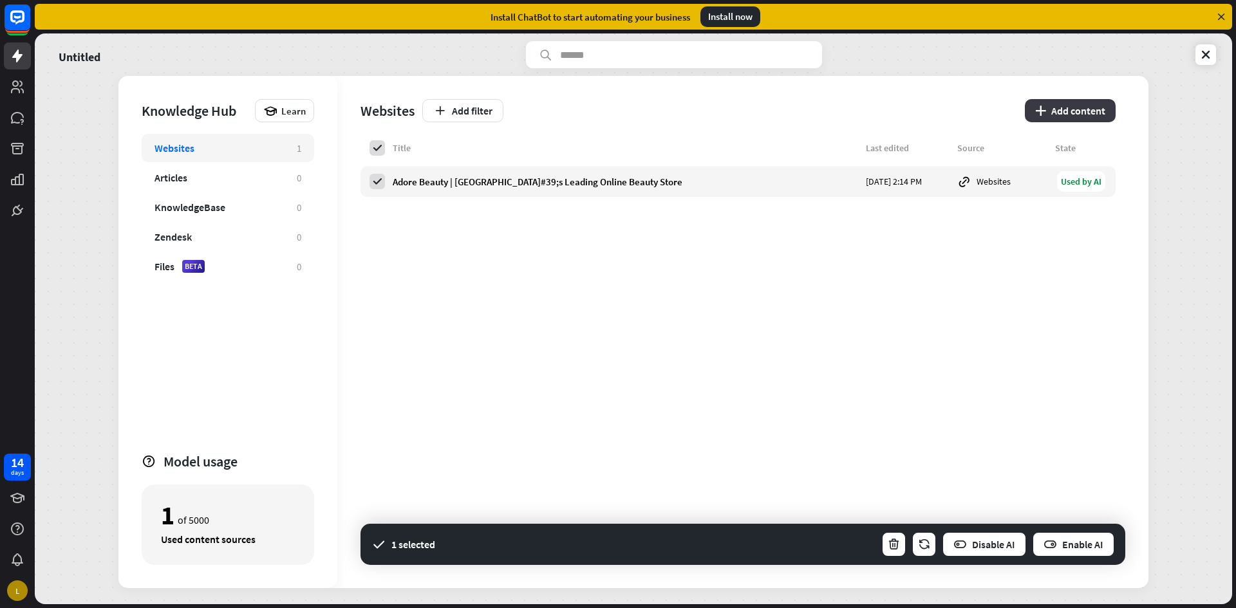
click at [1088, 106] on button "plus Add content" at bounding box center [1070, 110] width 91 height 23
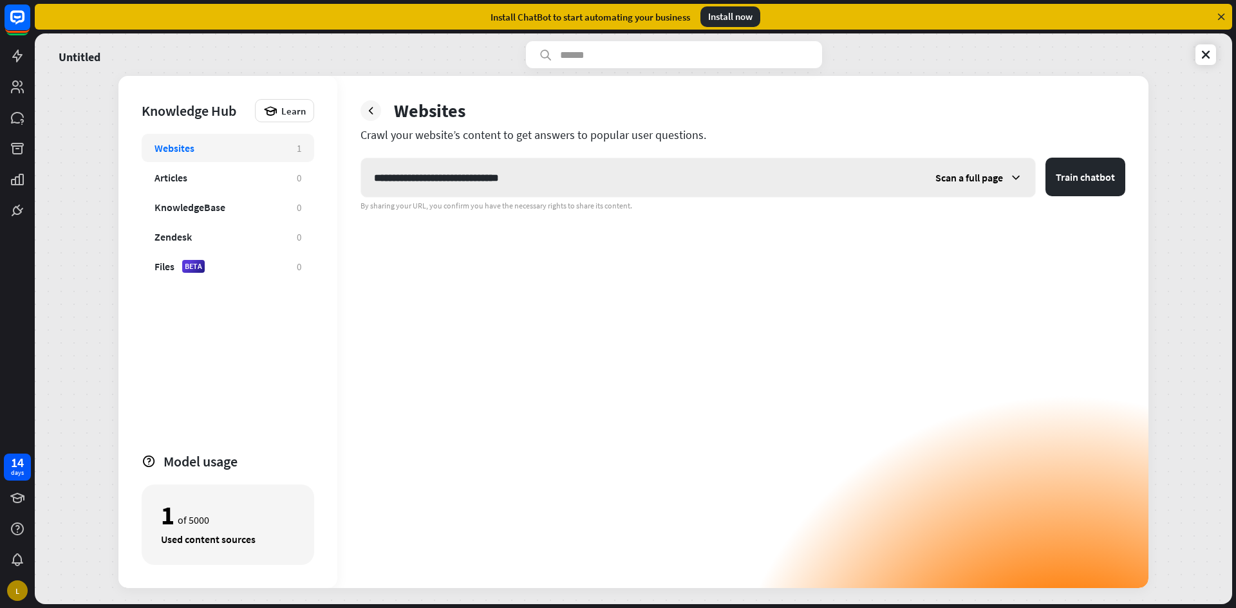
type input "**********"
click at [1045, 158] on button "Train chatbot" at bounding box center [1085, 177] width 80 height 39
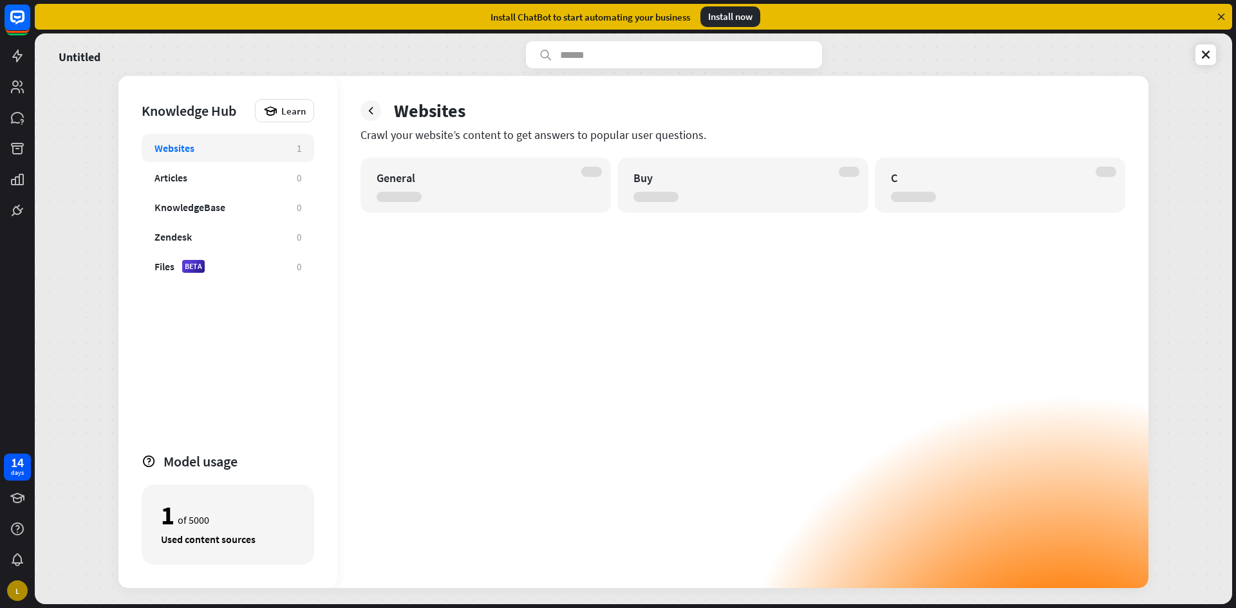
click at [370, 122] on div "Websites Crawl your website’s content to get answers to popular user questions.…" at bounding box center [742, 332] width 811 height 512
click at [370, 115] on icon at bounding box center [370, 110] width 13 height 13
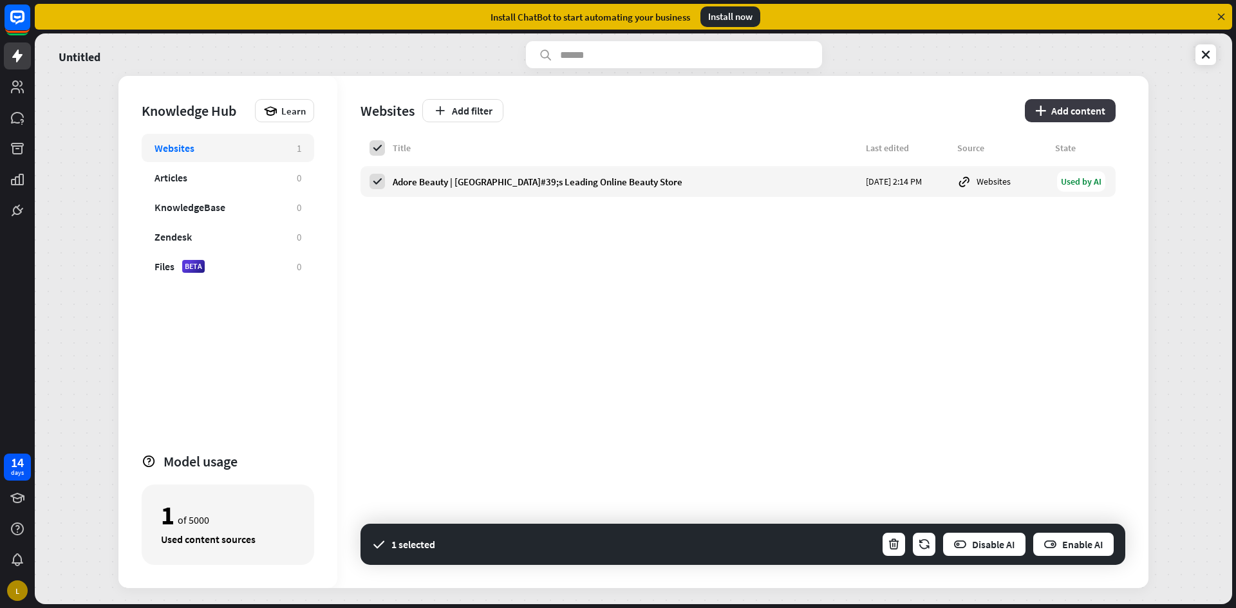
click at [1045, 110] on button "plus Add content" at bounding box center [1070, 110] width 91 height 23
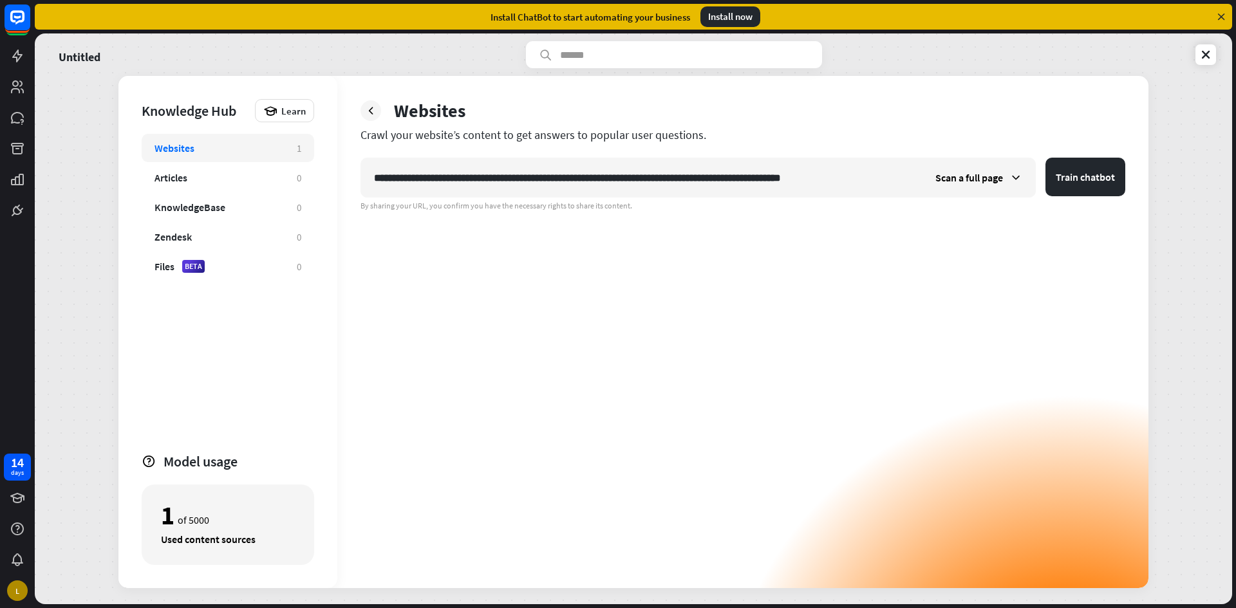
type input "**********"
click at [1045, 158] on button "Train chatbot" at bounding box center [1085, 177] width 80 height 39
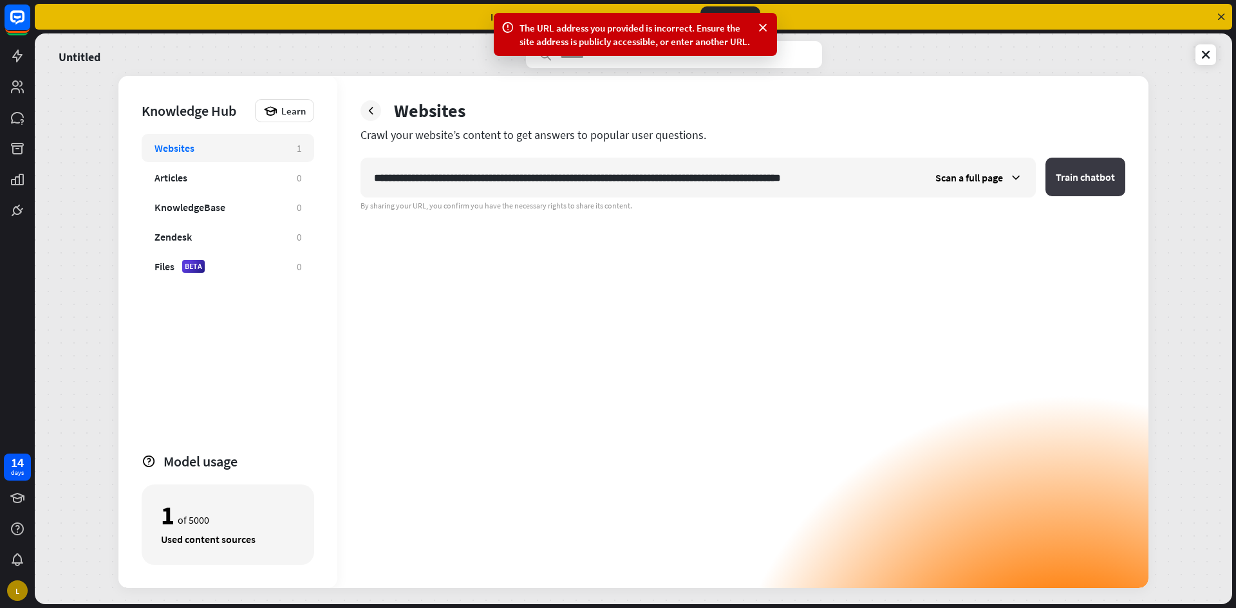
click at [1085, 184] on button "Train chatbot" at bounding box center [1085, 177] width 80 height 39
click at [1085, 186] on button "Train chatbot" at bounding box center [1085, 177] width 80 height 39
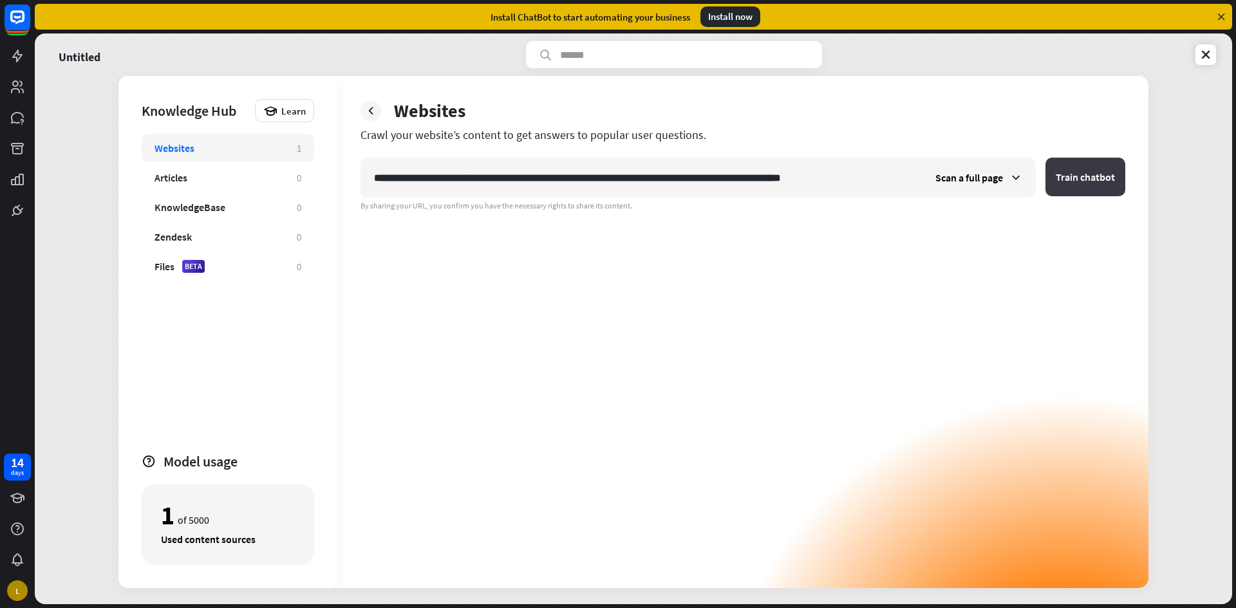
click at [1046, 176] on button "Train chatbot" at bounding box center [1085, 177] width 80 height 39
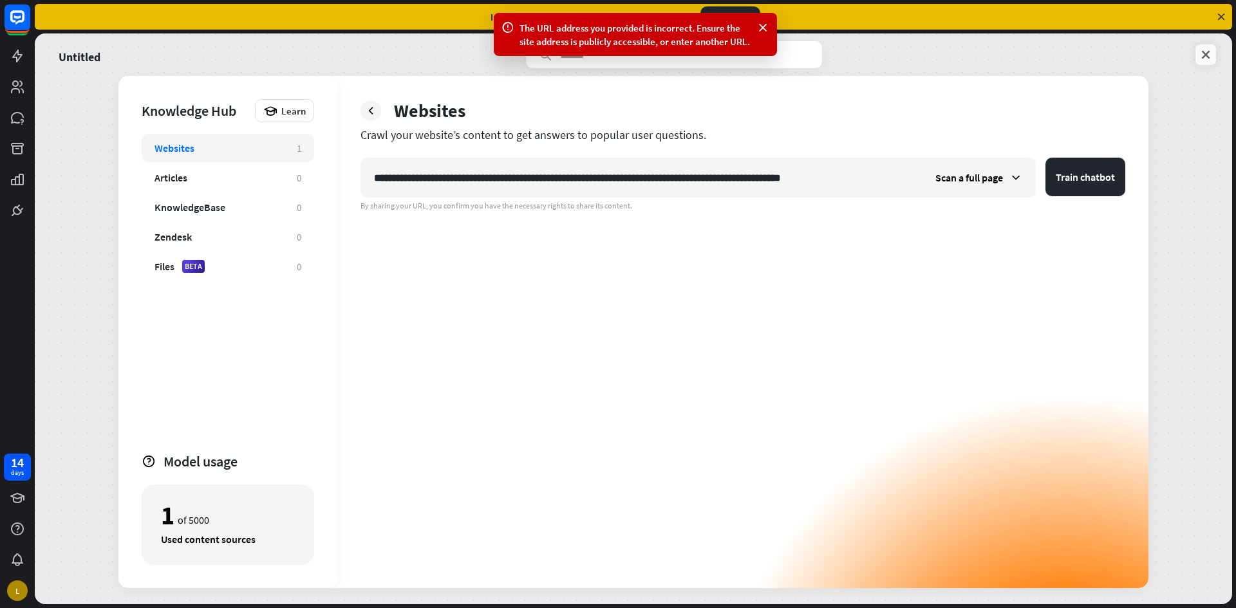
click at [1207, 58] on icon at bounding box center [1205, 54] width 13 height 13
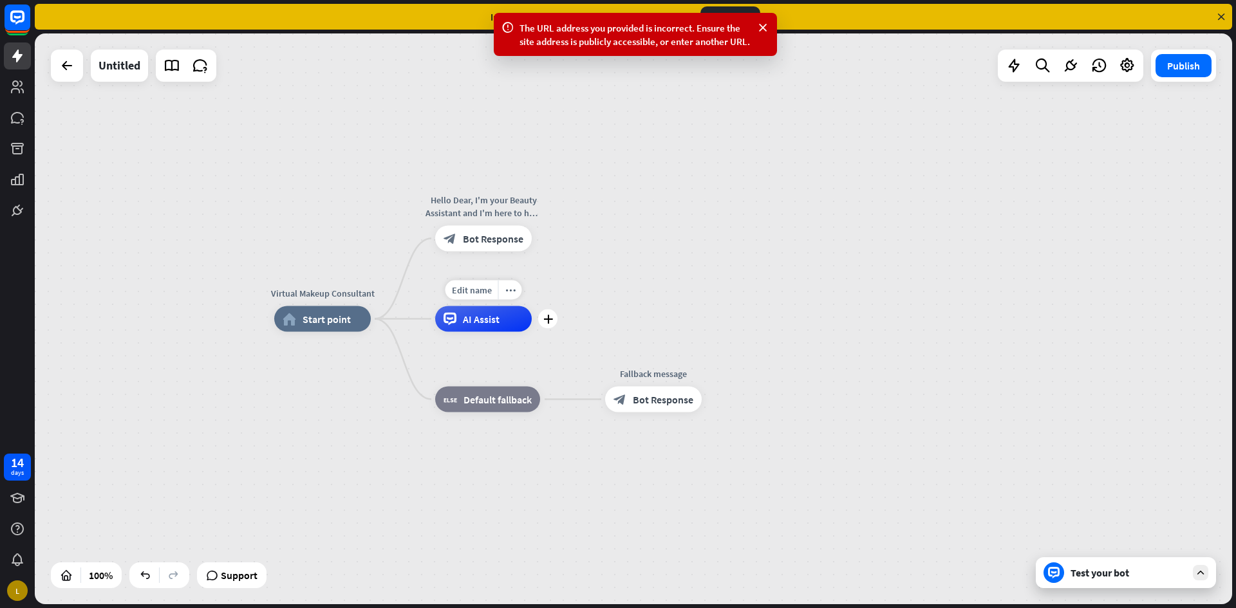
click at [491, 323] on span "AI Assist" at bounding box center [481, 319] width 37 height 13
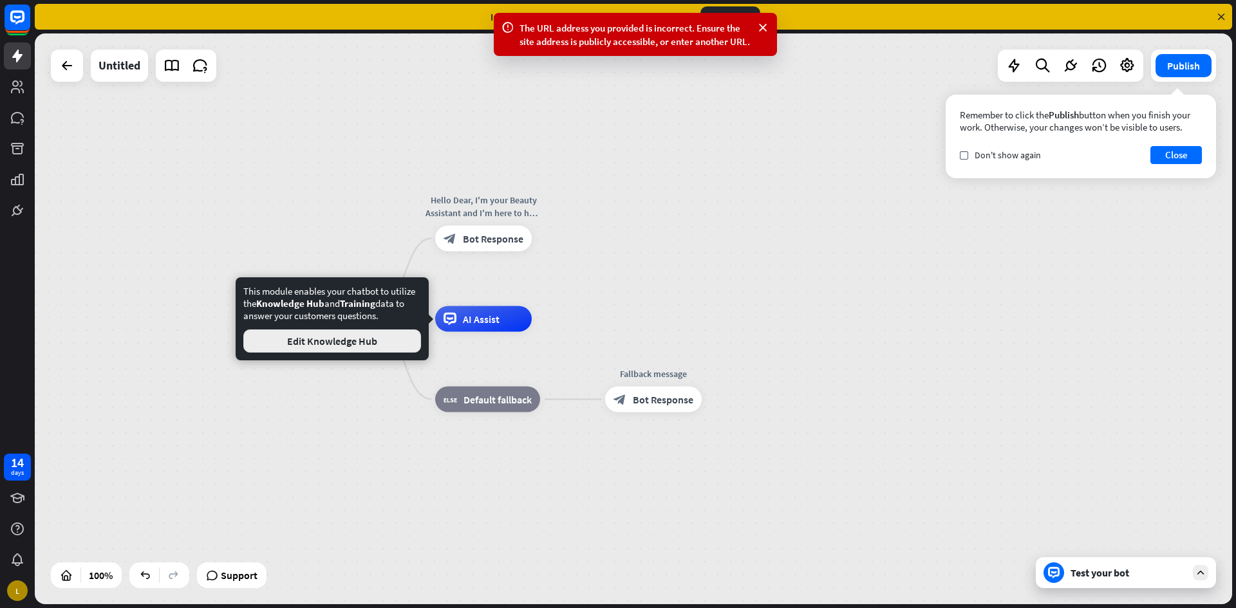
click at [402, 339] on button "Edit Knowledge Hub" at bounding box center [332, 341] width 178 height 23
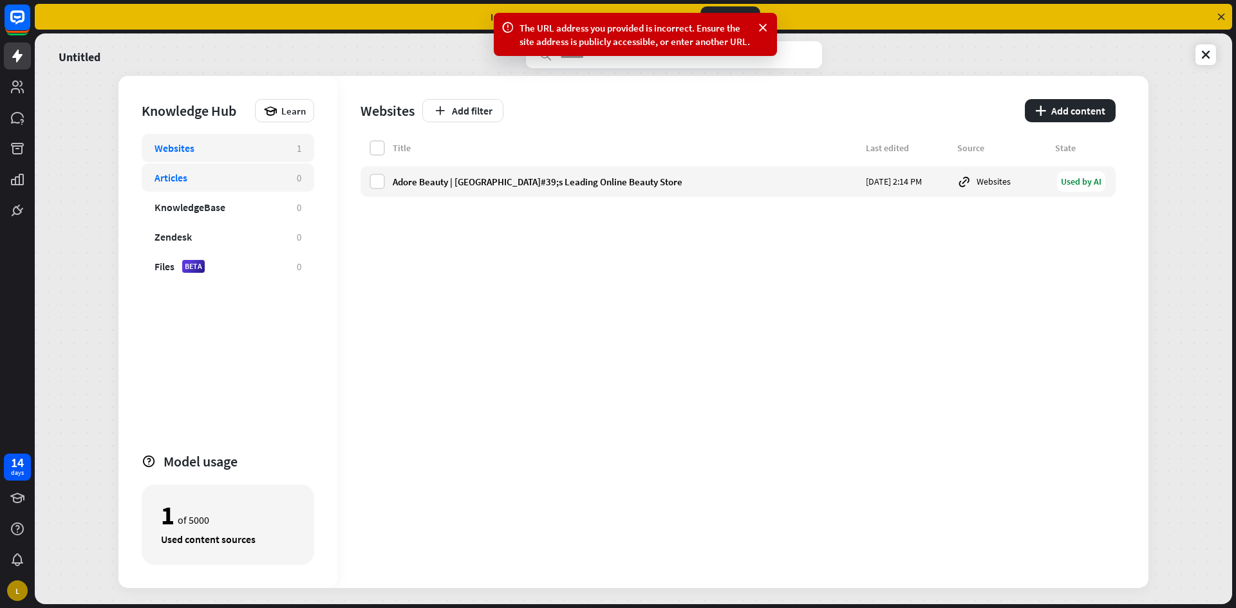
click at [207, 174] on div "Articles" at bounding box center [218, 177] width 129 height 13
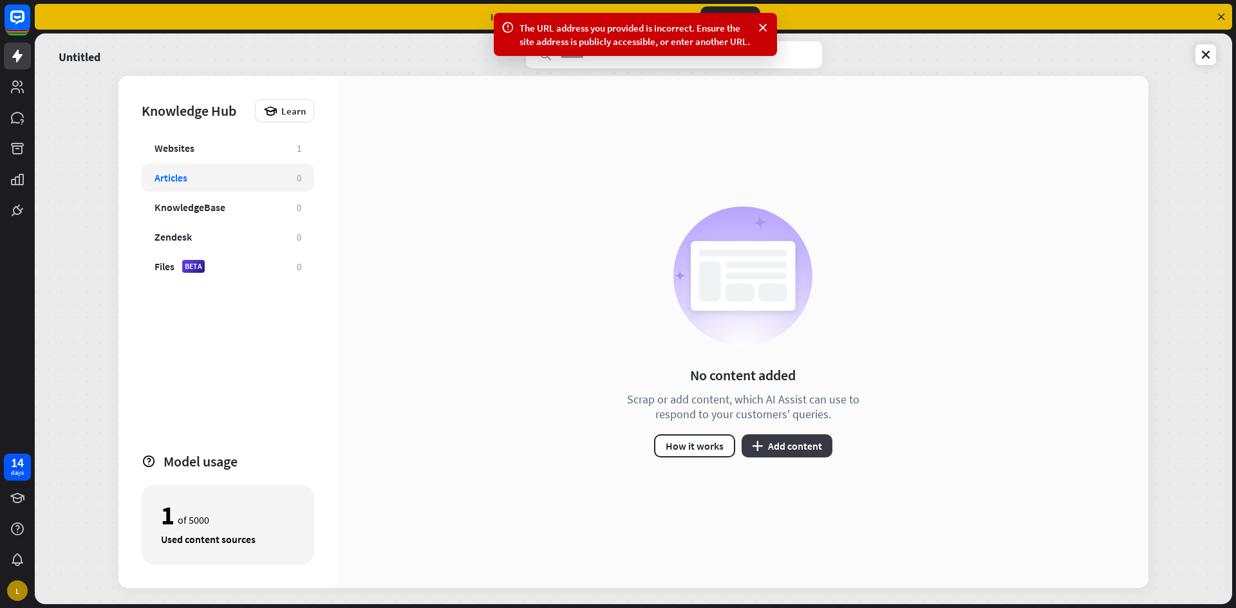
click at [798, 447] on button "plus Add content" at bounding box center [786, 445] width 91 height 23
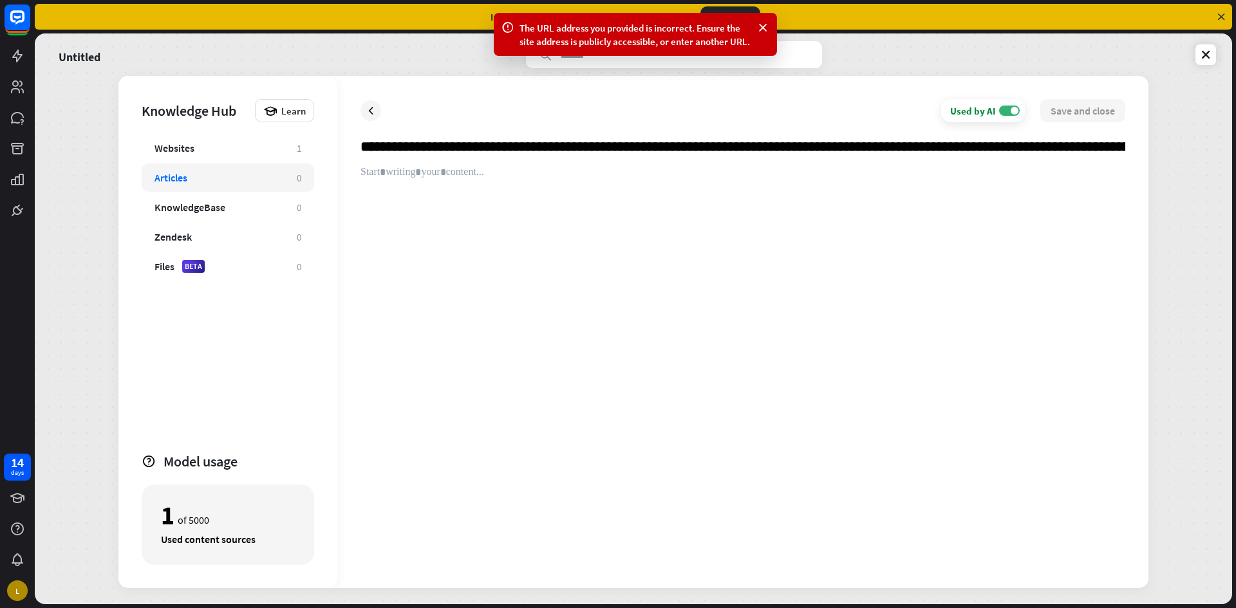
scroll to position [0, 33165]
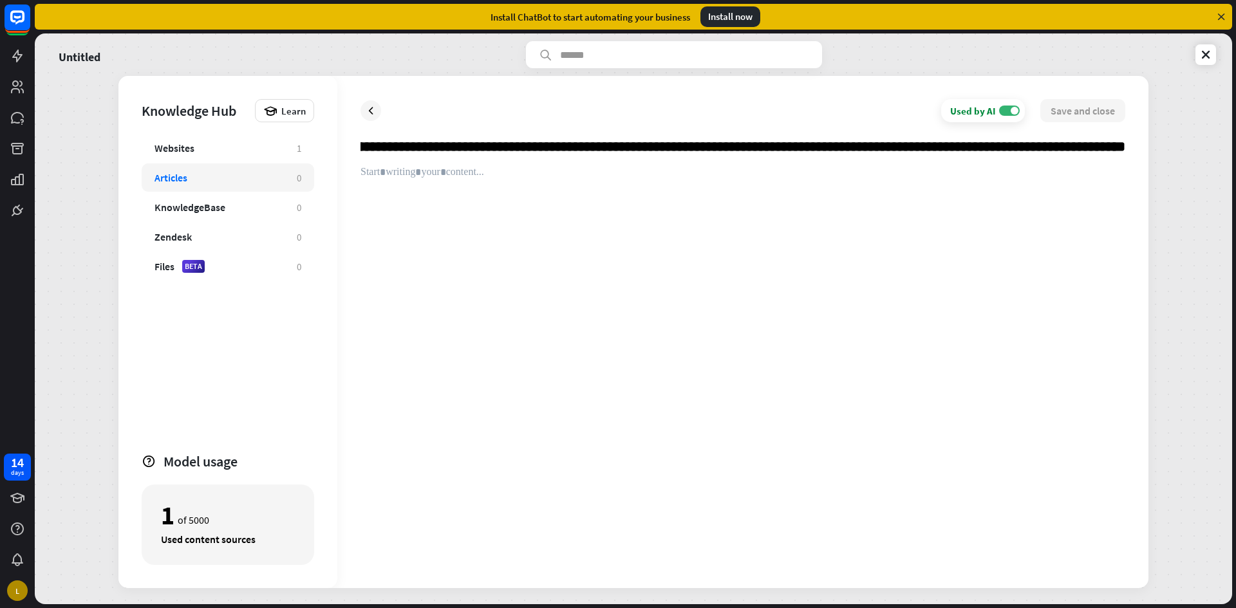
type input "**********"
click at [1007, 122] on div "Used by AI ON" at bounding box center [983, 110] width 84 height 23
click at [1006, 115] on label "OFF" at bounding box center [1009, 111] width 21 height 10
click at [524, 167] on div at bounding box center [742, 365] width 765 height 399
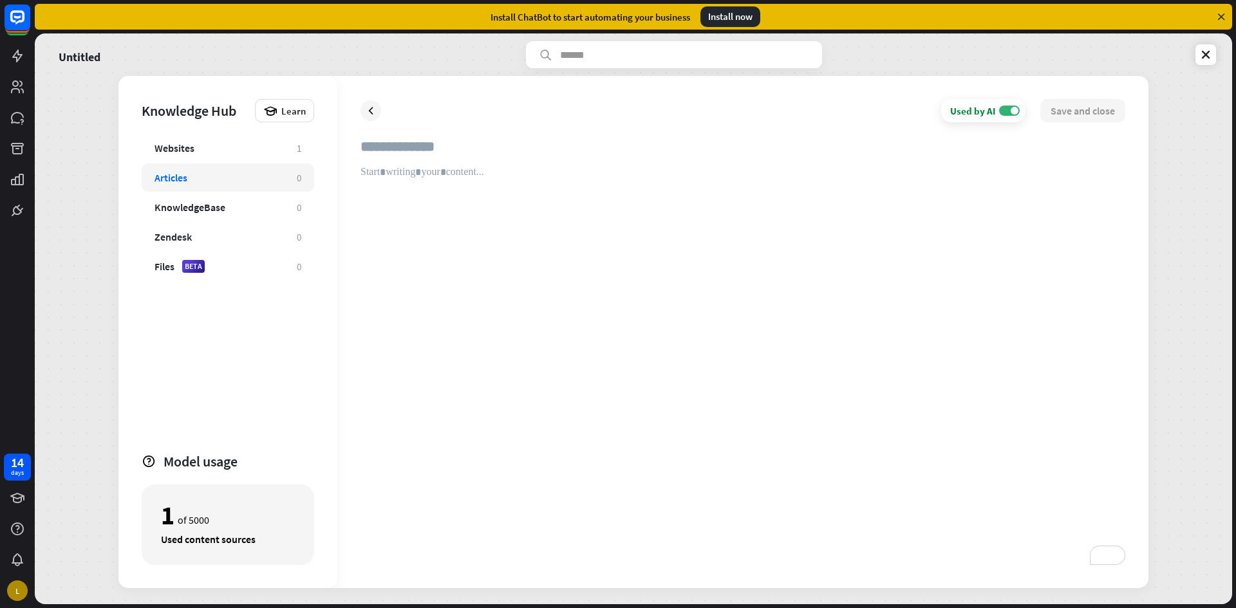
paste input "**********"
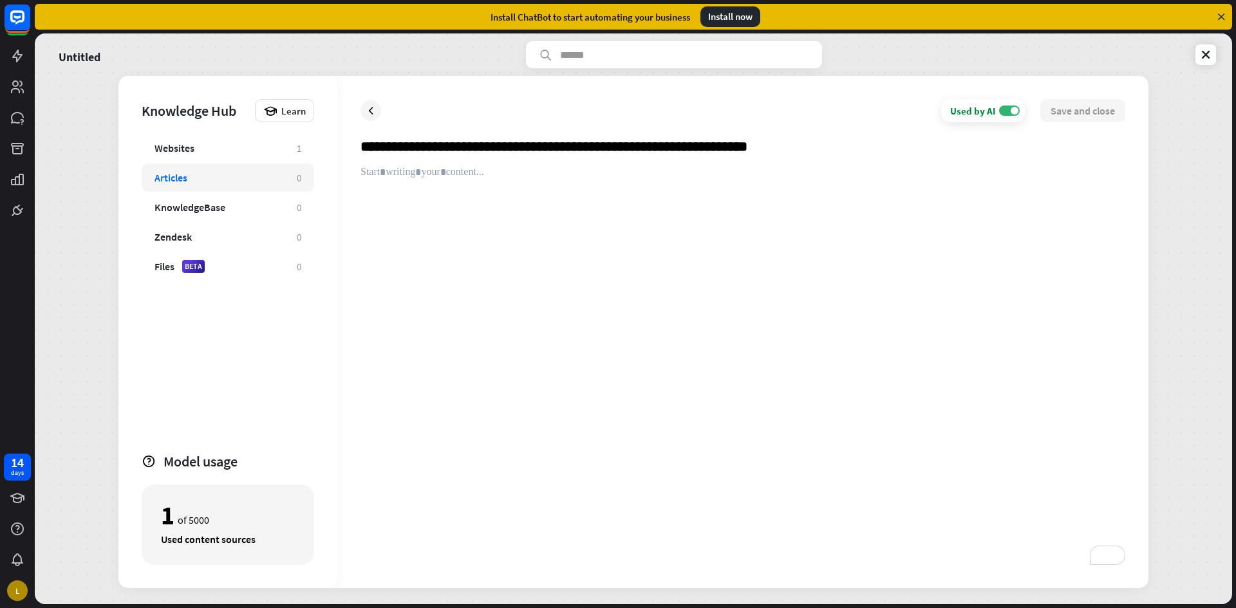
click at [654, 165] on input "**********" at bounding box center [742, 152] width 765 height 28
click at [447, 165] on input "**********" at bounding box center [742, 152] width 765 height 28
type input "**********"
click at [431, 181] on div "To enrich screen reader interactions, please activate Accessibility in Grammarl…" at bounding box center [742, 365] width 765 height 399
paste div "To enrich screen reader interactions, please activate Accessibility in Grammarl…"
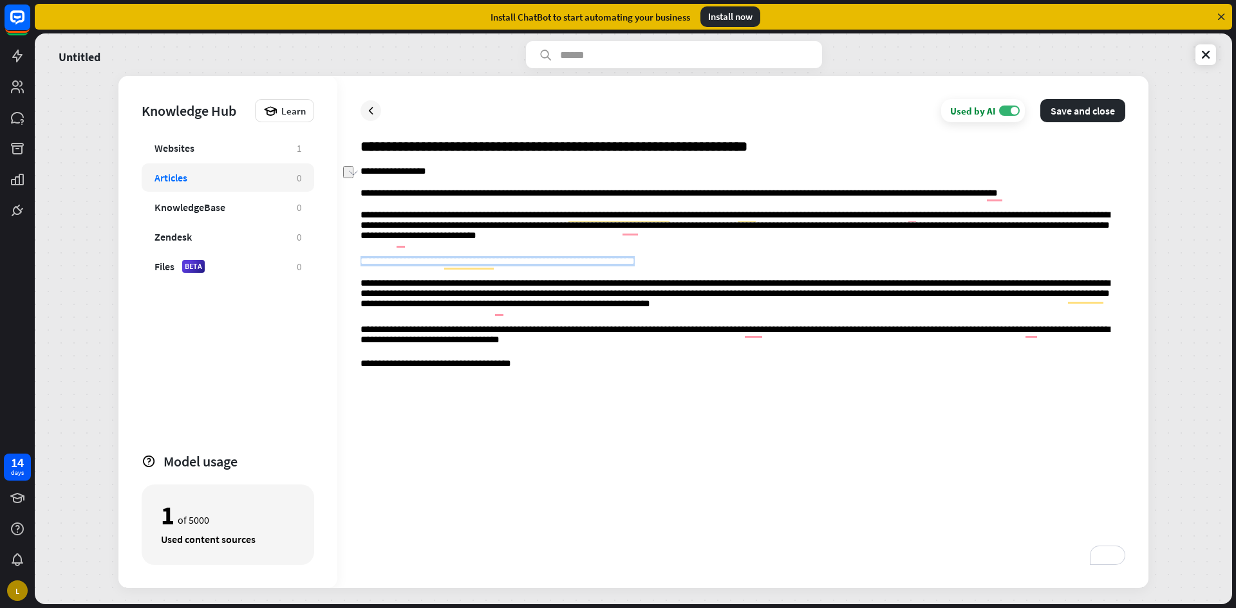
drag, startPoint x: 662, startPoint y: 260, endPoint x: 351, endPoint y: 265, distance: 311.5
click at [351, 265] on div "**********" at bounding box center [633, 318] width 1197 height 571
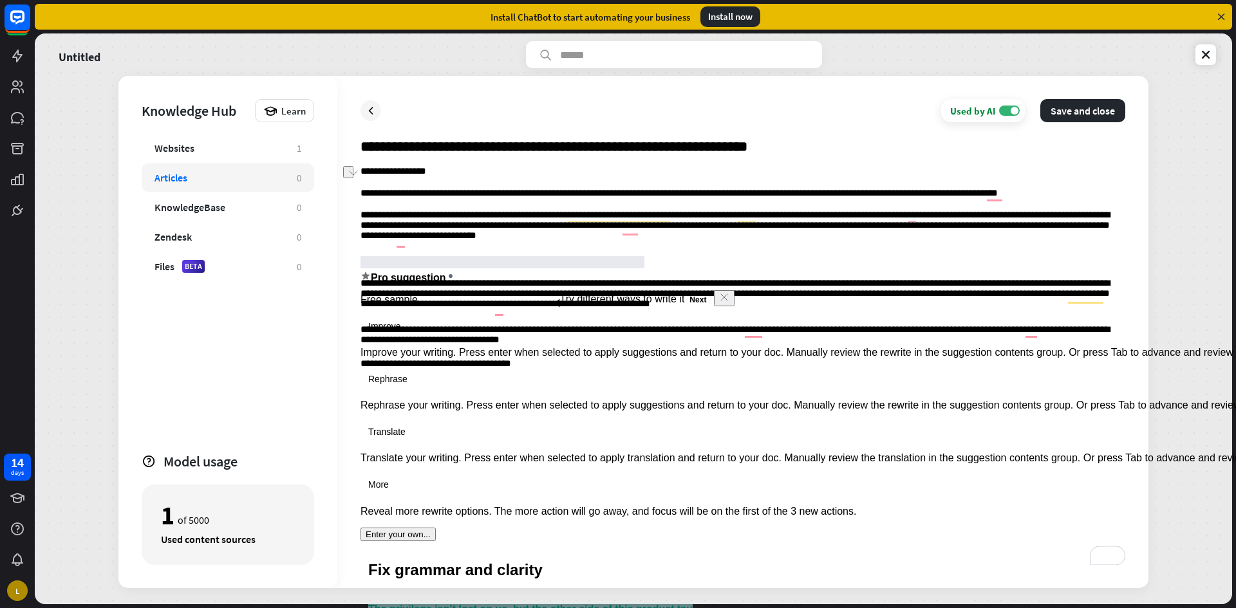
click at [712, 308] on div "Try different ways to write it Next" at bounding box center [647, 298] width 175 height 17
click at [719, 302] on icon "Dismiss" at bounding box center [724, 297] width 10 height 10
click at [436, 528] on button "Enter your own..." at bounding box center [397, 535] width 75 height 14
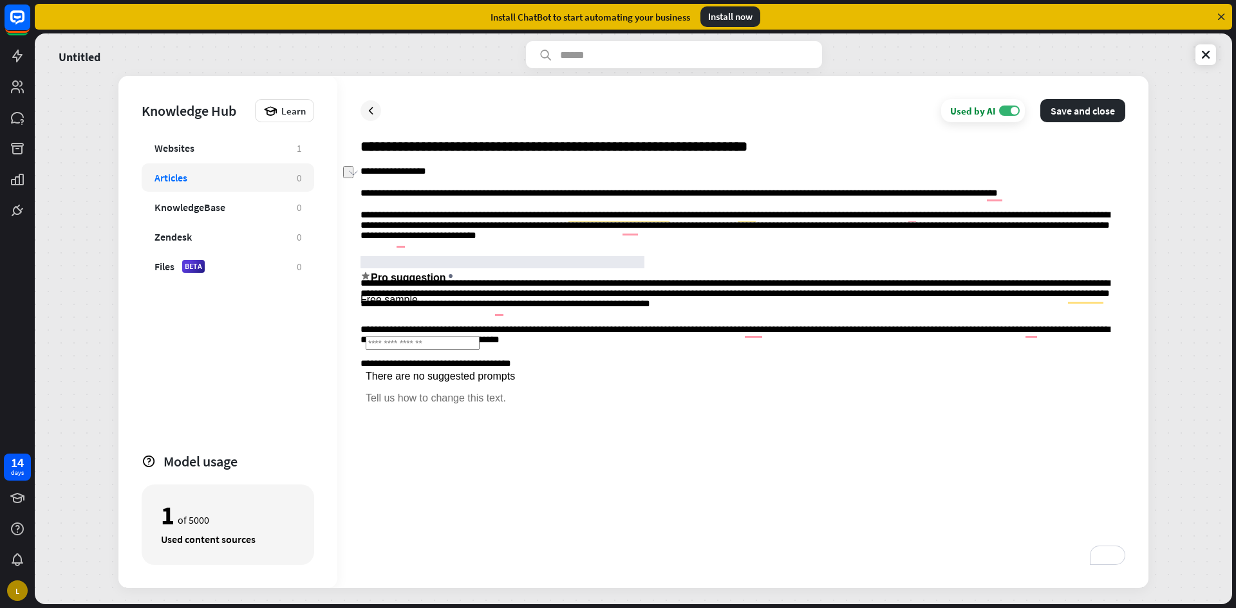
click at [772, 259] on p "To enrich screen reader interactions, please activate Accessibility in Grammarl…" at bounding box center [742, 262] width 765 height 12
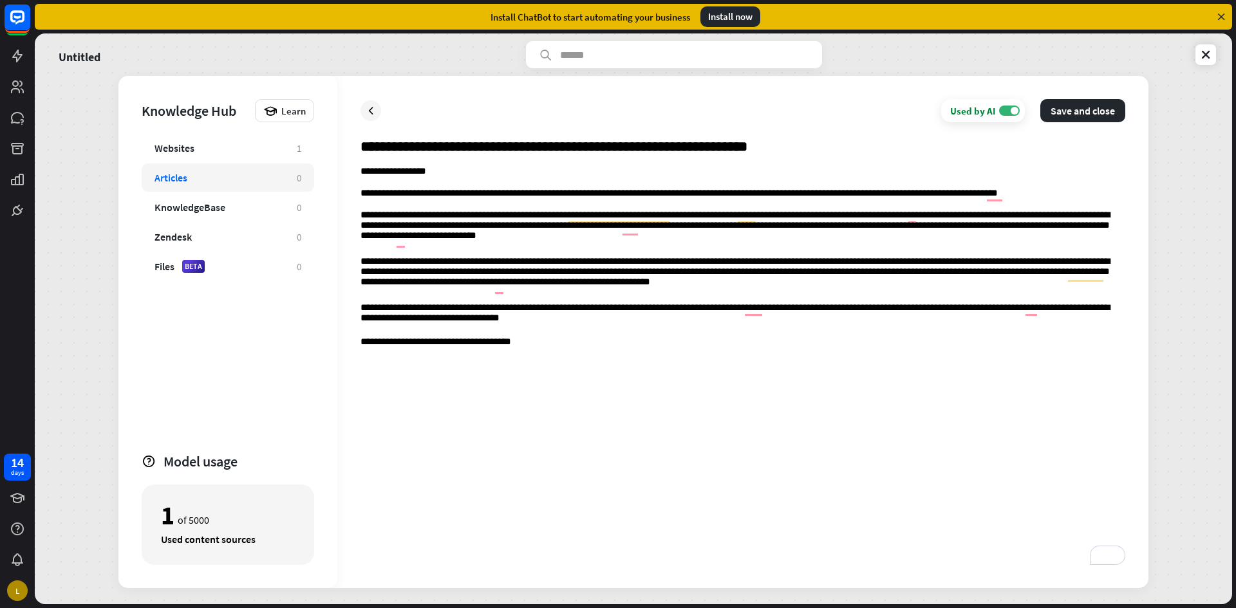
click at [577, 356] on div "**********" at bounding box center [742, 365] width 765 height 399
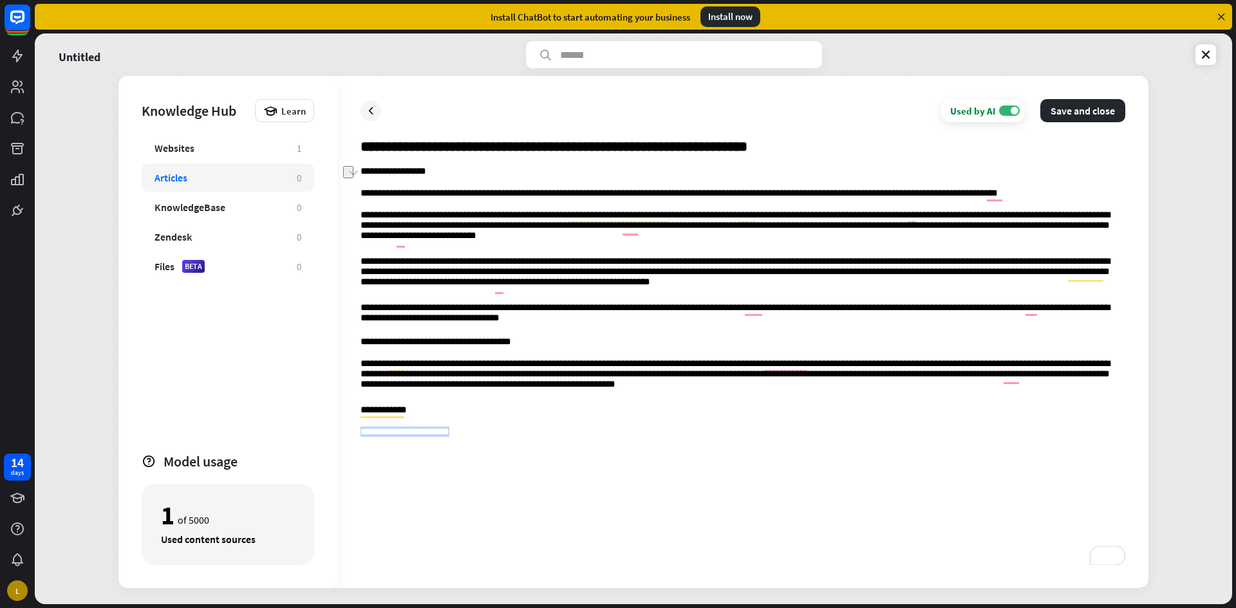
drag, startPoint x: 470, startPoint y: 444, endPoint x: 360, endPoint y: 436, distance: 110.3
click at [360, 436] on div "**********" at bounding box center [742, 365] width 765 height 399
click at [486, 474] on div "**********" at bounding box center [742, 365] width 765 height 399
click at [418, 409] on p "**********" at bounding box center [742, 411] width 765 height 12
click at [404, 412] on p "**********" at bounding box center [742, 411] width 765 height 12
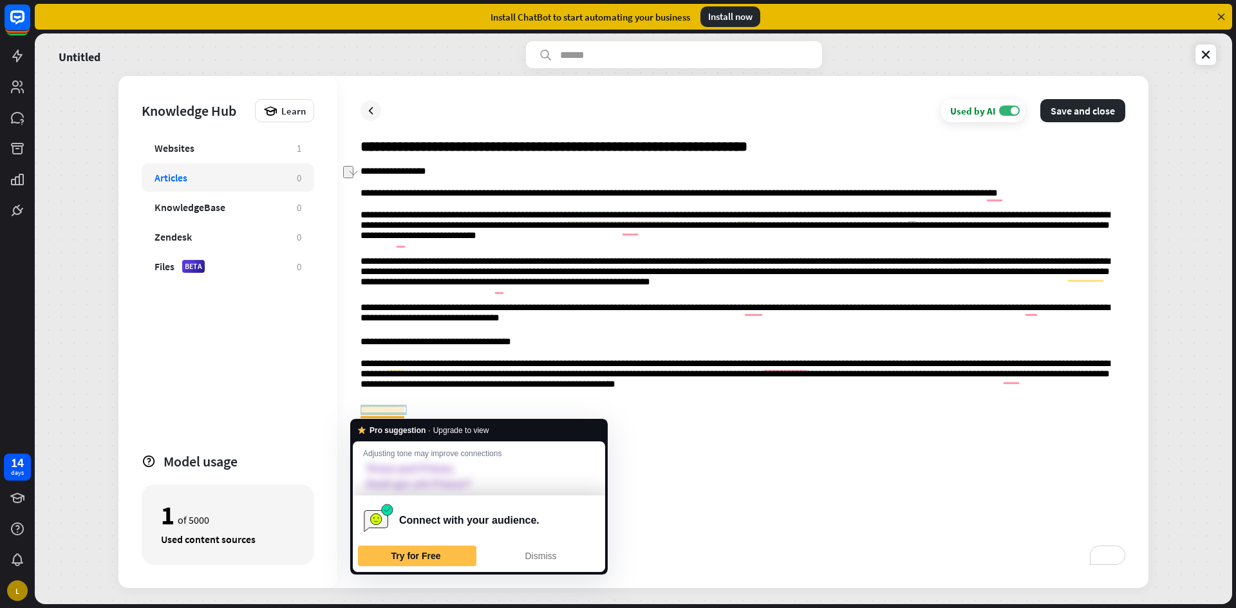
drag, startPoint x: 412, startPoint y: 412, endPoint x: 336, endPoint y: 416, distance: 76.0
click at [336, 416] on div "**********" at bounding box center [633, 332] width 1030 height 512
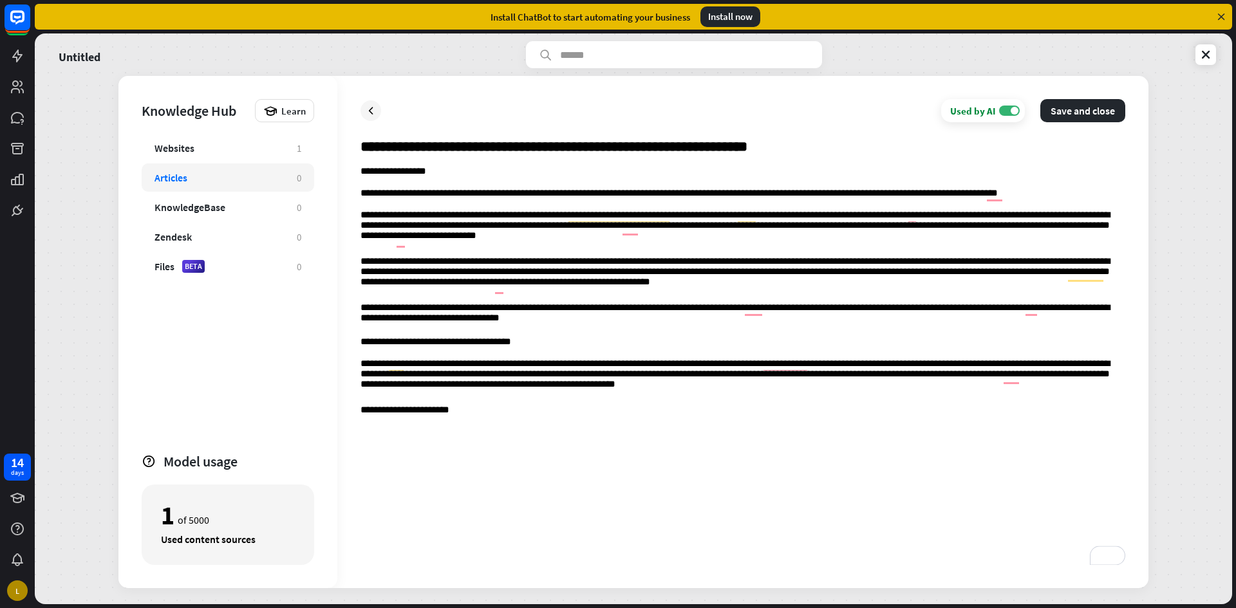
click at [573, 413] on p "**********" at bounding box center [742, 411] width 765 height 12
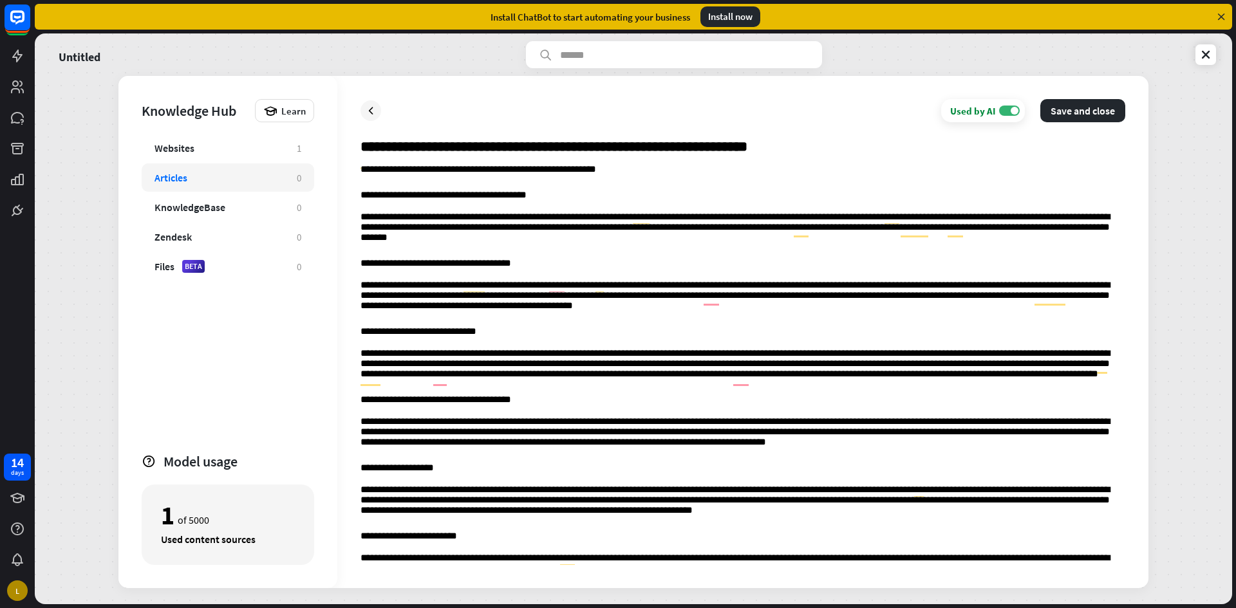
scroll to position [466, 0]
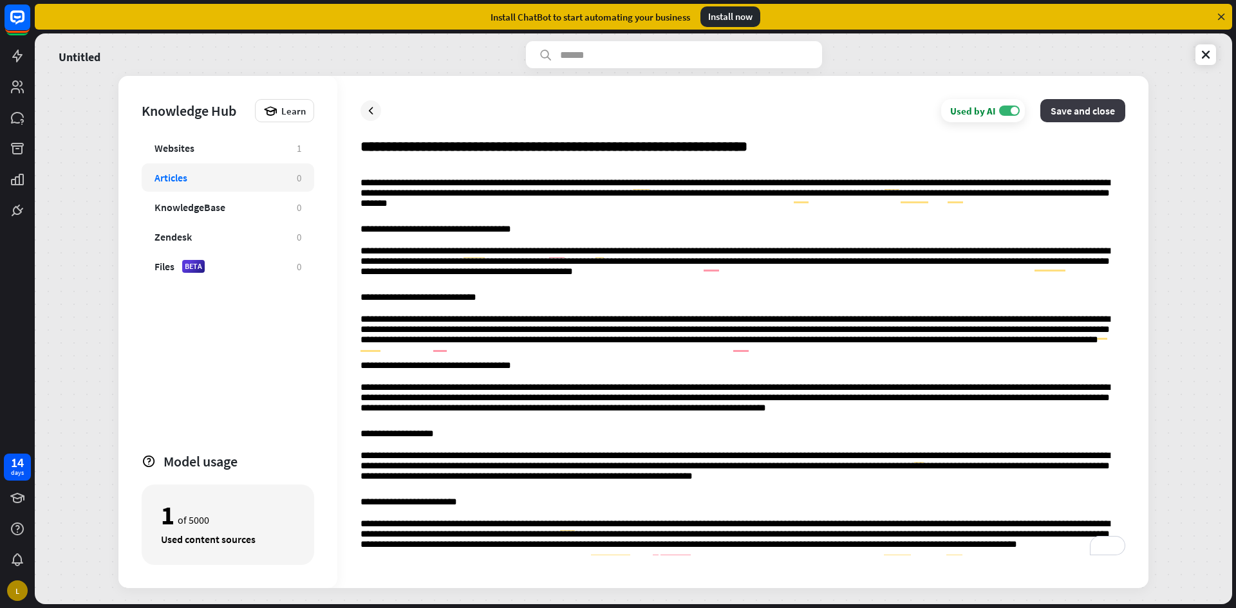
click at [1088, 116] on button "Save and close" at bounding box center [1082, 110] width 85 height 23
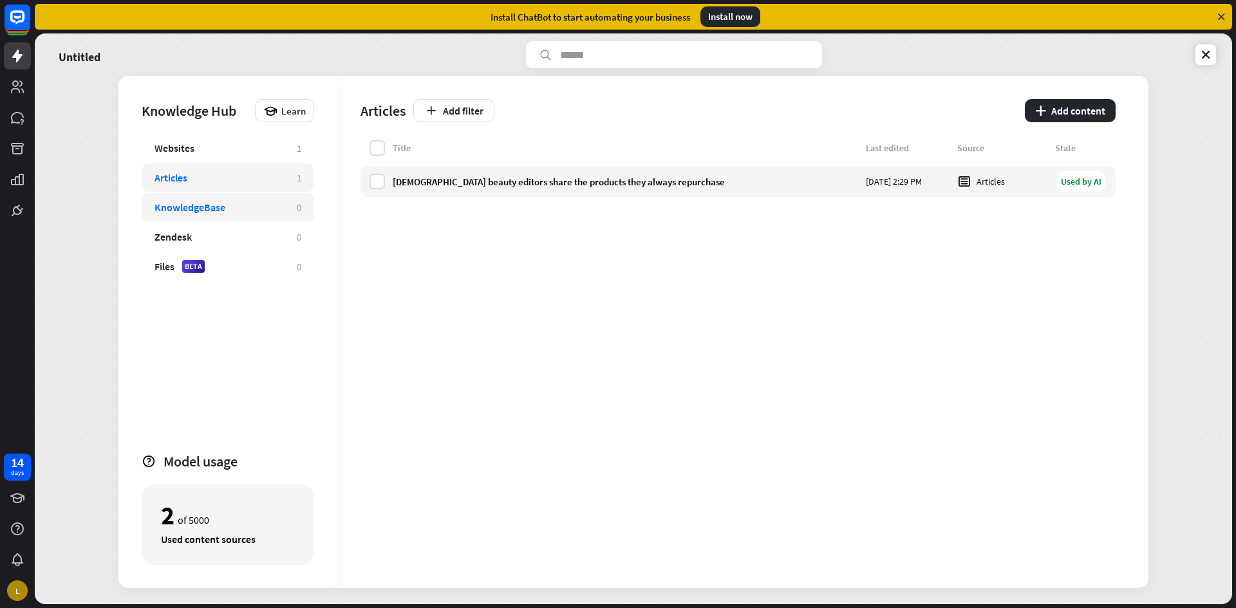
click at [230, 210] on div "KnowledgeBase" at bounding box center [218, 207] width 129 height 13
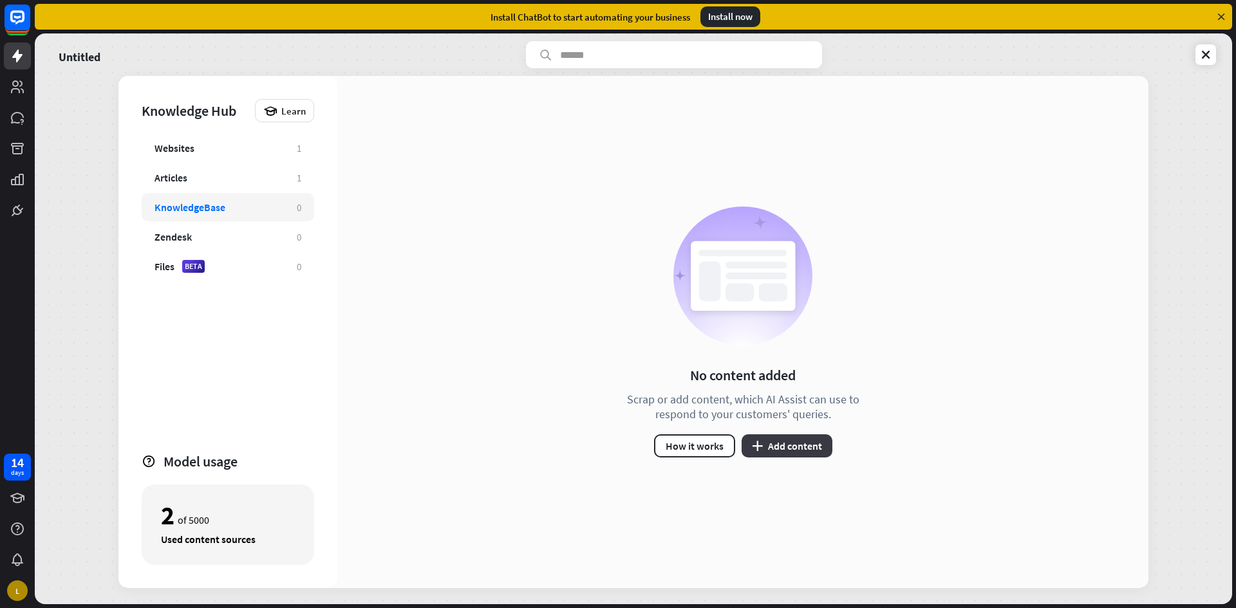
click at [794, 444] on button "plus Add content" at bounding box center [786, 445] width 91 height 23
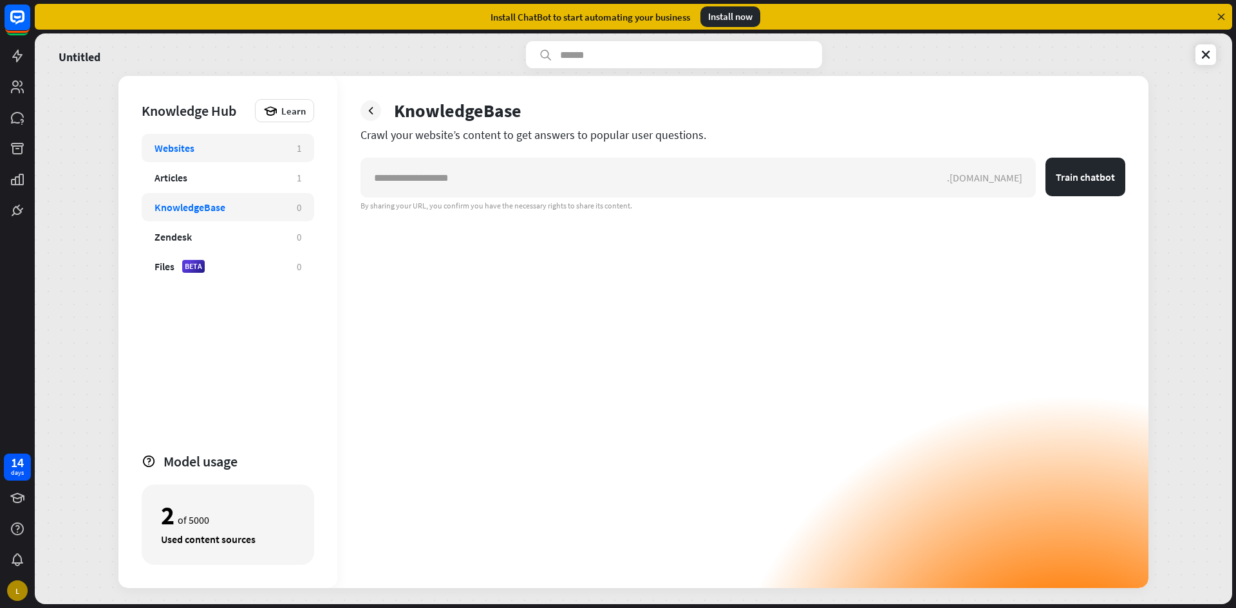
click at [257, 154] on div "Websites 1" at bounding box center [228, 148] width 172 height 28
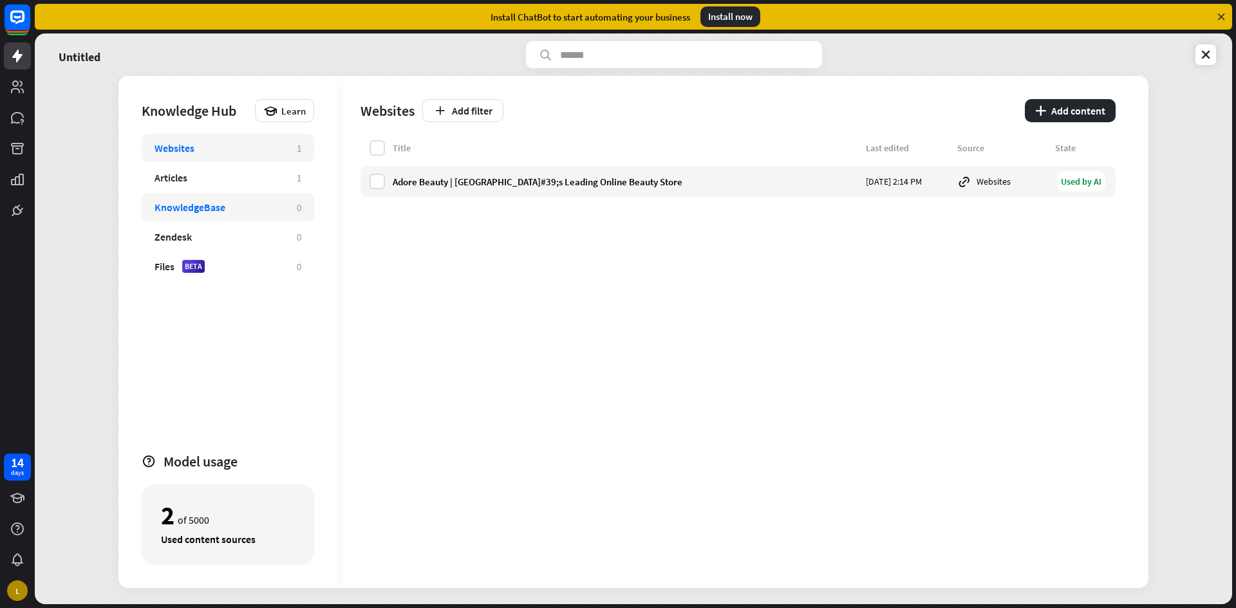
click at [263, 203] on div "KnowledgeBase" at bounding box center [218, 207] width 129 height 13
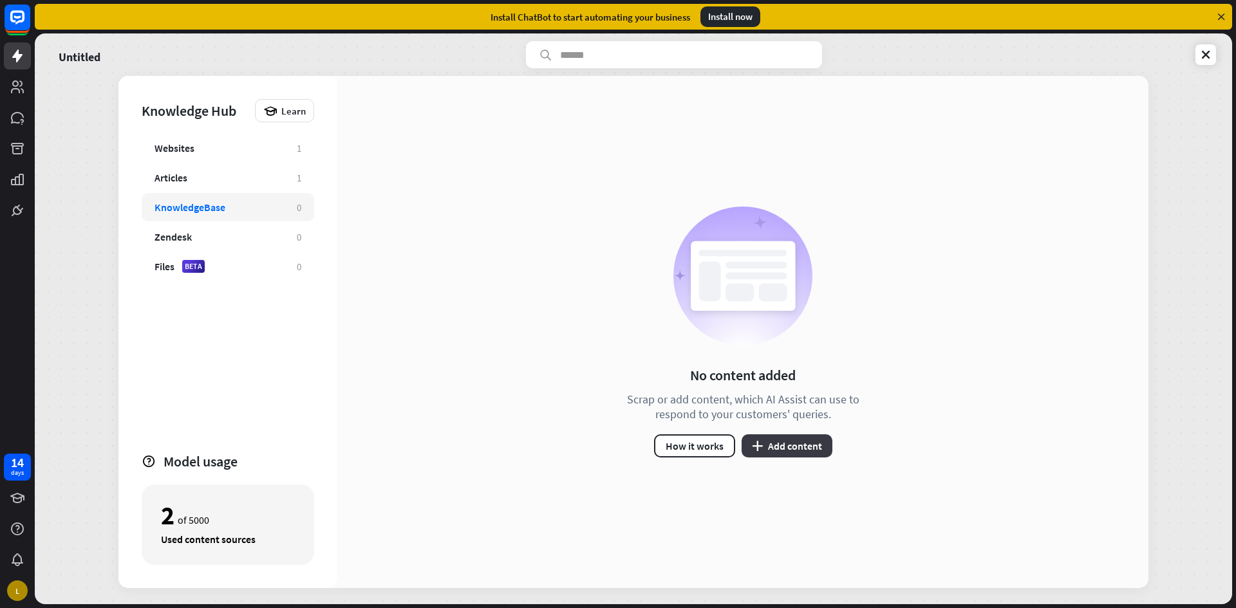
click at [768, 445] on button "plus Add content" at bounding box center [786, 445] width 91 height 23
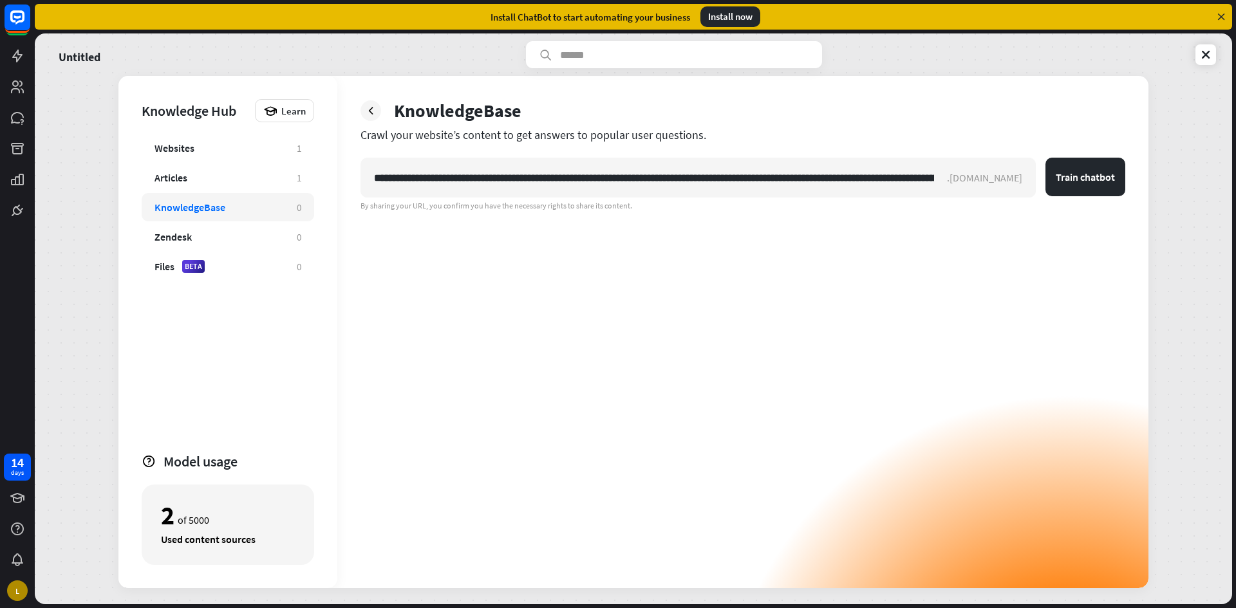
scroll to position [0, 1787]
type input "**********"
click at [1083, 158] on button "Train chatbot" at bounding box center [1104, 177] width 42 height 39
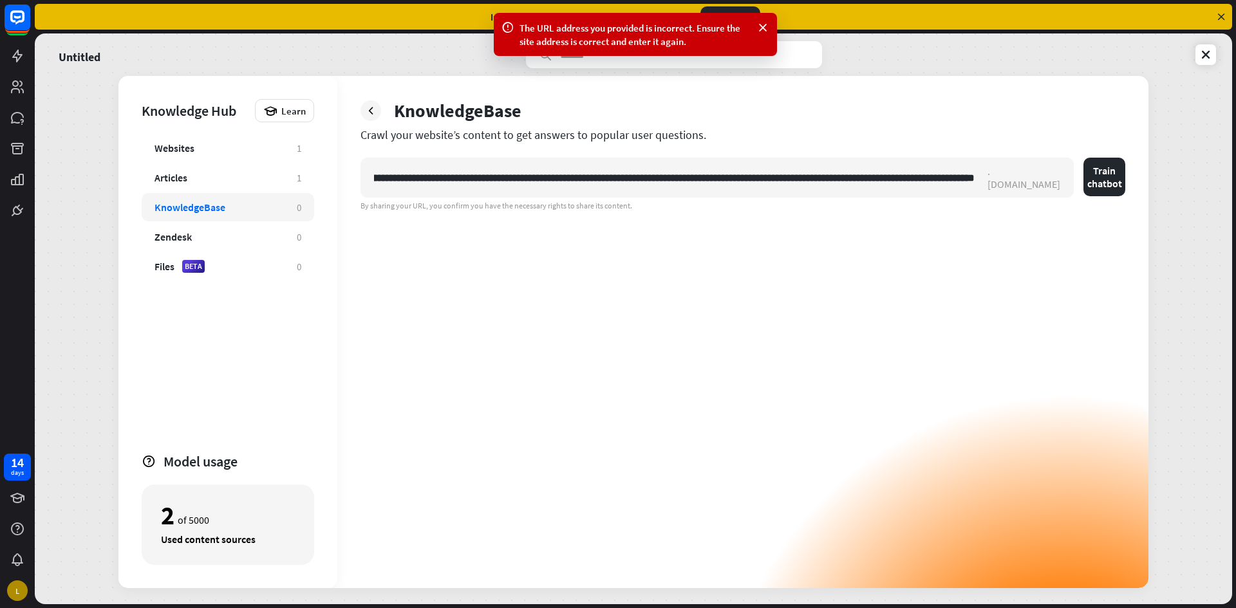
click at [591, 224] on div "**********" at bounding box center [742, 373] width 765 height 431
click at [374, 118] on div at bounding box center [370, 110] width 21 height 21
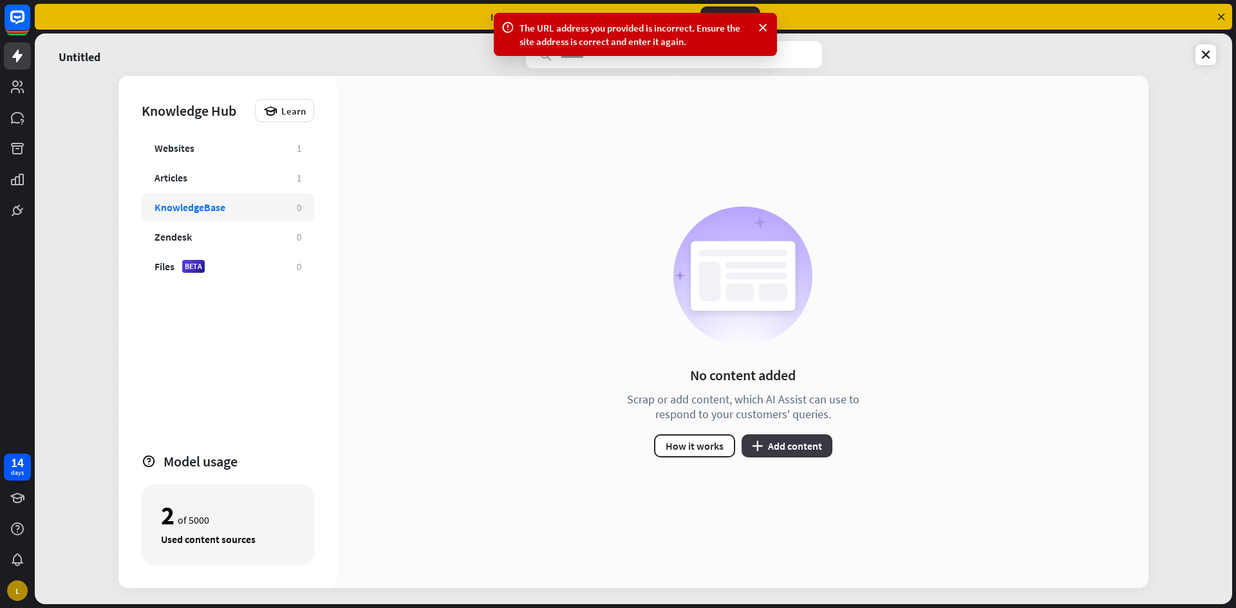
click at [810, 446] on button "plus Add content" at bounding box center [786, 445] width 91 height 23
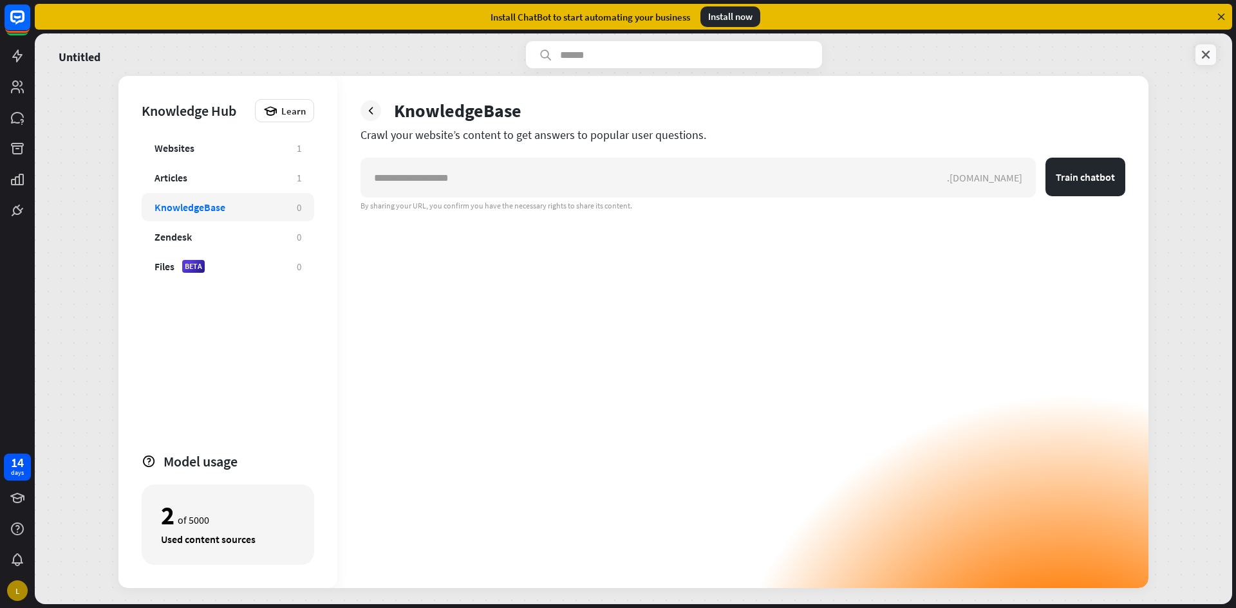
click at [1205, 61] on link at bounding box center [1205, 54] width 21 height 21
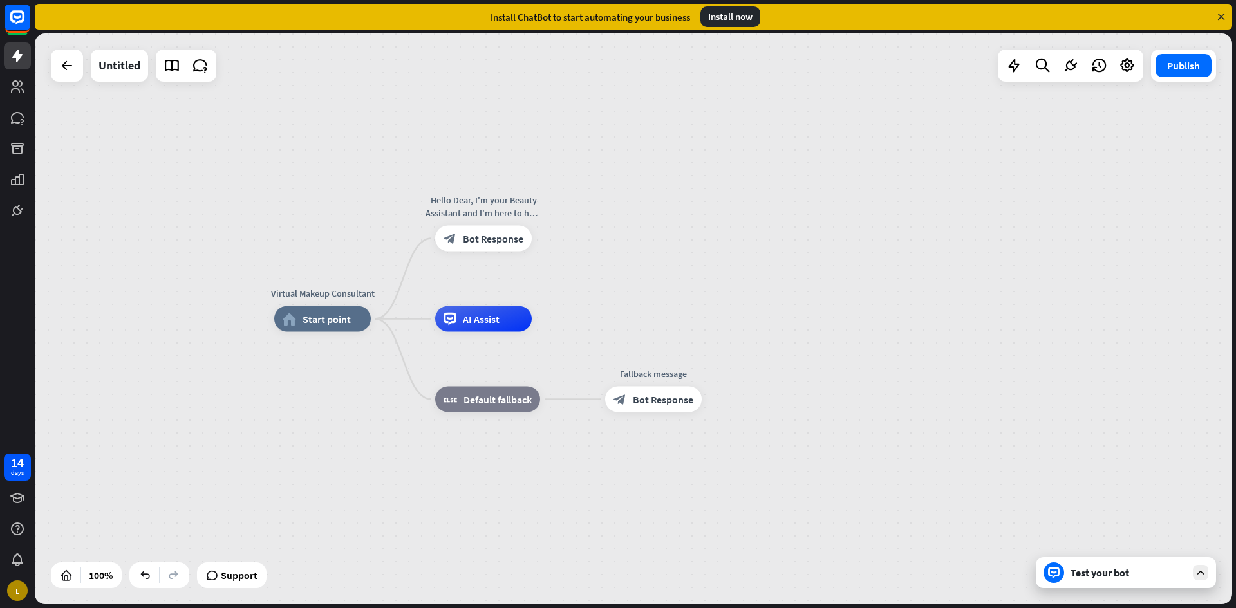
click at [1106, 568] on div "Test your bot" at bounding box center [1128, 572] width 116 height 13
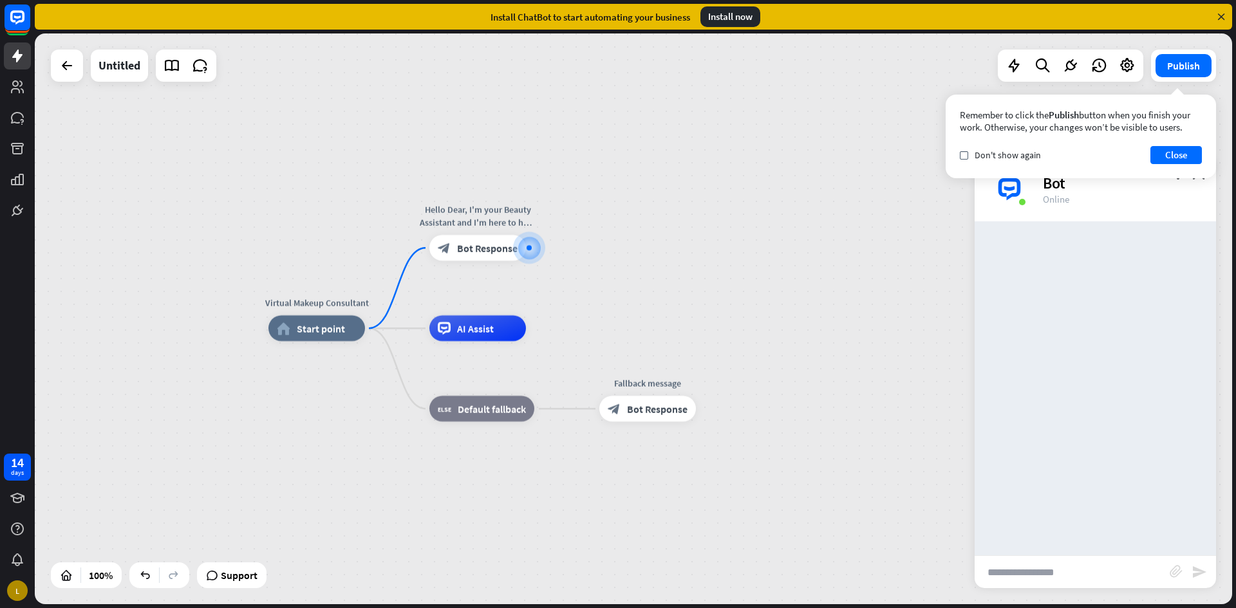
click at [1106, 568] on input "text" at bounding box center [1071, 572] width 195 height 32
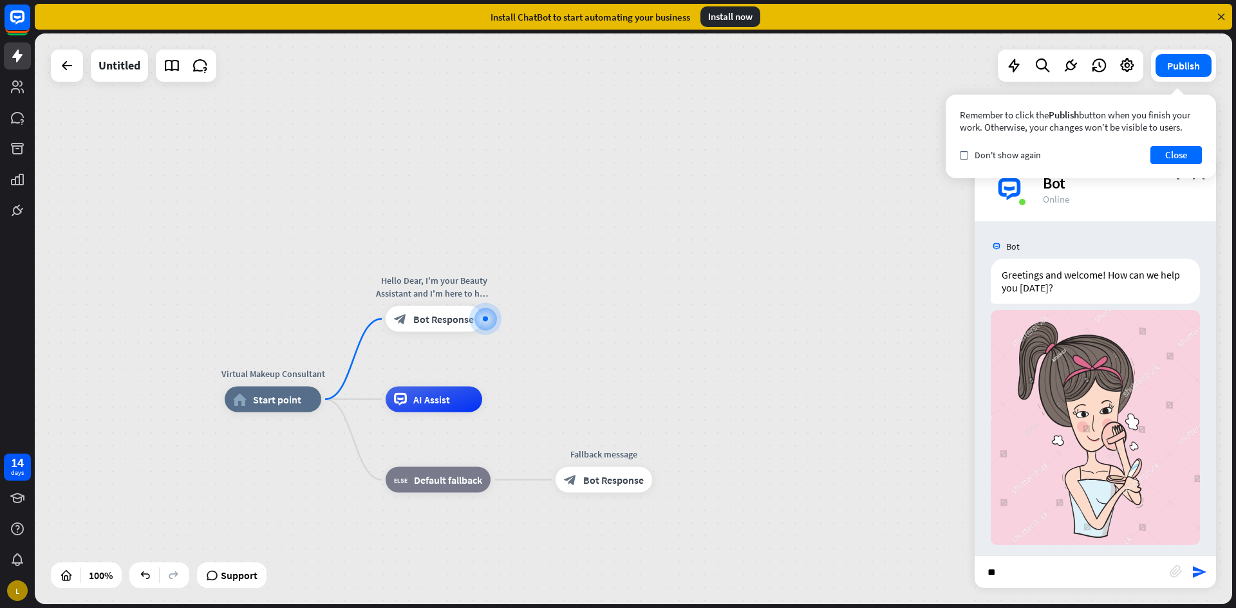
scroll to position [9, 0]
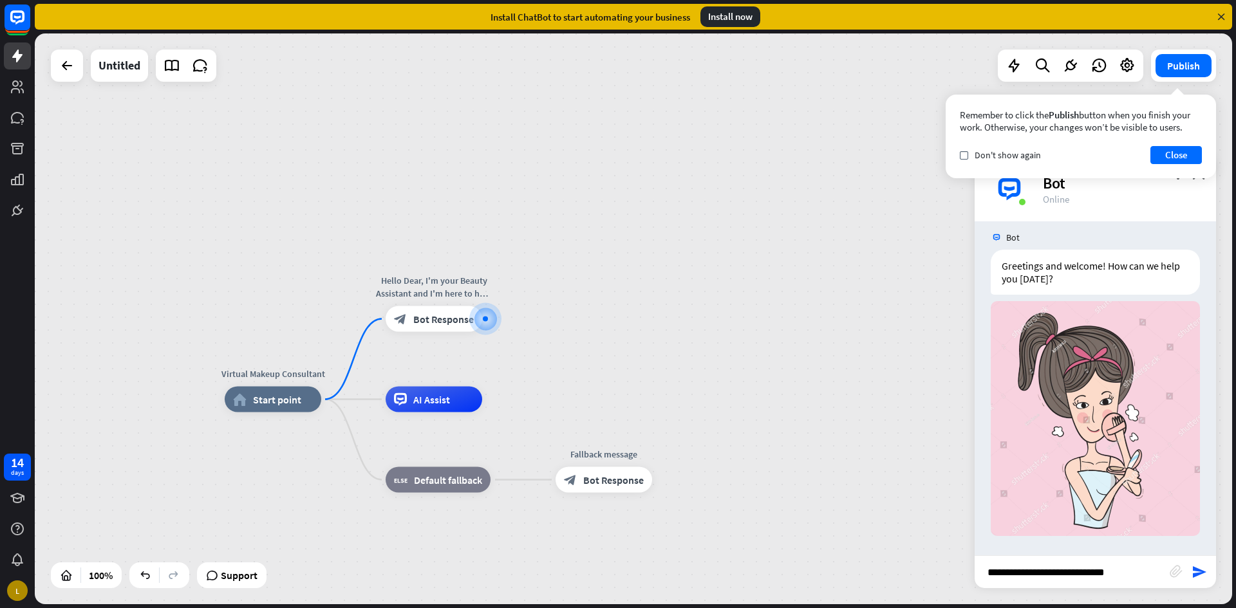
type input "**********"
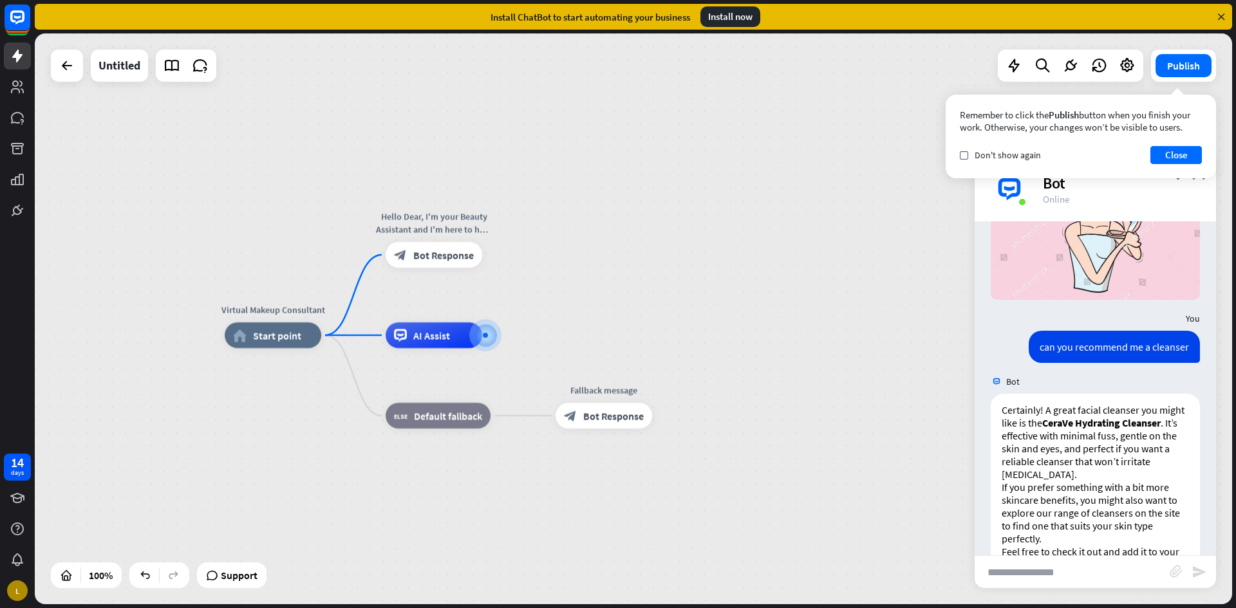
scroll to position [277, 0]
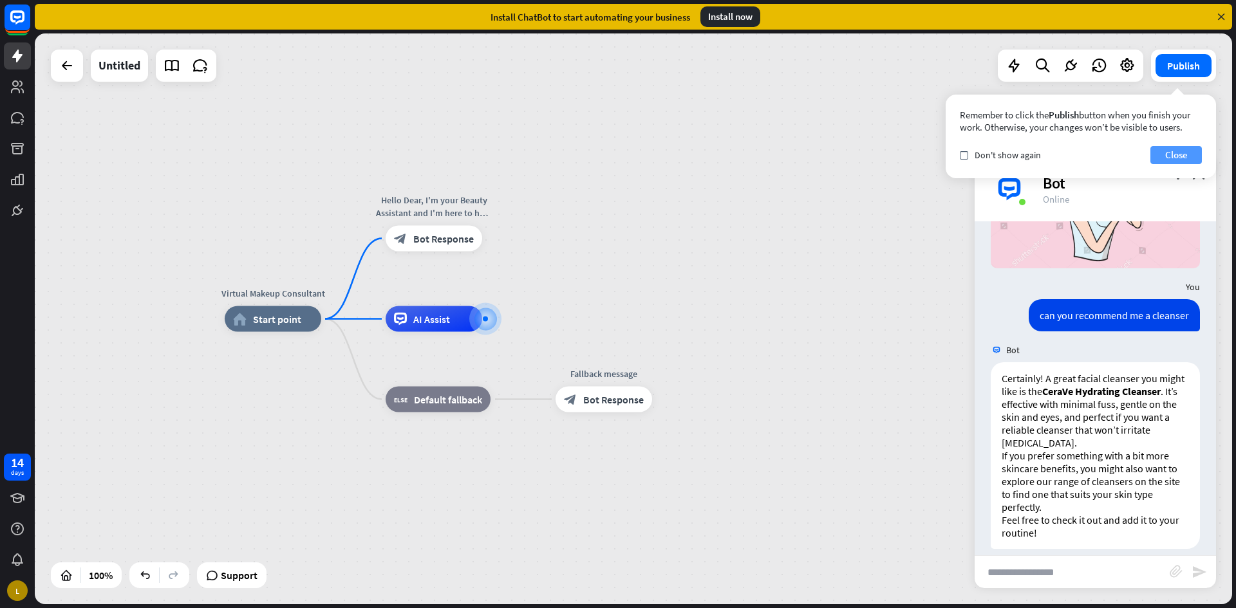
click at [1167, 159] on button "Close" at bounding box center [1175, 155] width 51 height 18
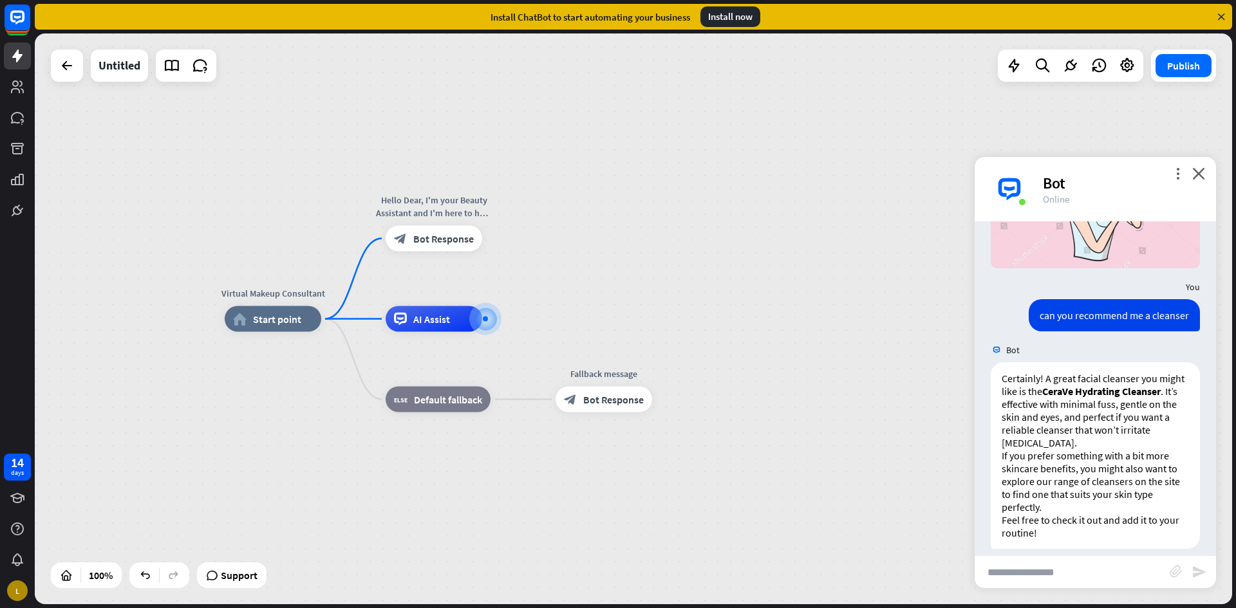
click at [1046, 579] on input "text" at bounding box center [1071, 572] width 195 height 32
type input "**********"
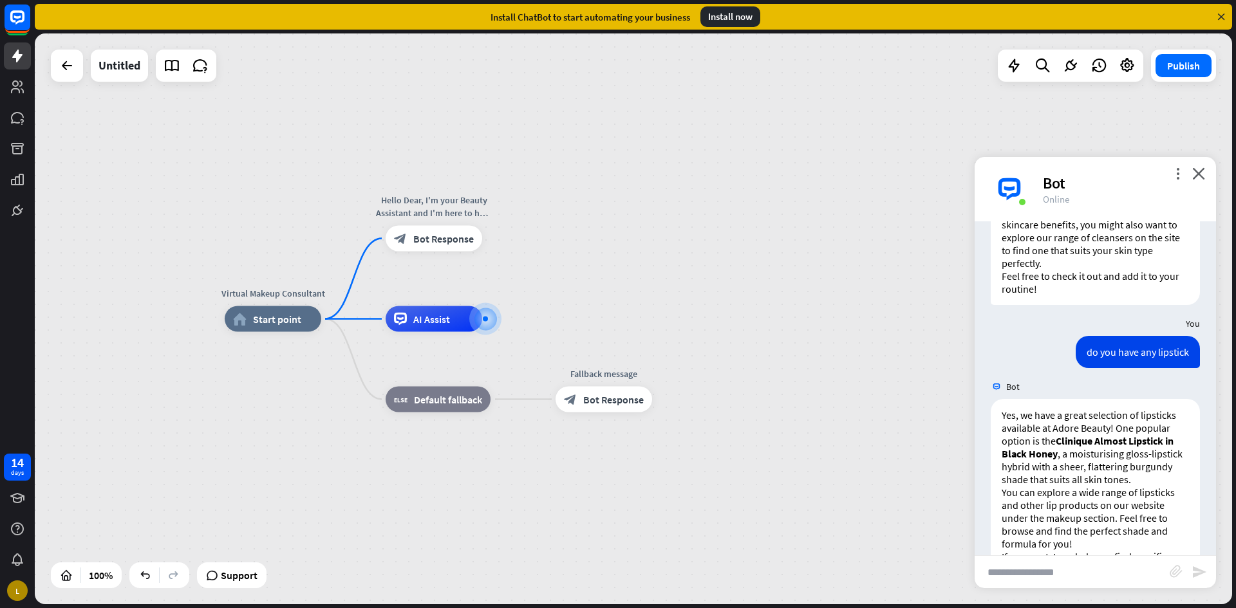
scroll to position [557, 0]
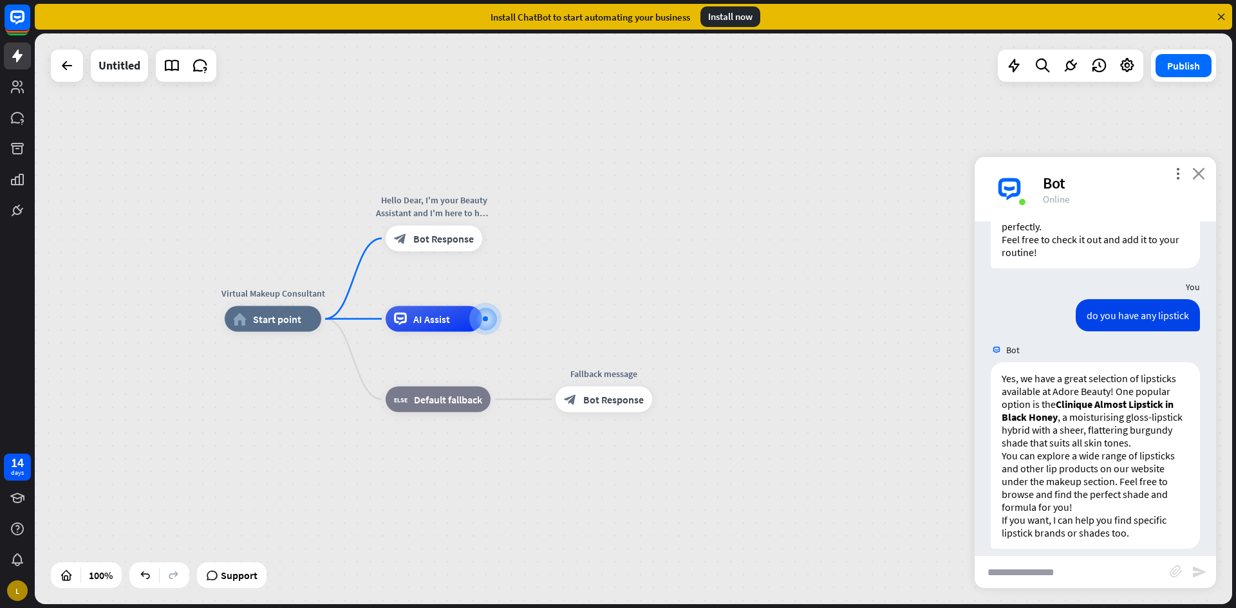
click at [1198, 171] on icon "close" at bounding box center [1198, 173] width 13 height 12
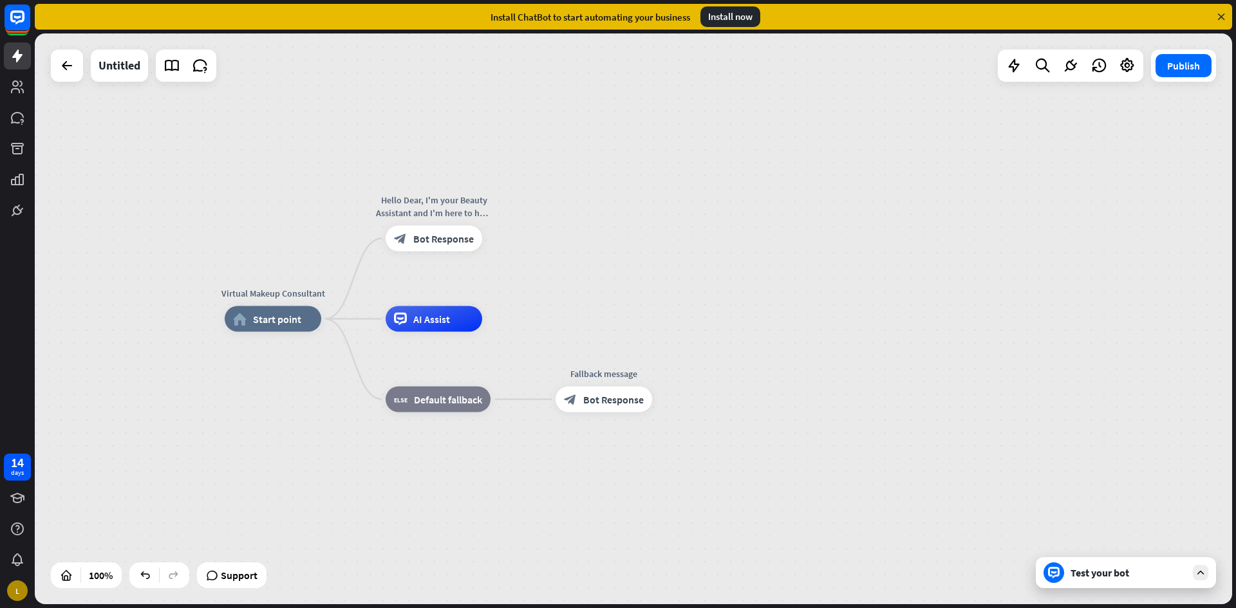
click at [1111, 570] on div "Test your bot" at bounding box center [1128, 572] width 116 height 13
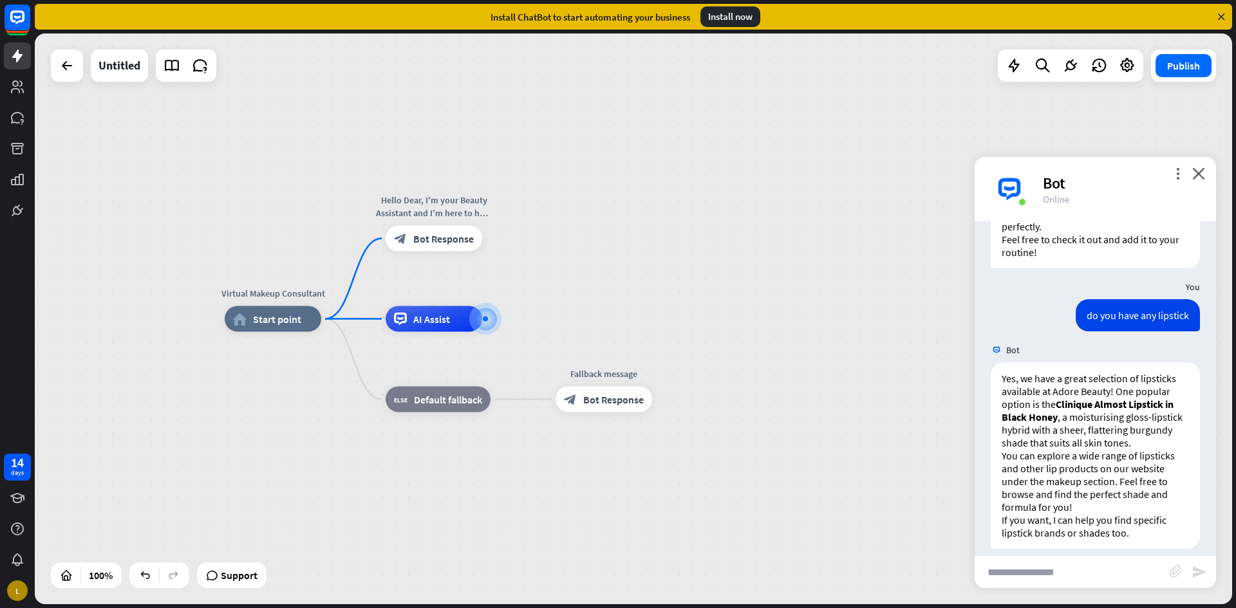
click at [1205, 176] on div "more_vert close Bot Online" at bounding box center [1094, 189] width 241 height 64
click at [1198, 176] on icon "close" at bounding box center [1198, 173] width 13 height 12
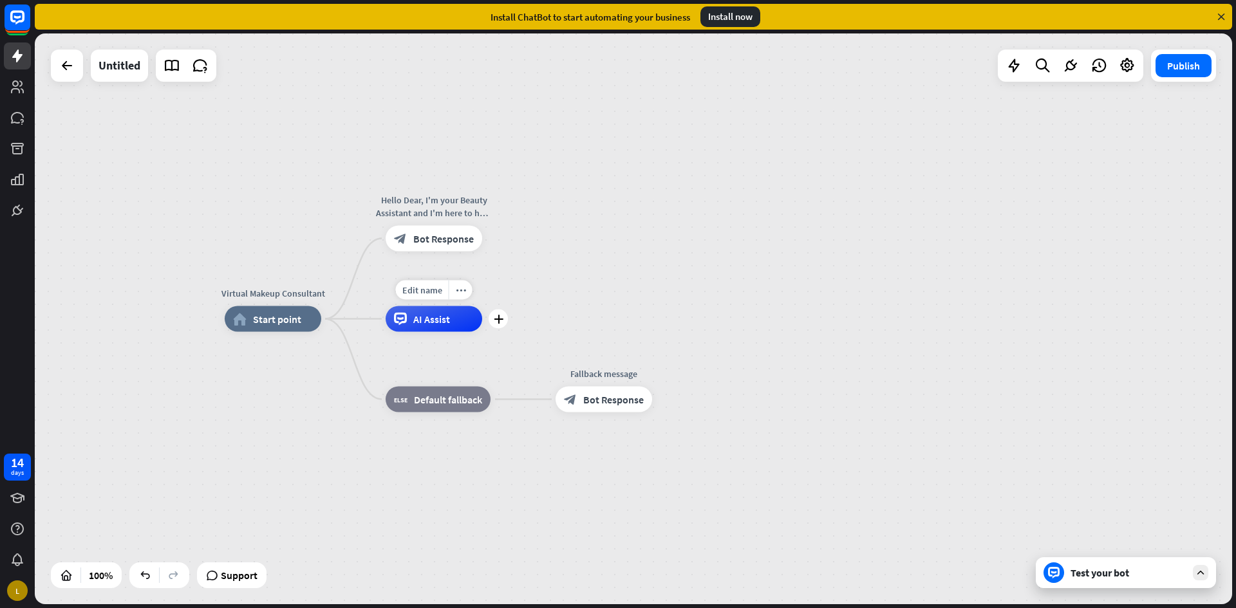
click at [420, 315] on span "AI Assist" at bounding box center [431, 319] width 37 height 13
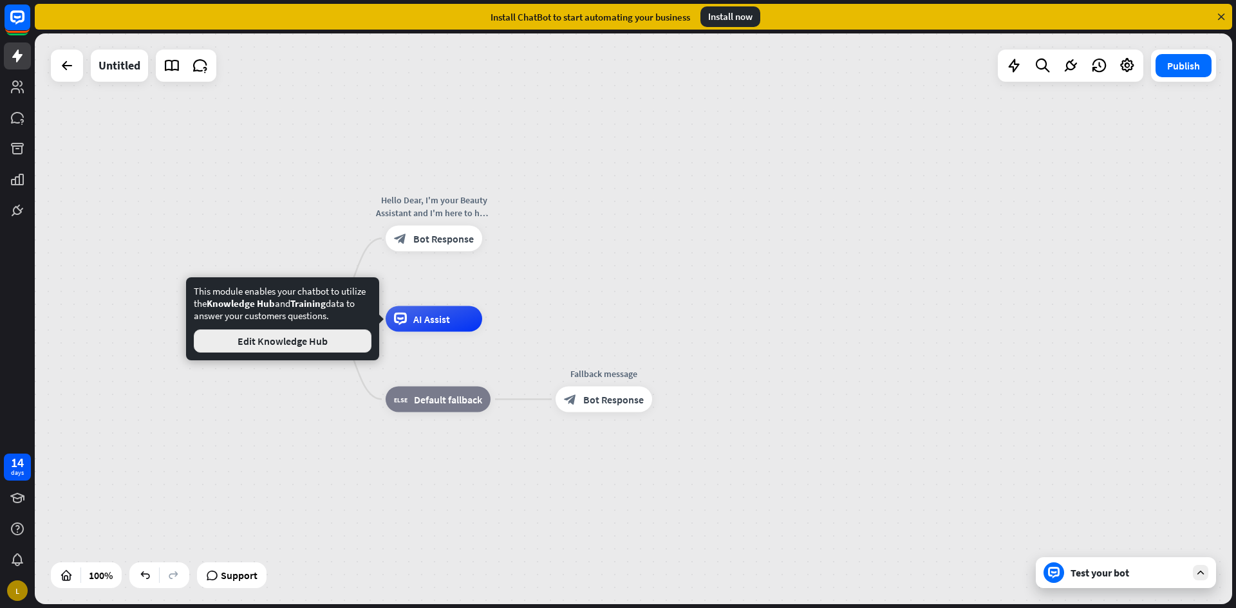
click at [289, 342] on button "Edit Knowledge Hub" at bounding box center [283, 341] width 178 height 23
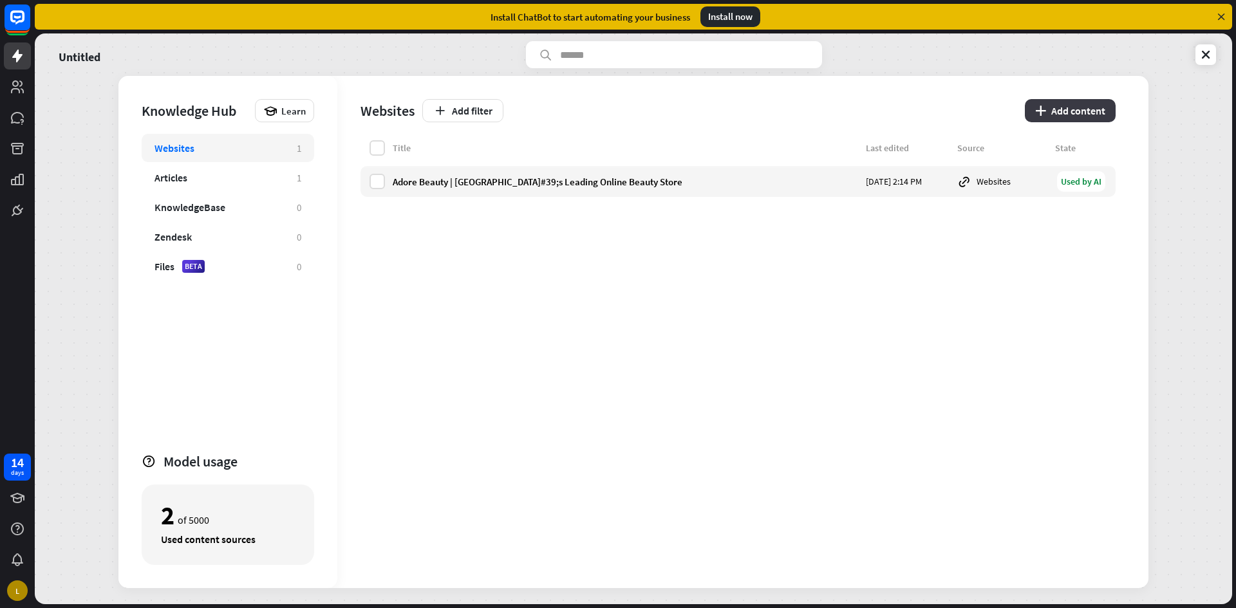
click at [1079, 106] on button "plus Add content" at bounding box center [1070, 110] width 91 height 23
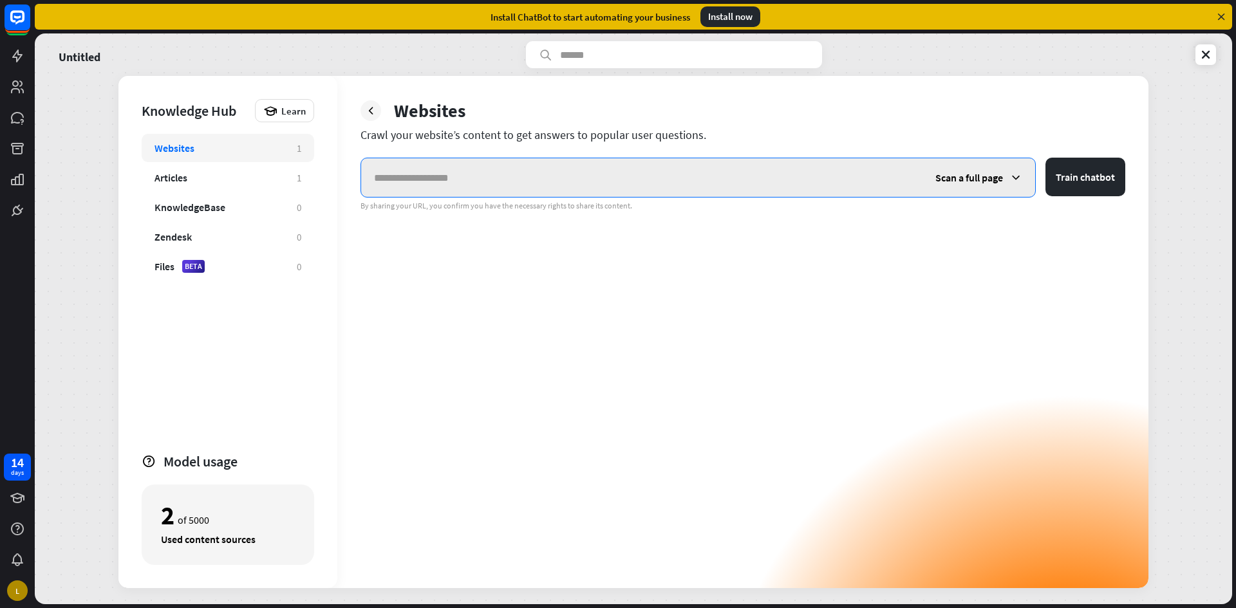
paste input "**********"
type input "**********"
click at [1045, 158] on button "Train chatbot" at bounding box center [1085, 177] width 80 height 39
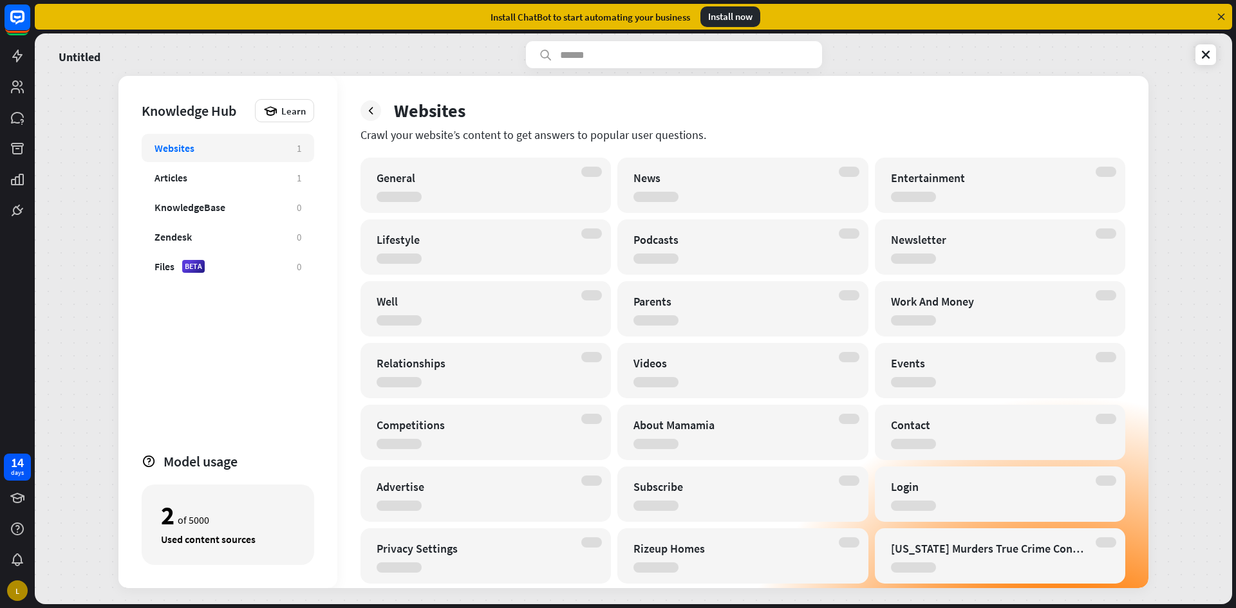
click at [573, 187] on div "General" at bounding box center [485, 185] width 250 height 55
click at [374, 115] on icon at bounding box center [370, 110] width 13 height 13
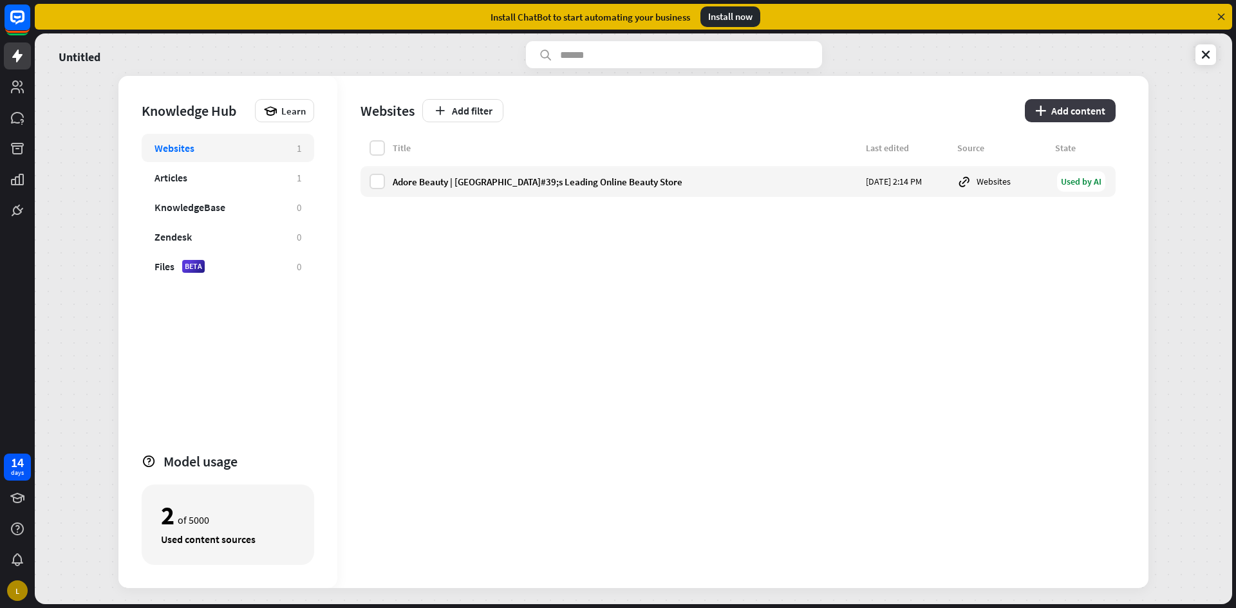
click at [1102, 113] on button "plus Add content" at bounding box center [1070, 110] width 91 height 23
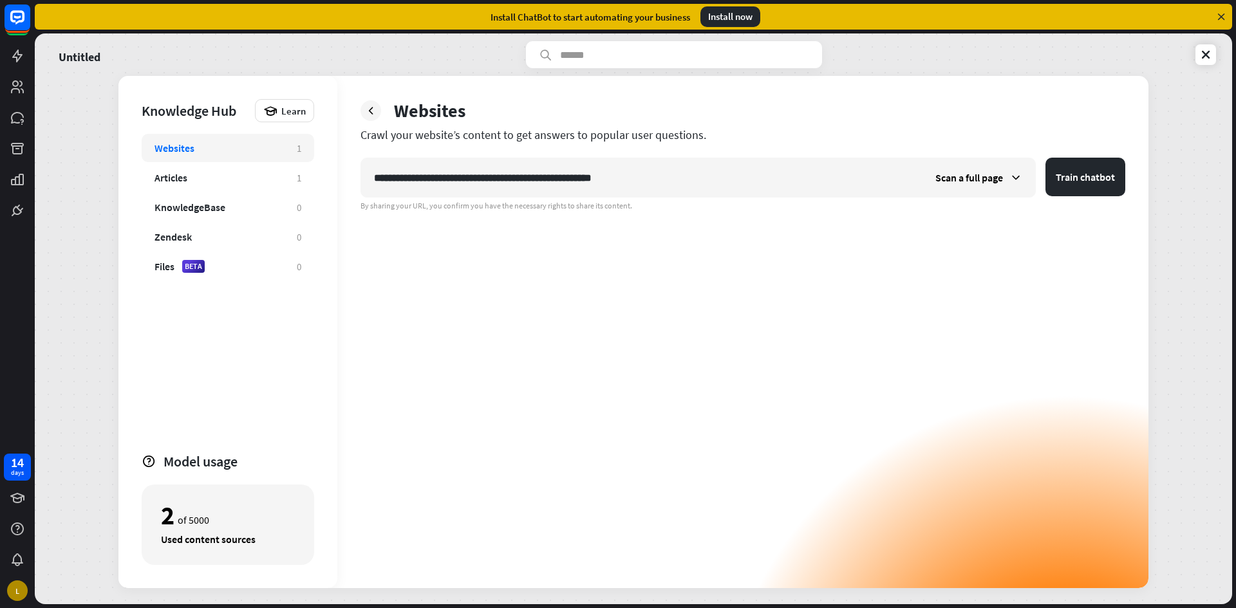
type input "**********"
click at [1045, 158] on button "Train chatbot" at bounding box center [1085, 177] width 80 height 39
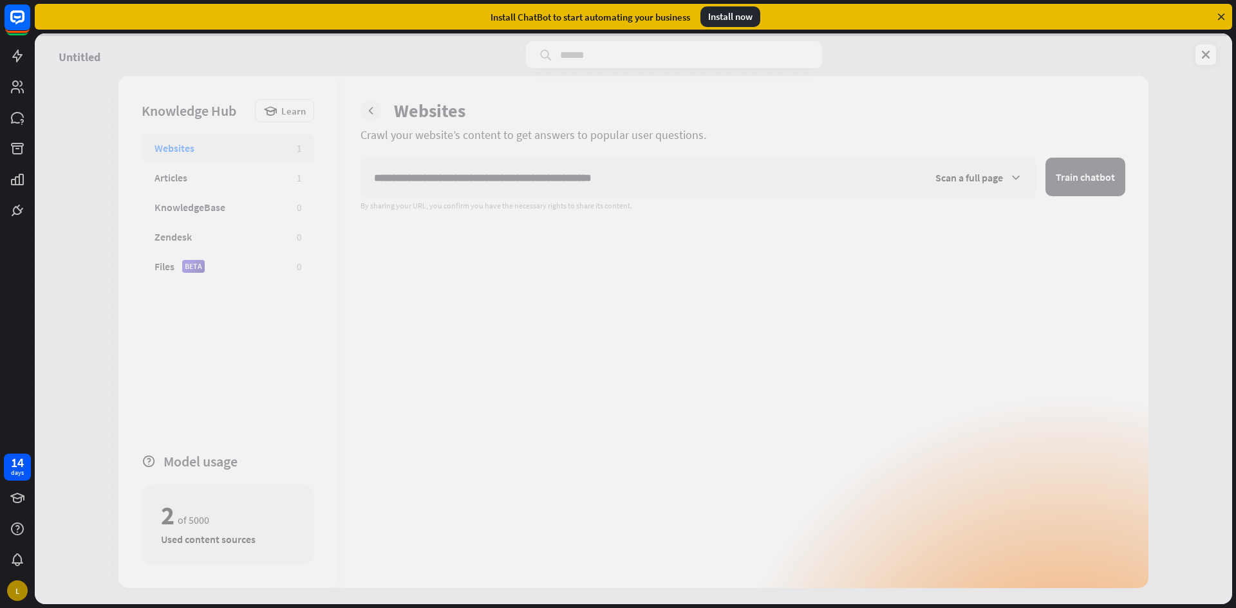
click at [1016, 172] on div at bounding box center [633, 318] width 1197 height 571
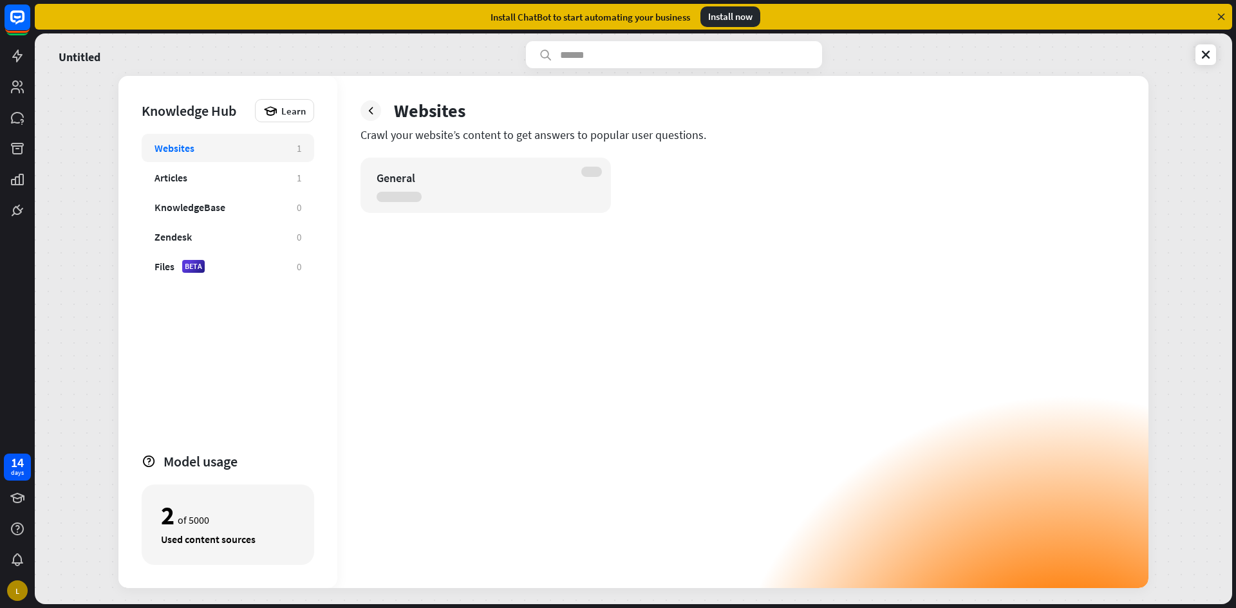
click at [1012, 185] on div "General" at bounding box center [742, 185] width 765 height 55
click at [370, 118] on div at bounding box center [370, 110] width 21 height 21
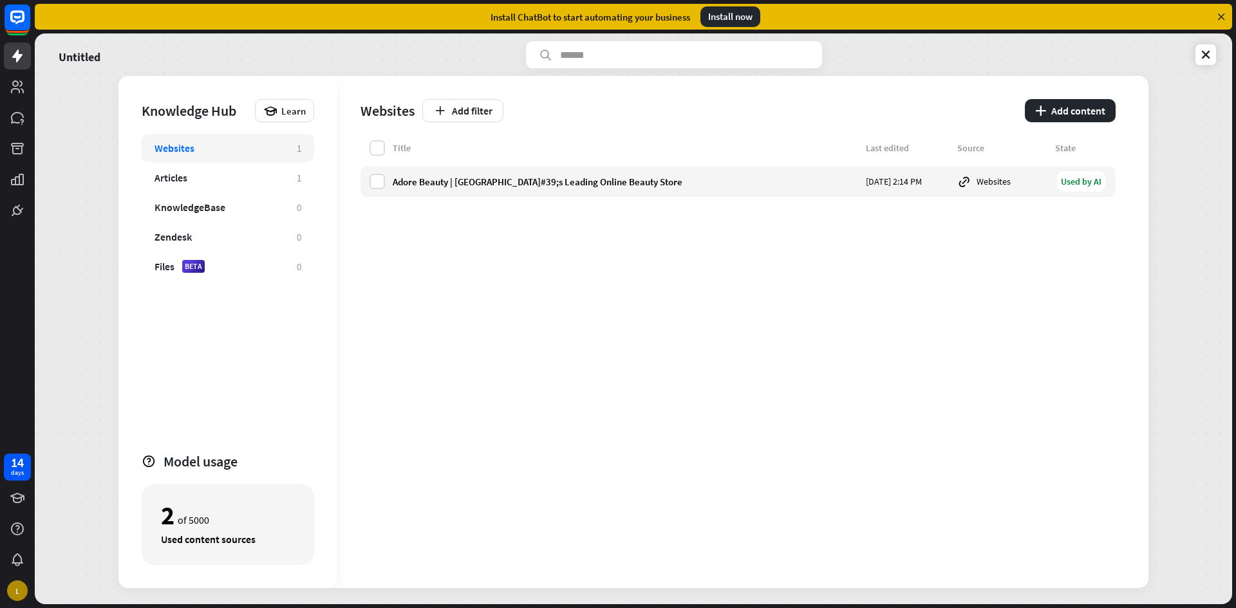
click at [1073, 123] on div "Websites Add filter plus Add content" at bounding box center [737, 108] width 755 height 64
click at [1079, 115] on button "plus Add content" at bounding box center [1070, 110] width 91 height 23
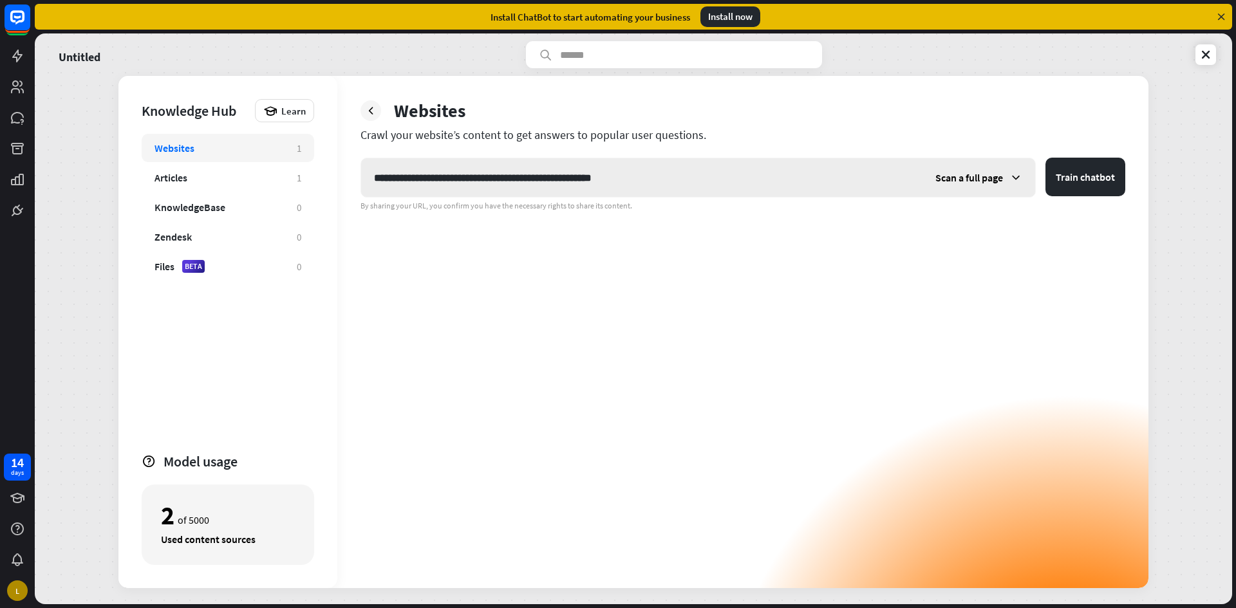
type input "**********"
click at [1015, 176] on icon at bounding box center [1015, 177] width 13 height 13
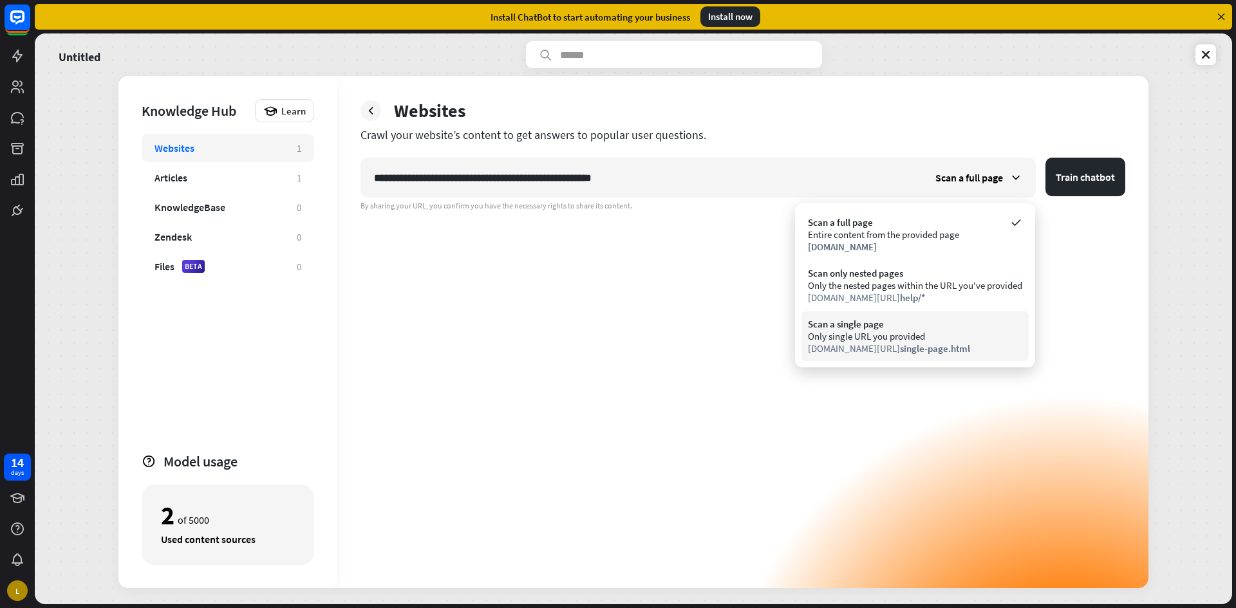
click at [941, 336] on div "Only single URL you provided" at bounding box center [915, 336] width 214 height 12
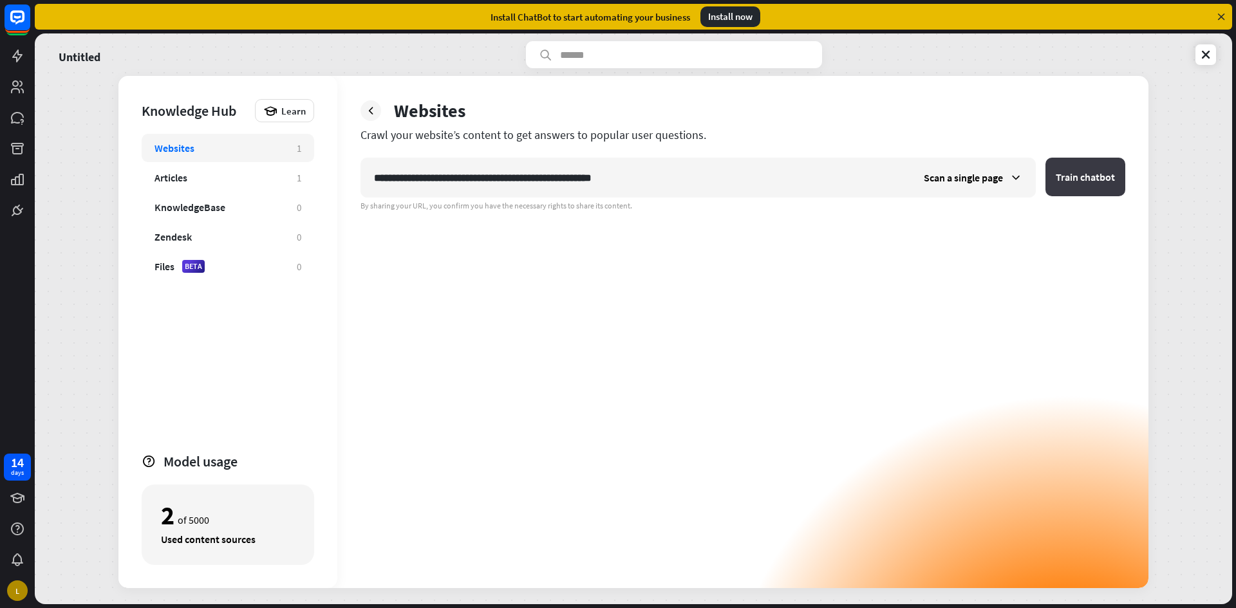
click at [1084, 176] on button "Train chatbot" at bounding box center [1085, 177] width 80 height 39
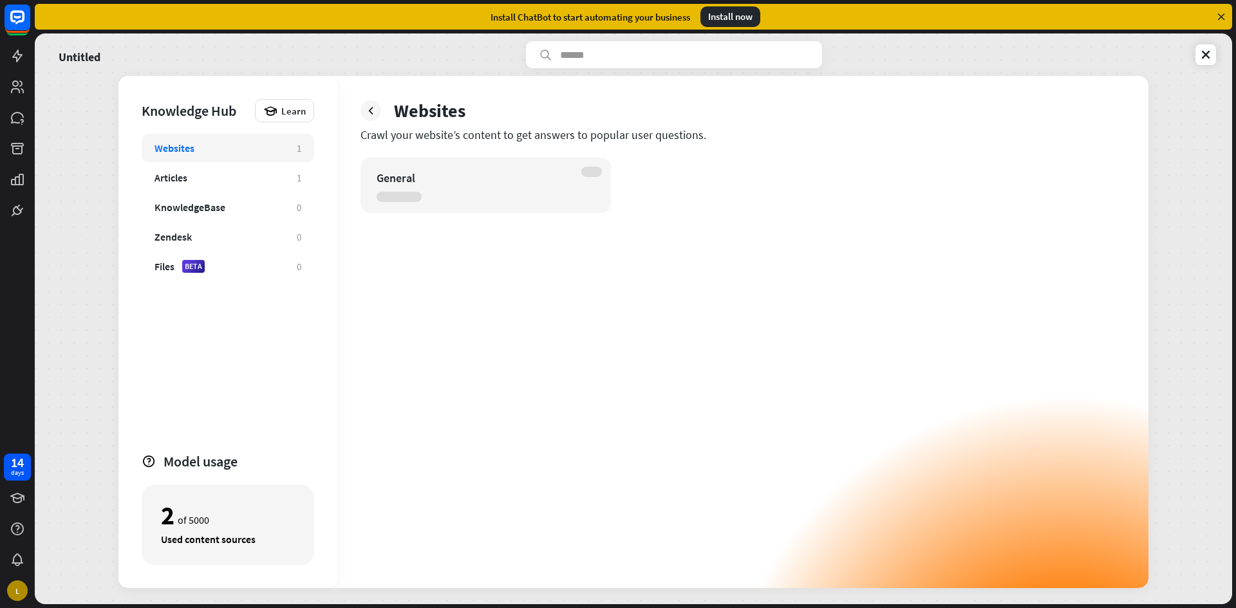
click at [380, 115] on div "Websites" at bounding box center [742, 110] width 765 height 23
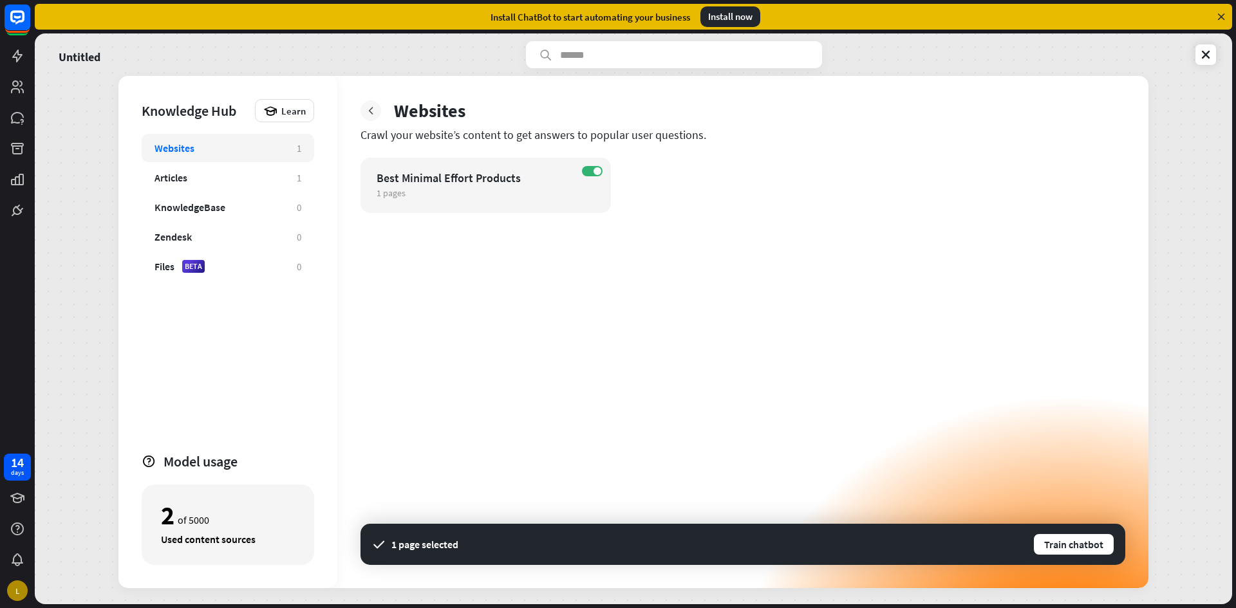
click at [373, 113] on icon at bounding box center [370, 110] width 13 height 13
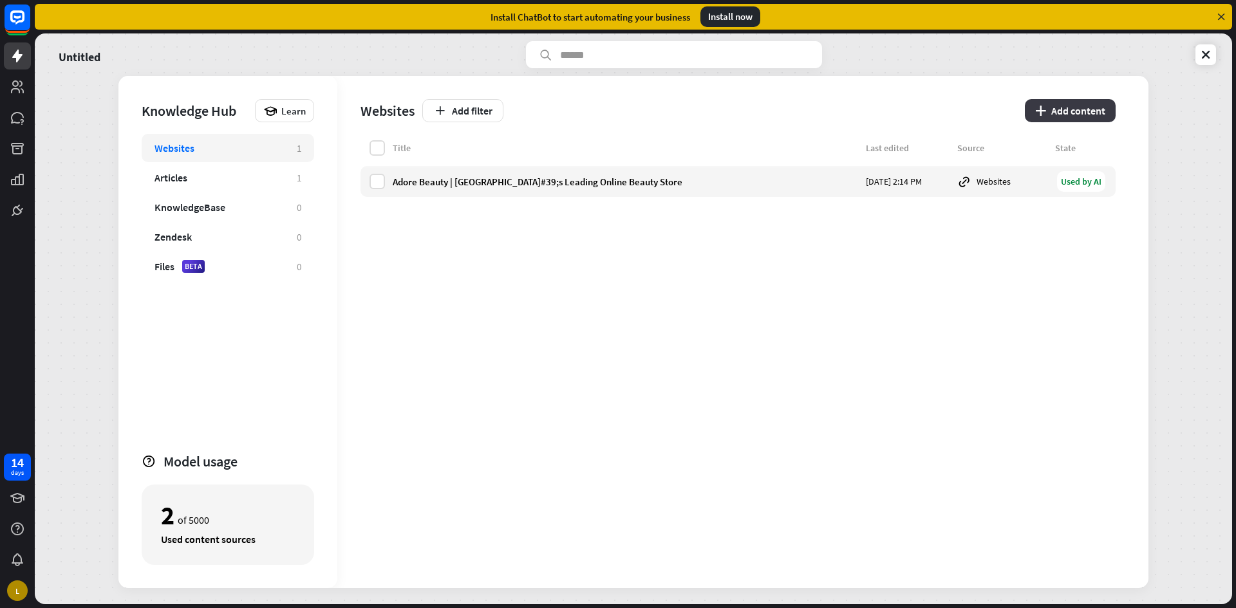
click at [1071, 109] on button "plus Add content" at bounding box center [1070, 110] width 91 height 23
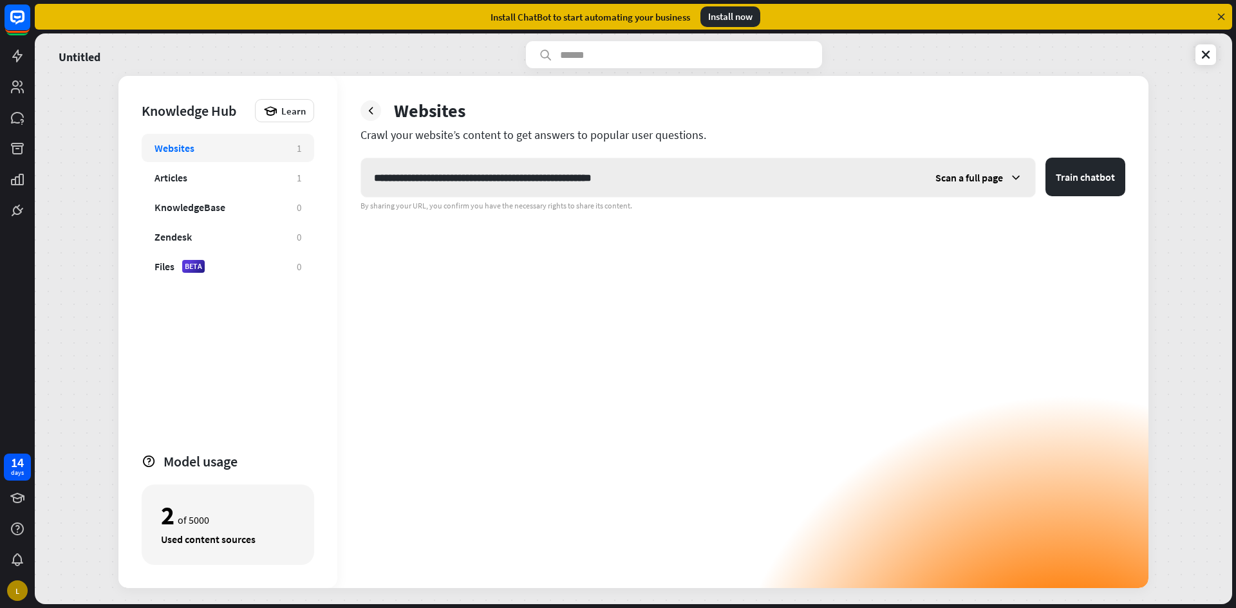
type input "**********"
click at [999, 193] on div "Scan a full page" at bounding box center [978, 177] width 113 height 39
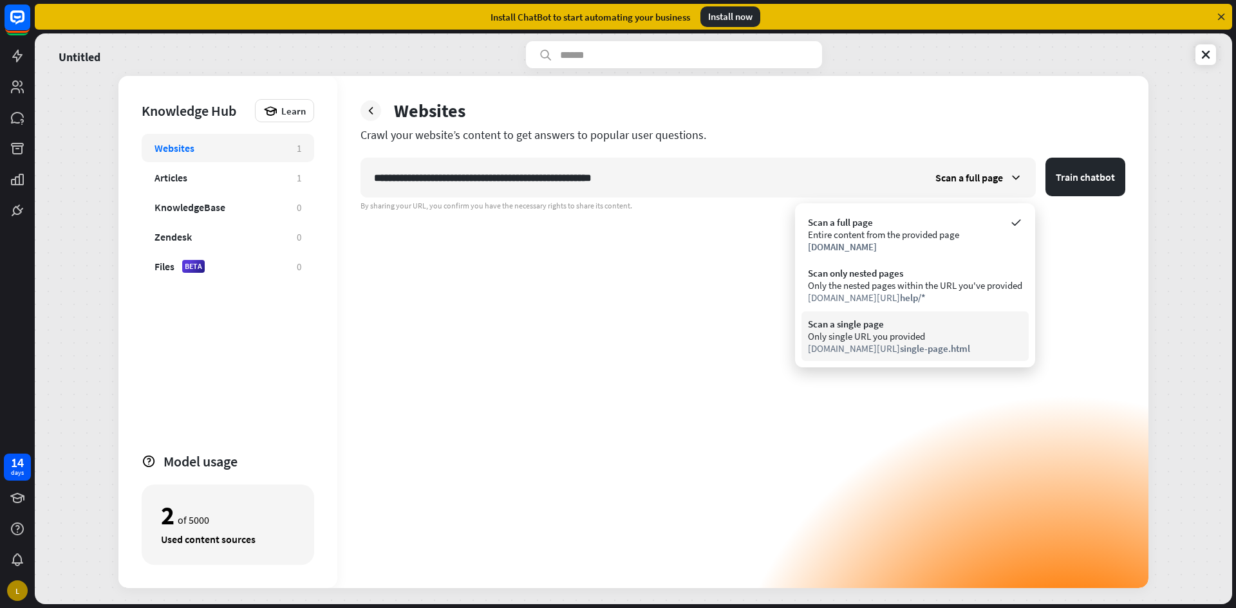
click at [933, 313] on div "Scan a single page Only single URL you provided [DOMAIN_NAME][URL] single-page.…" at bounding box center [914, 337] width 227 height 50
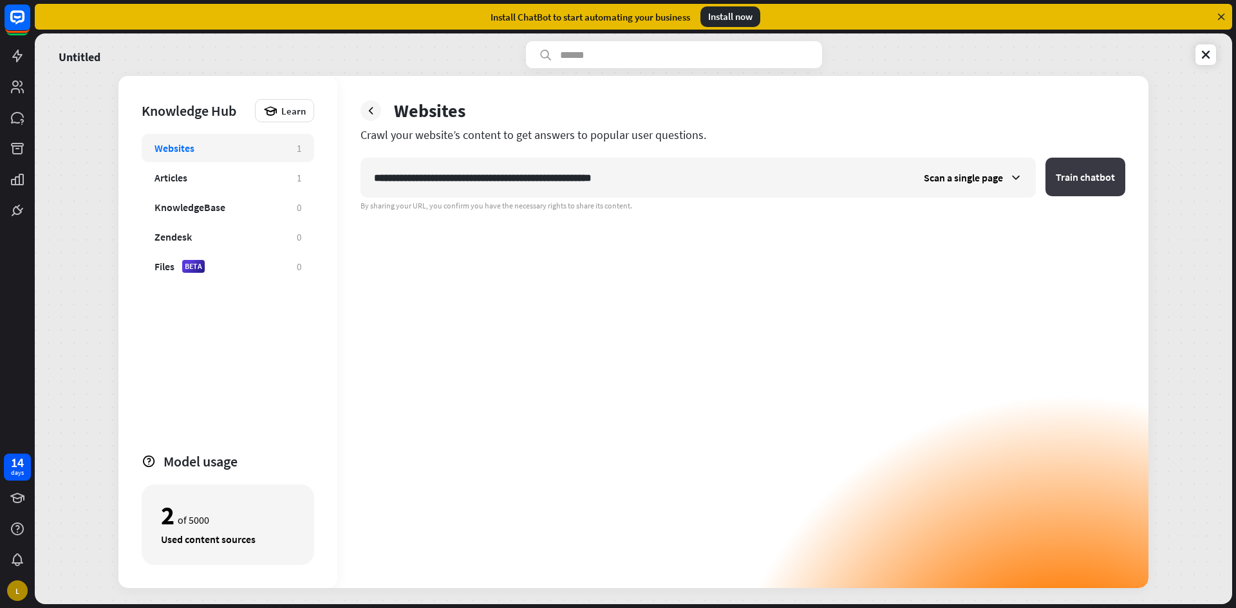
click at [1100, 171] on button "Train chatbot" at bounding box center [1085, 177] width 80 height 39
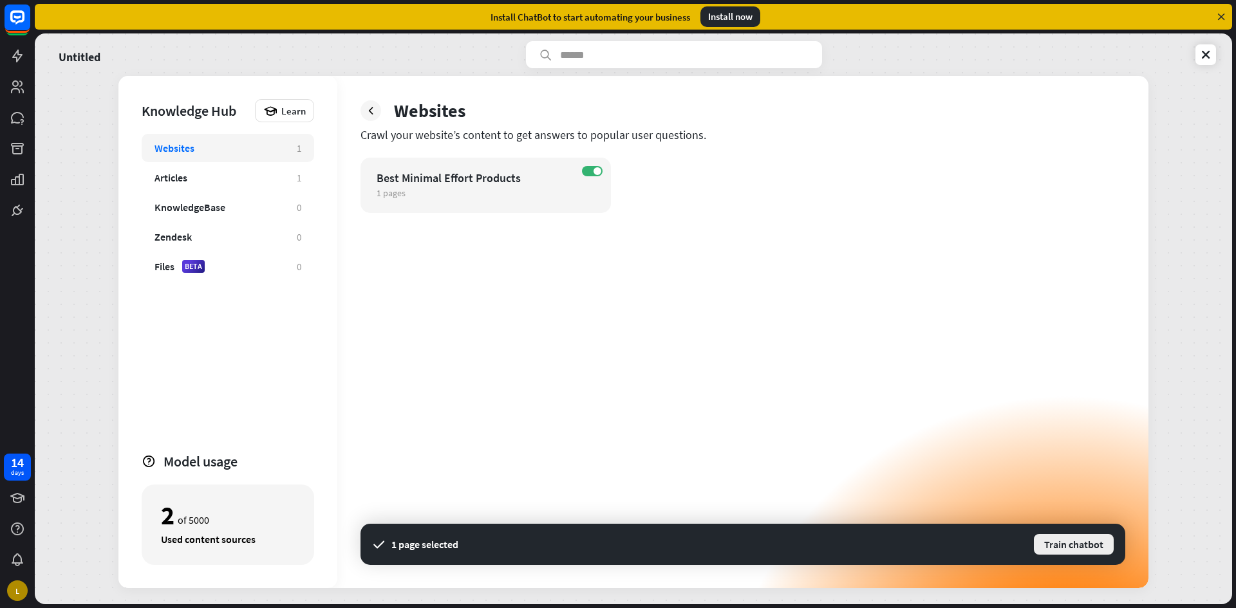
click at [1077, 543] on button "Train chatbot" at bounding box center [1073, 544] width 82 height 23
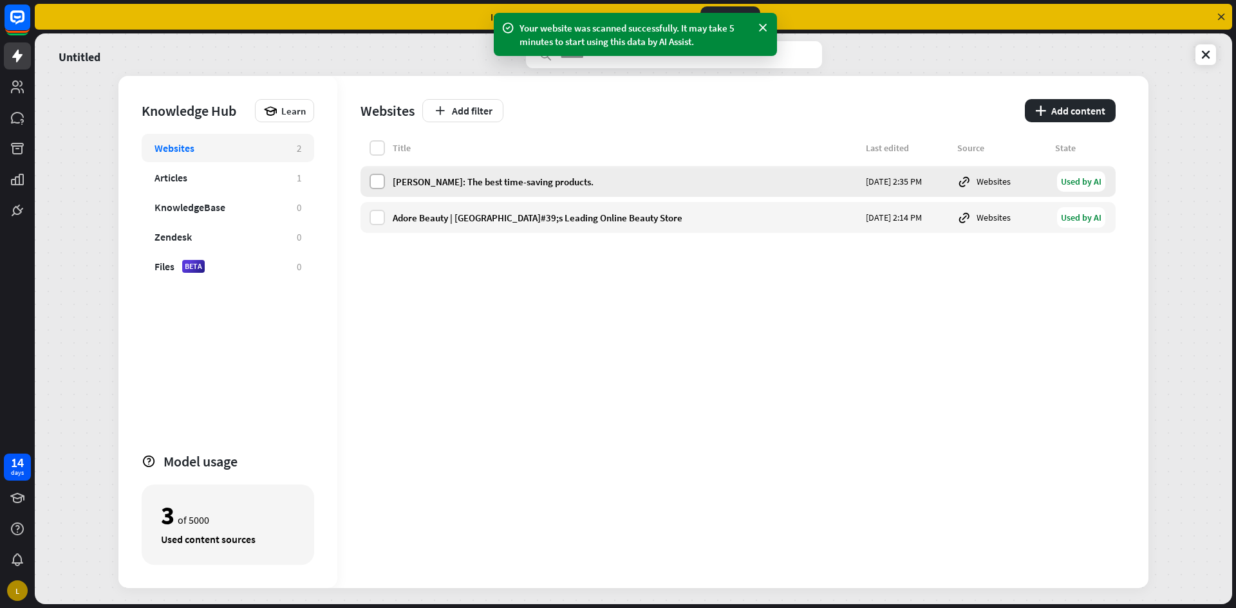
click at [381, 183] on label at bounding box center [376, 181] width 15 height 15
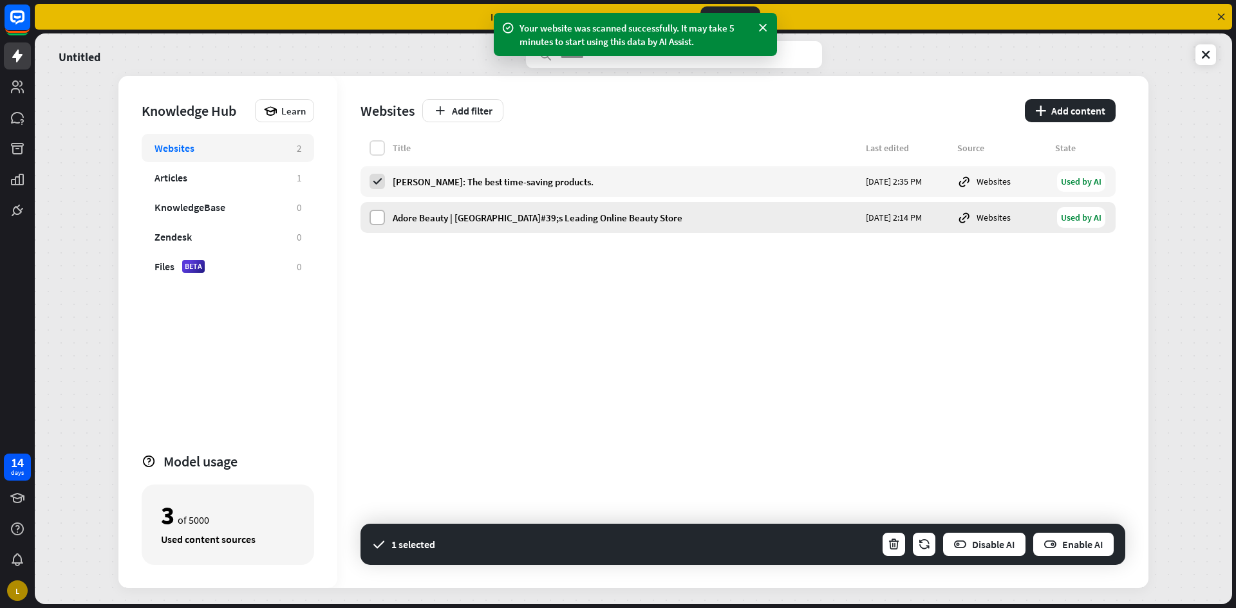
click at [377, 212] on label at bounding box center [376, 217] width 15 height 15
click at [1101, 555] on button "Enable AI" at bounding box center [1073, 545] width 83 height 26
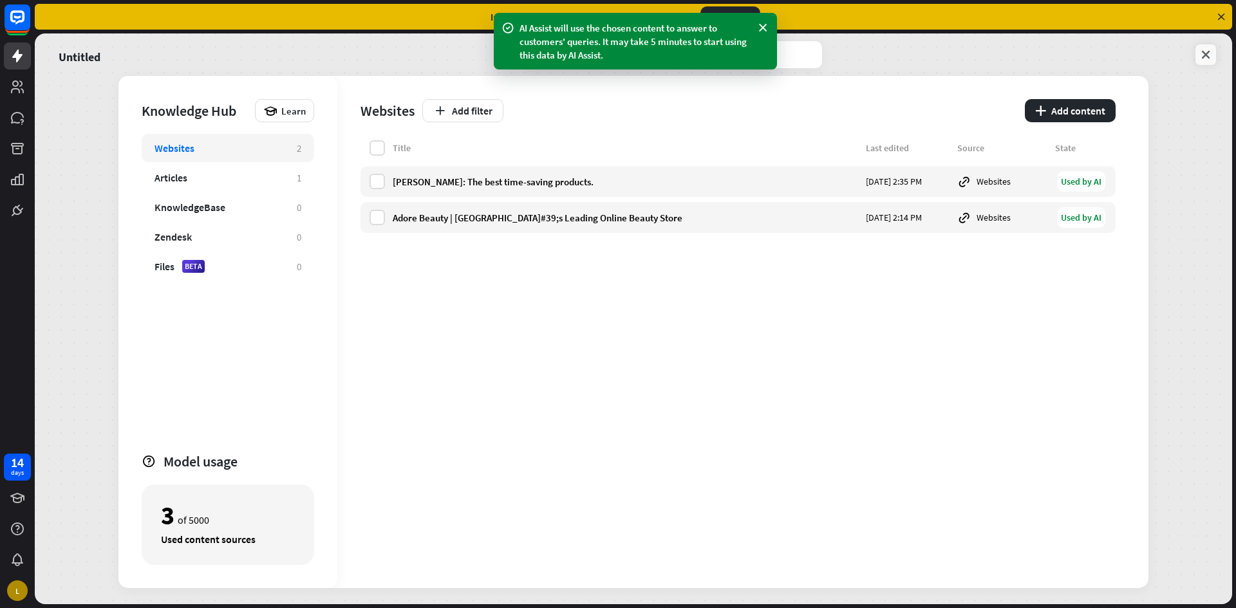
click at [1205, 61] on link at bounding box center [1205, 54] width 21 height 21
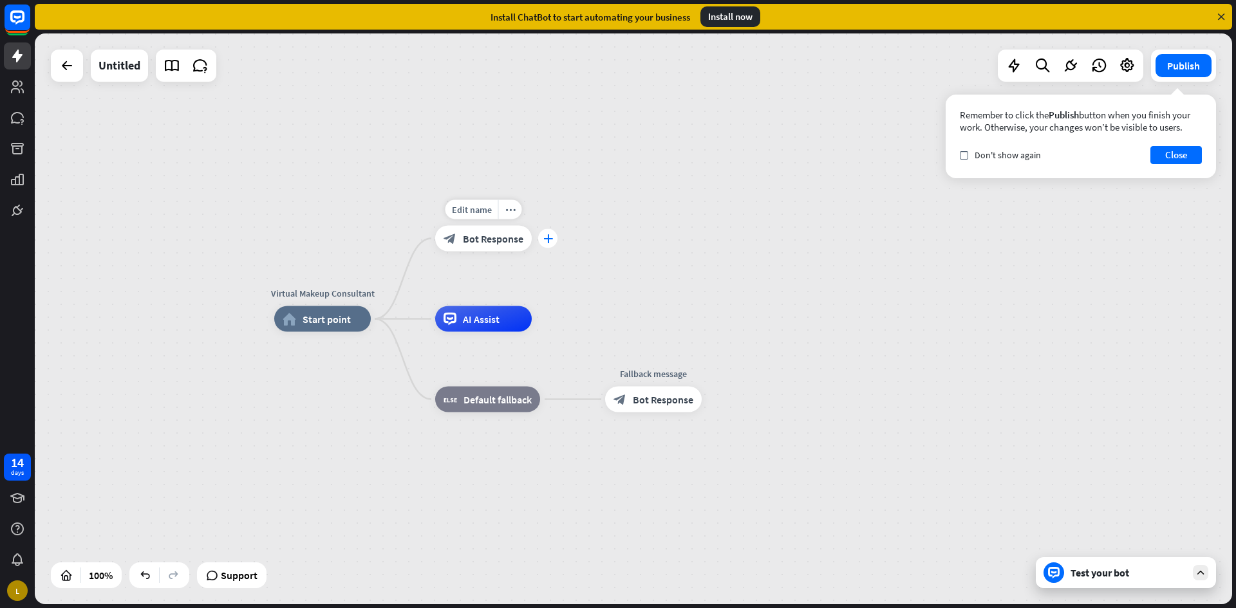
click at [542, 237] on div "plus" at bounding box center [547, 238] width 19 height 19
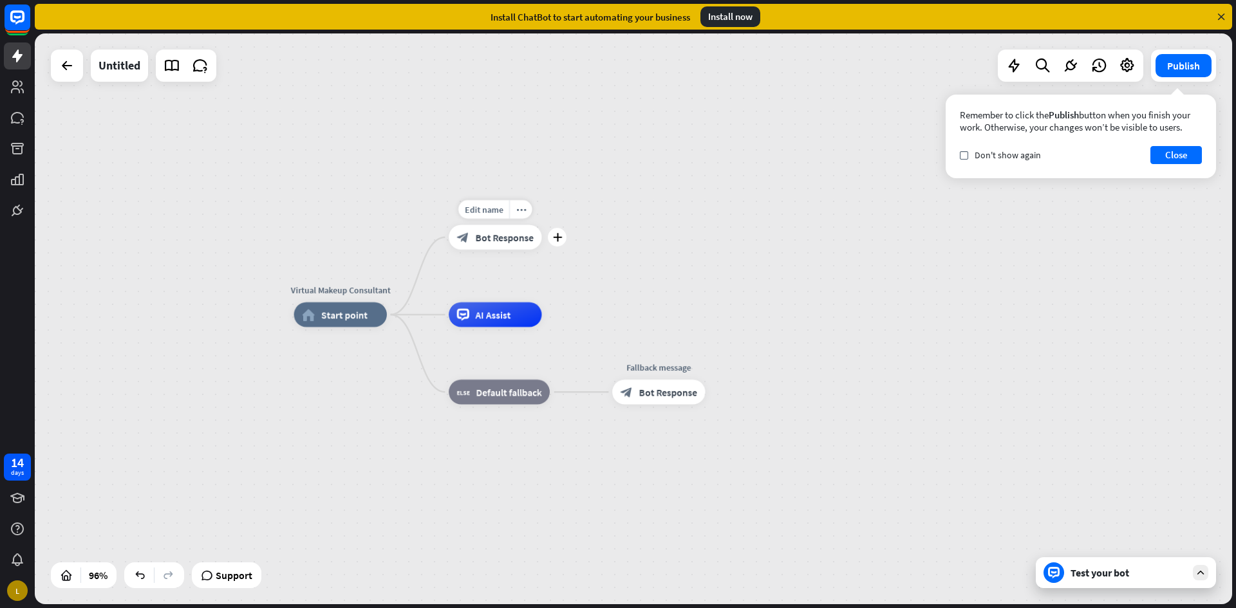
click at [523, 237] on span "Bot Response" at bounding box center [505, 237] width 58 height 12
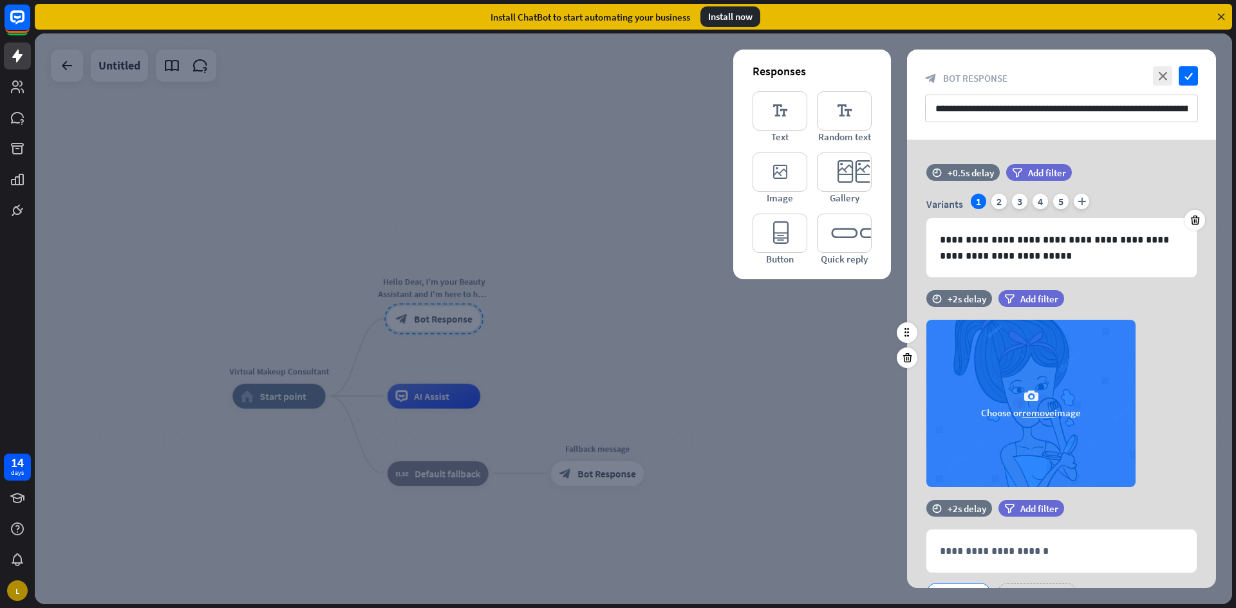
click at [1052, 429] on div "camera Choose or remove image" at bounding box center [1030, 403] width 209 height 167
click at [1037, 414] on button "remove" at bounding box center [1038, 413] width 32 height 12
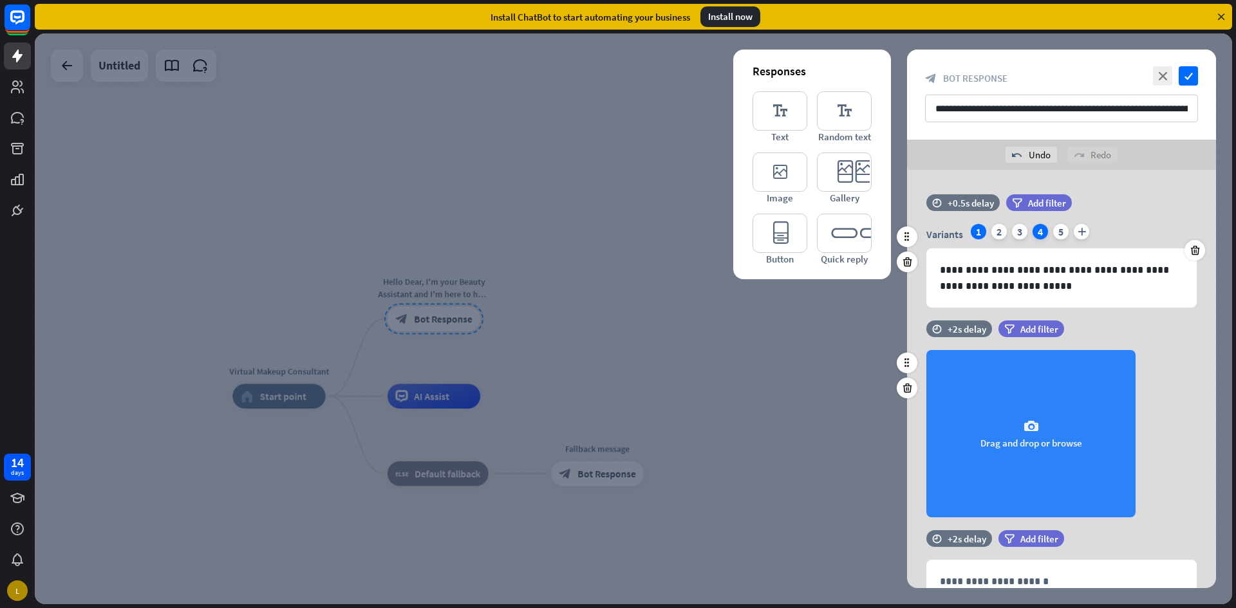
click at [1042, 230] on div "4" at bounding box center [1039, 231] width 15 height 15
click at [1016, 234] on div "3" at bounding box center [1019, 231] width 15 height 15
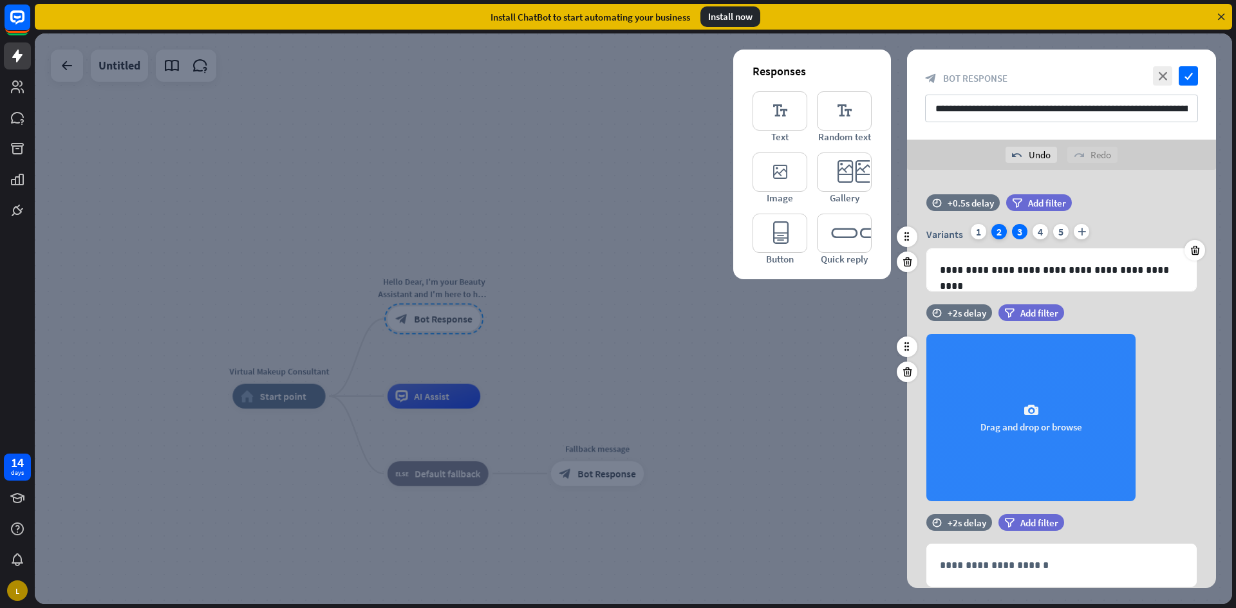
click at [991, 232] on div "2" at bounding box center [998, 231] width 15 height 15
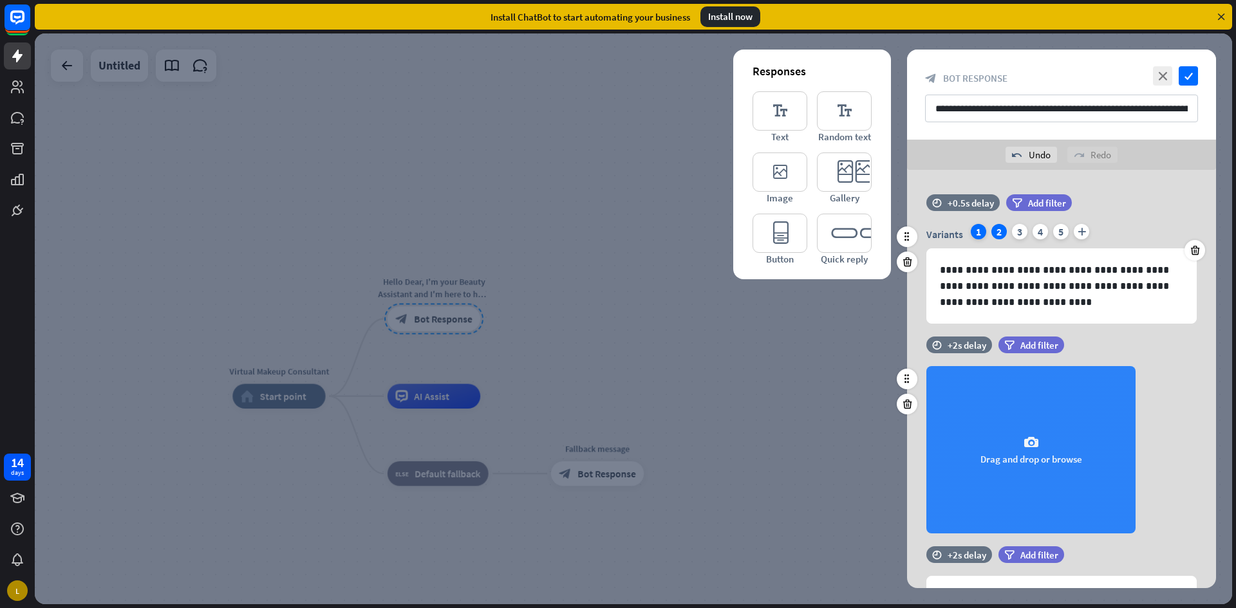
click at [971, 232] on div "1" at bounding box center [978, 231] width 15 height 15
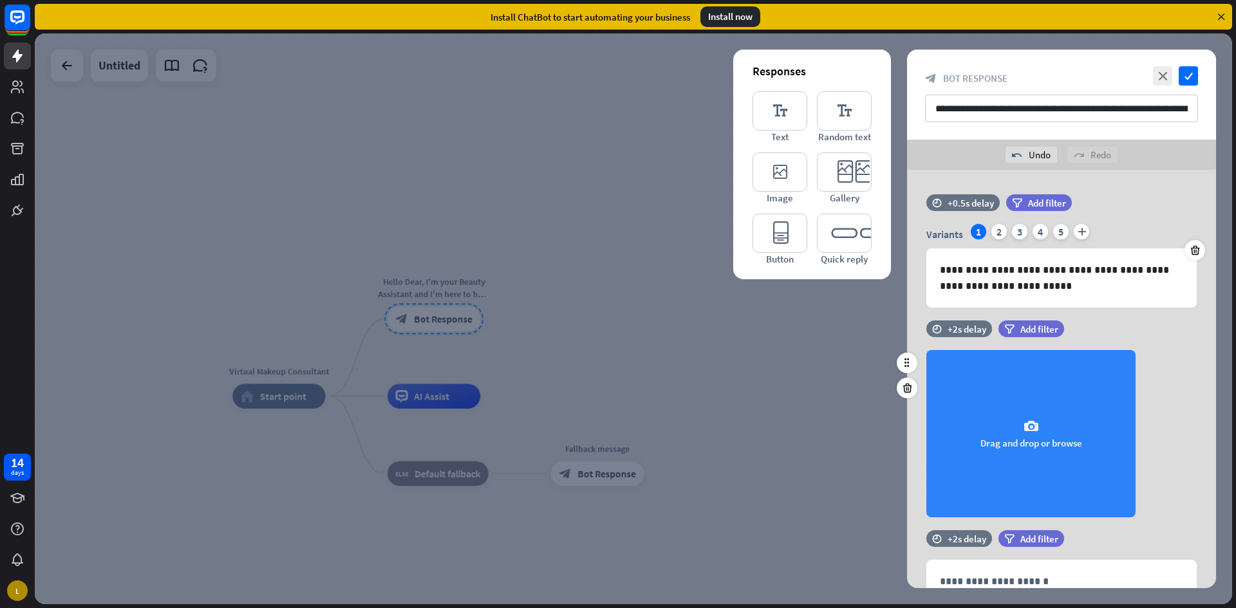
click at [837, 331] on div at bounding box center [633, 318] width 1197 height 571
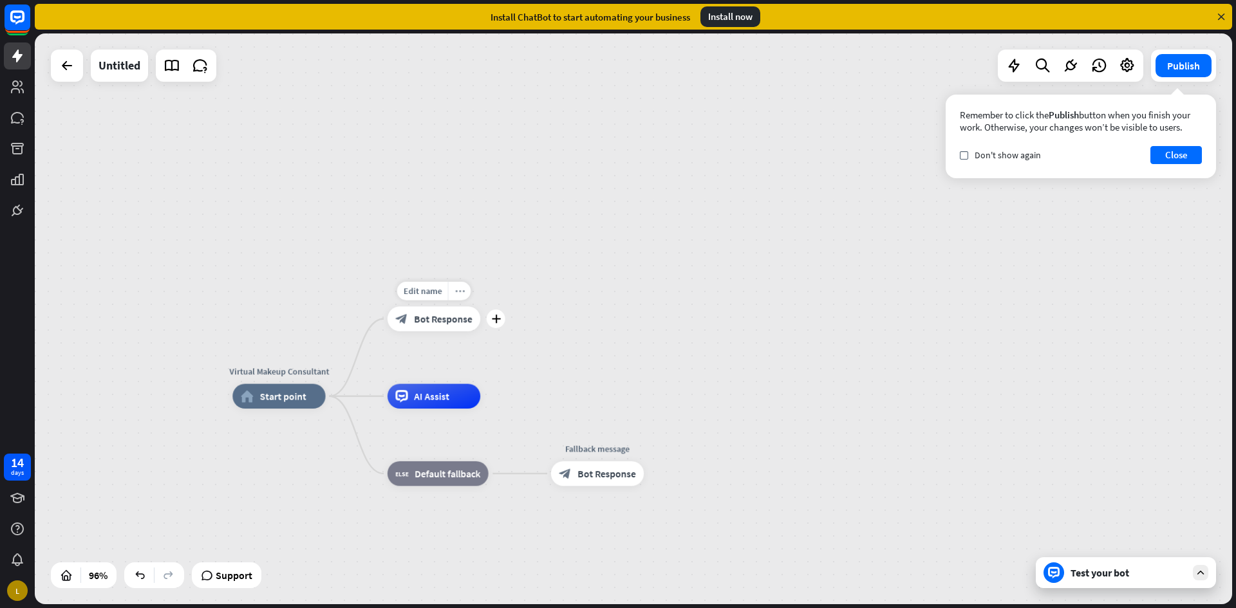
click at [461, 290] on icon "more_horiz" at bounding box center [459, 290] width 10 height 9
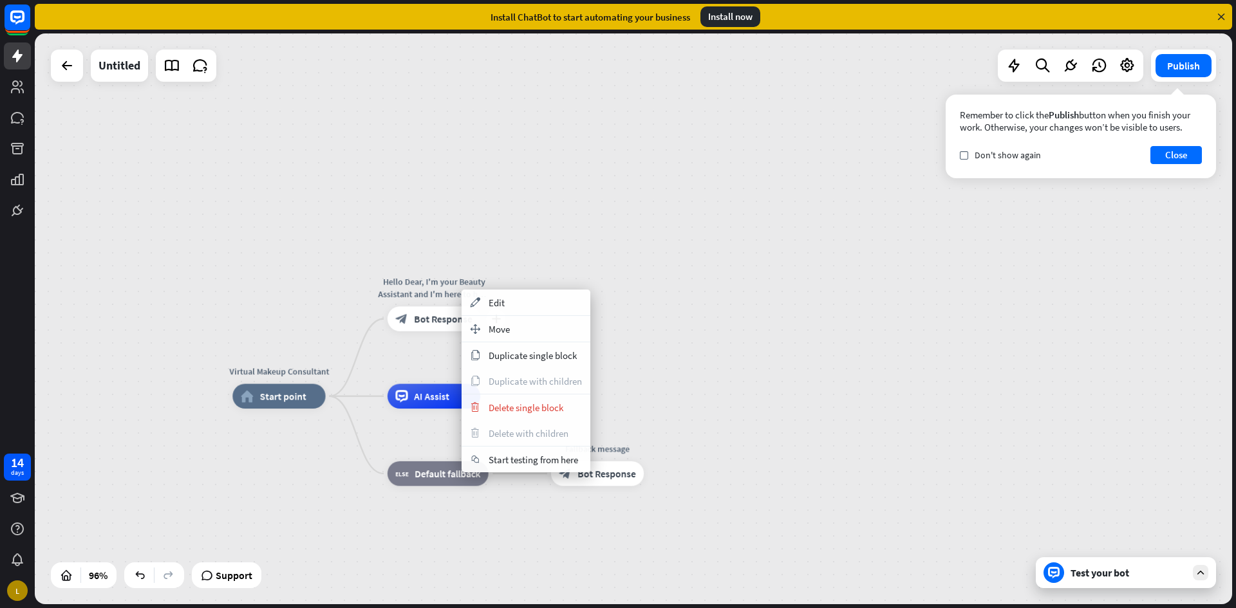
click at [431, 310] on div "block_bot_response Bot Response" at bounding box center [433, 318] width 93 height 24
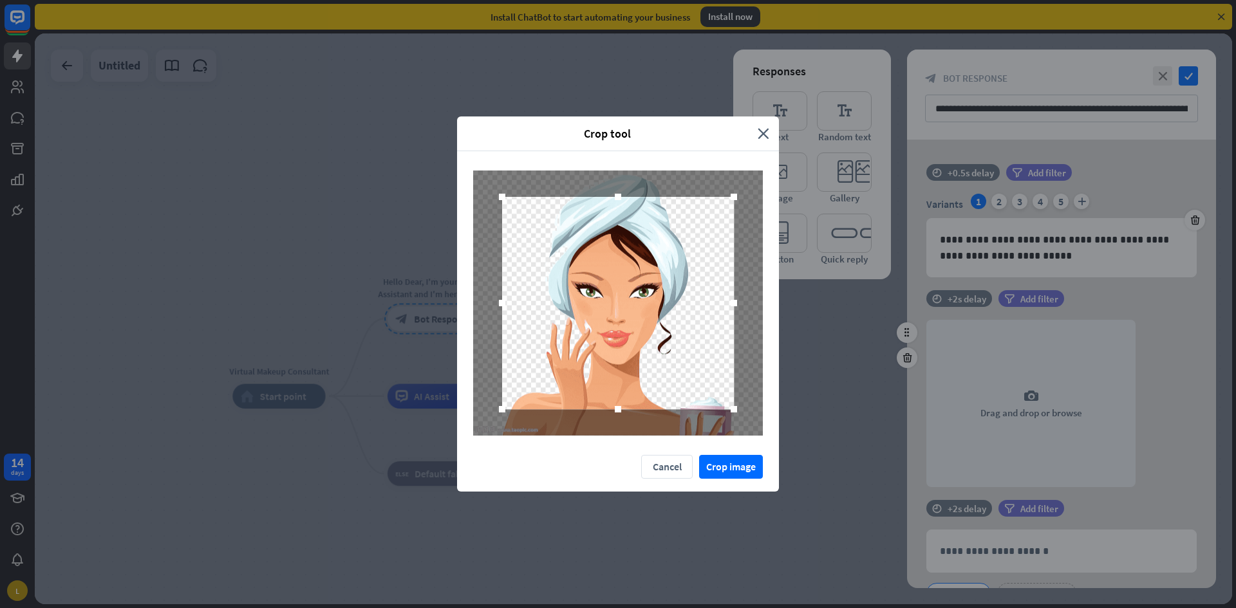
click at [757, 129] on div "Crop tool" at bounding box center [612, 133] width 291 height 15
click at [763, 130] on icon "close" at bounding box center [764, 133] width 12 height 15
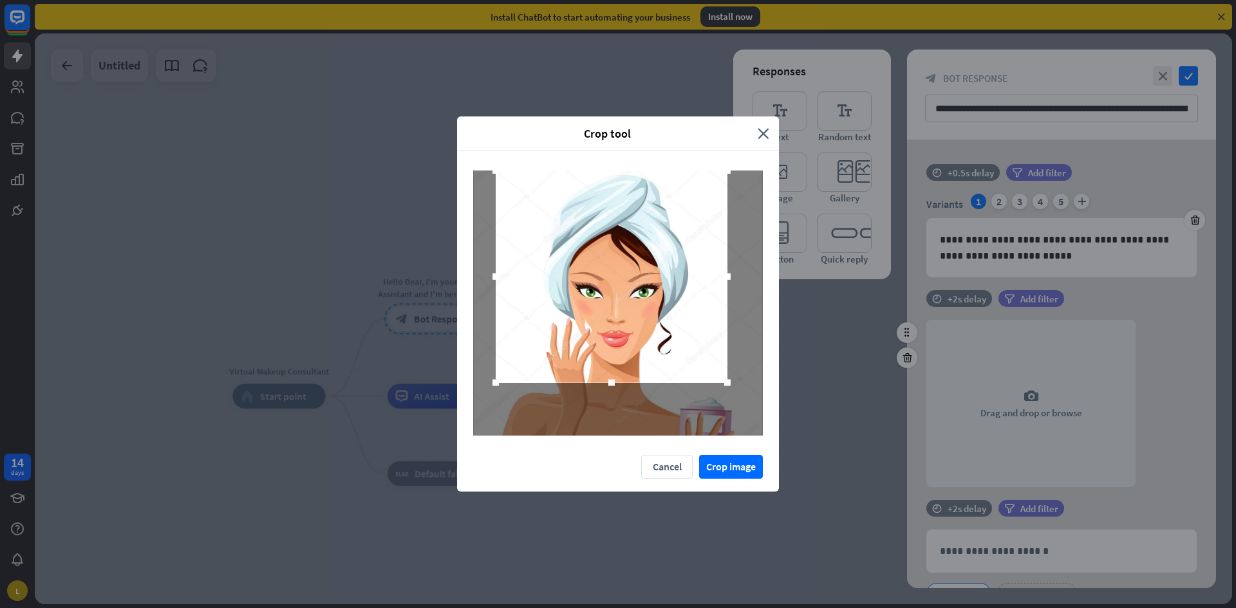
drag, startPoint x: 666, startPoint y: 329, endPoint x: 660, endPoint y: 301, distance: 29.0
click at [660, 301] on div at bounding box center [612, 277] width 232 height 212
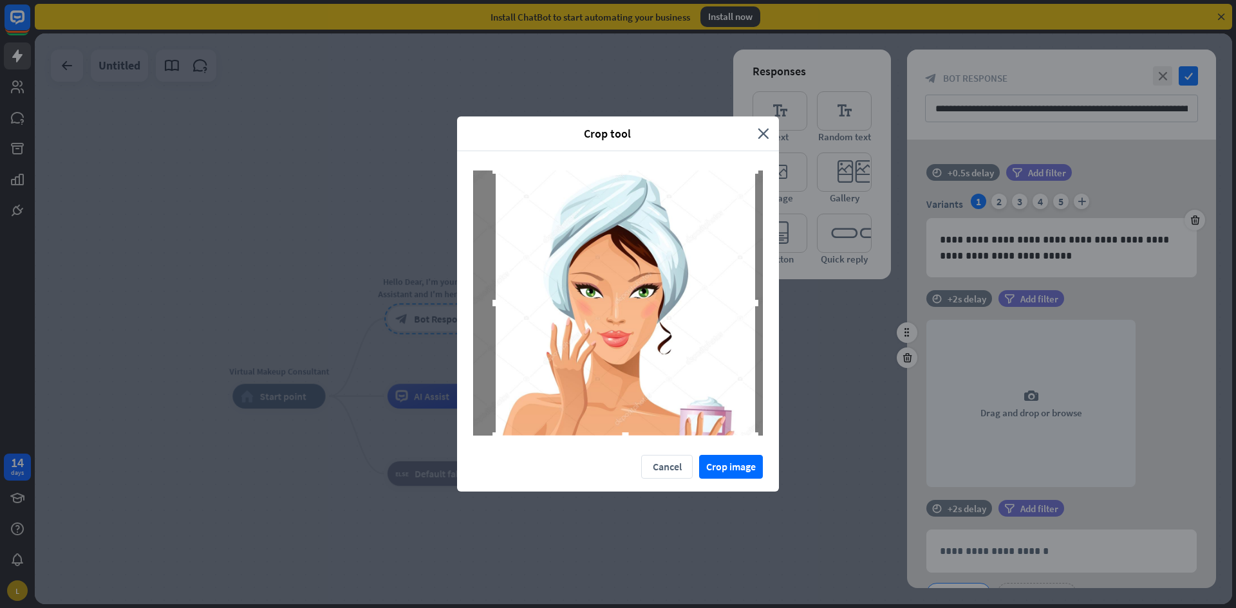
drag, startPoint x: 727, startPoint y: 382, endPoint x: 754, endPoint y: 436, distance: 60.7
click at [754, 436] on div at bounding box center [618, 303] width 322 height 304
click at [733, 467] on button "Crop image" at bounding box center [731, 467] width 64 height 24
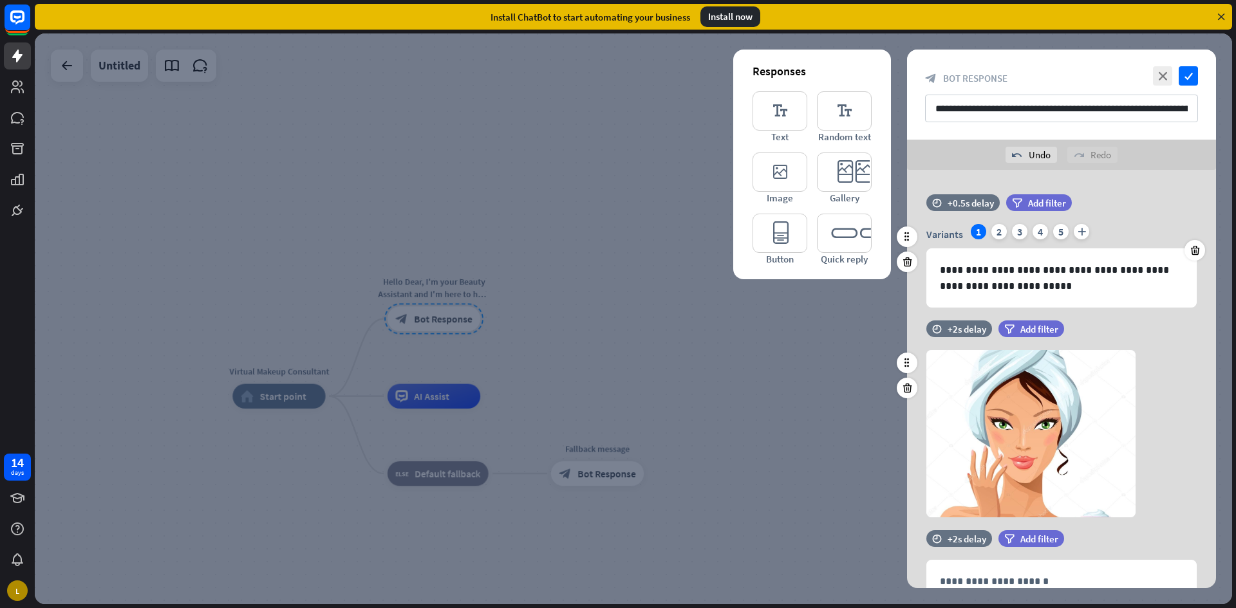
scroll to position [91, 0]
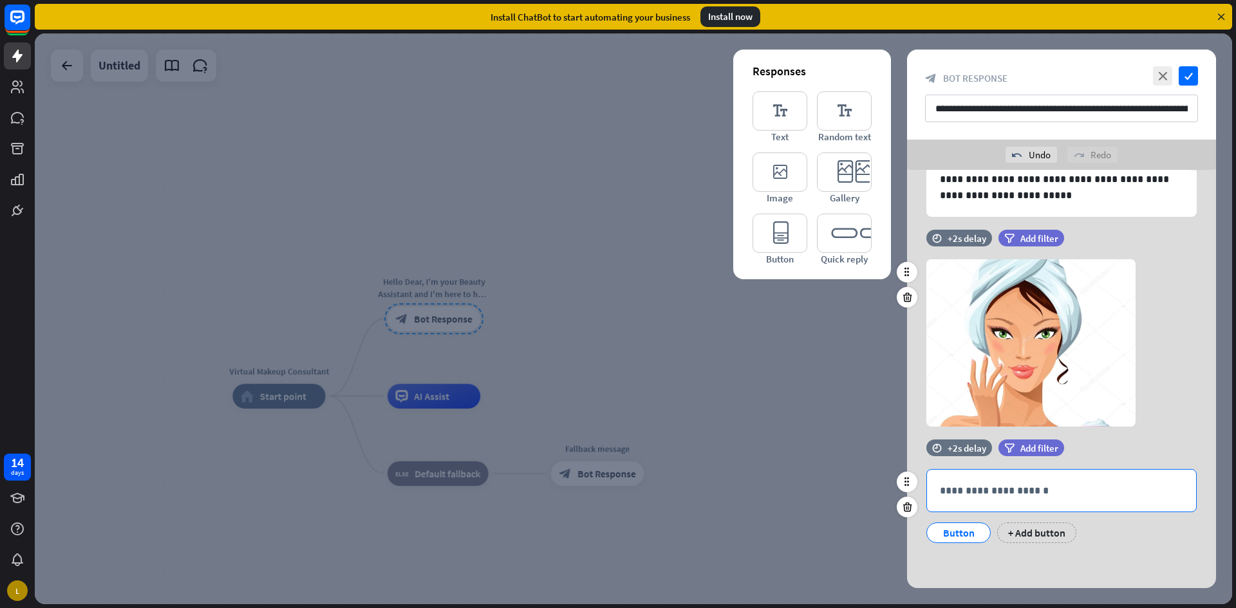
click at [1039, 498] on div "**********" at bounding box center [1061, 491] width 269 height 42
click at [1033, 523] on div "+ Add button" at bounding box center [1036, 533] width 79 height 21
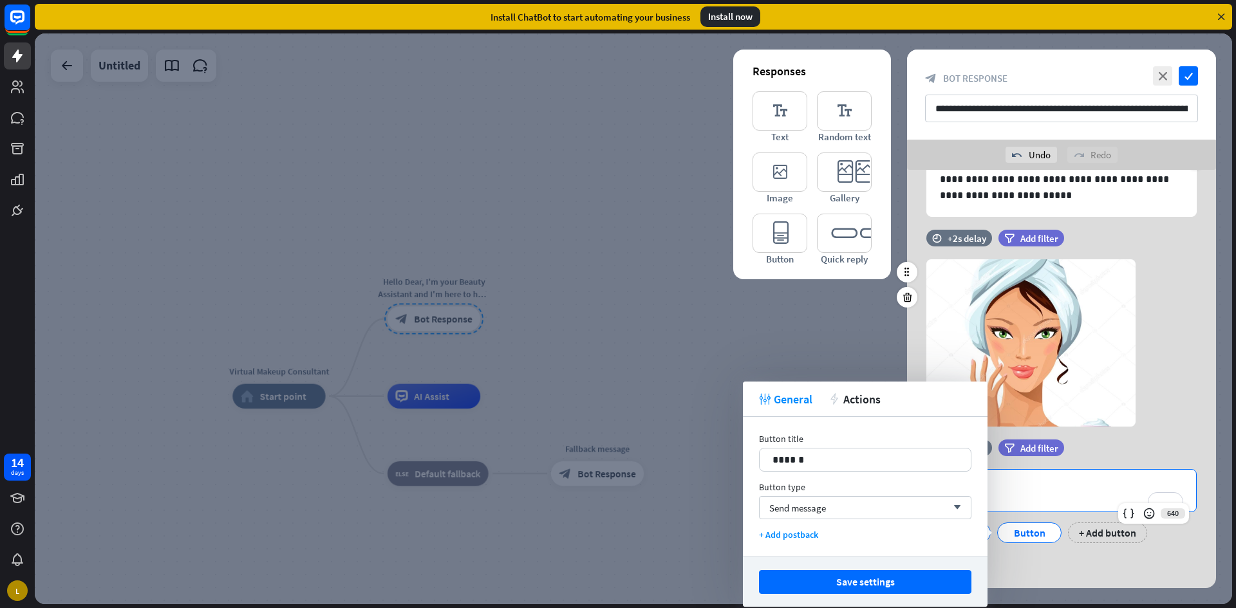
click at [1049, 500] on div "**********" at bounding box center [1061, 491] width 269 height 42
